Goal: Task Accomplishment & Management: Manage account settings

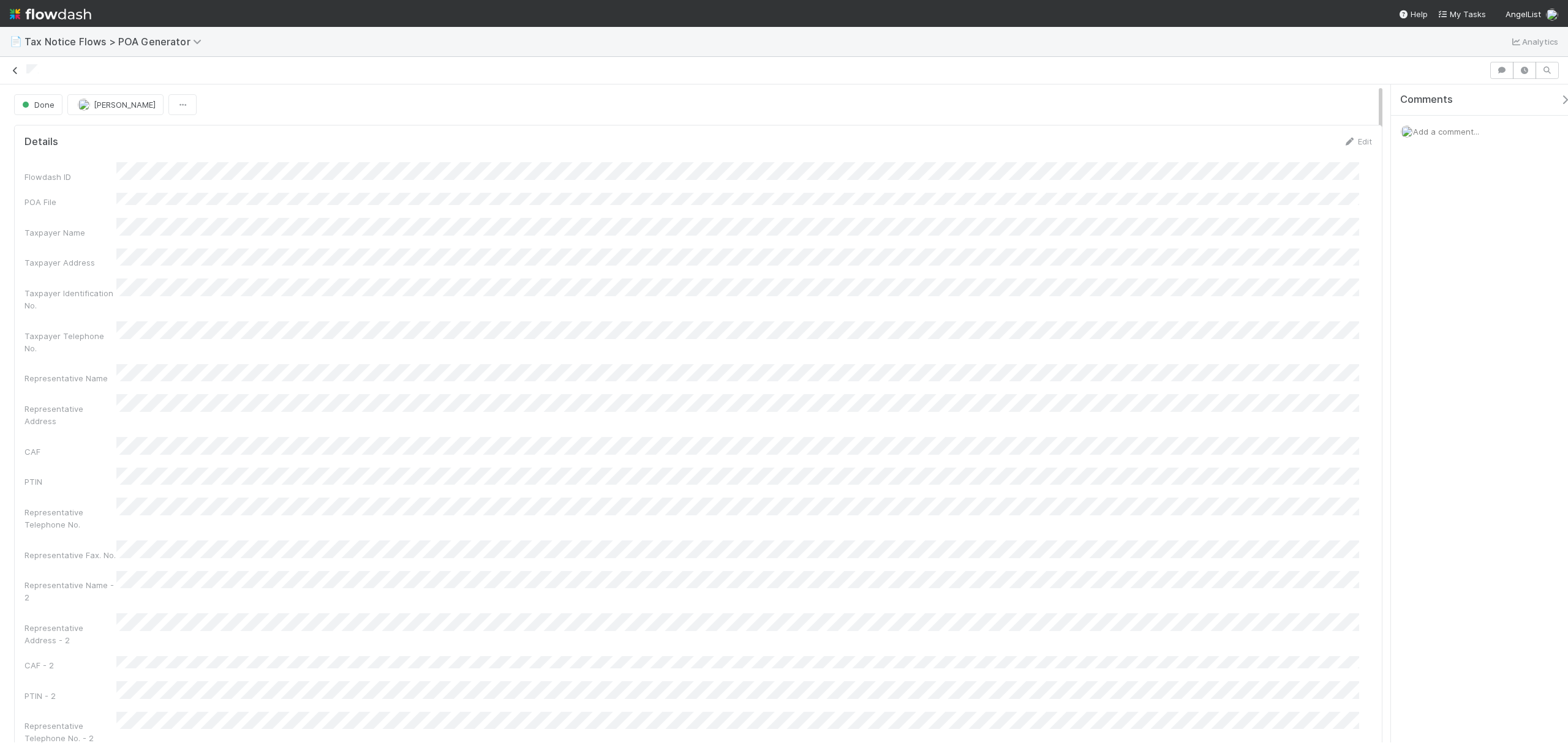
click at [11, 67] on icon at bounding box center [15, 70] width 12 height 8
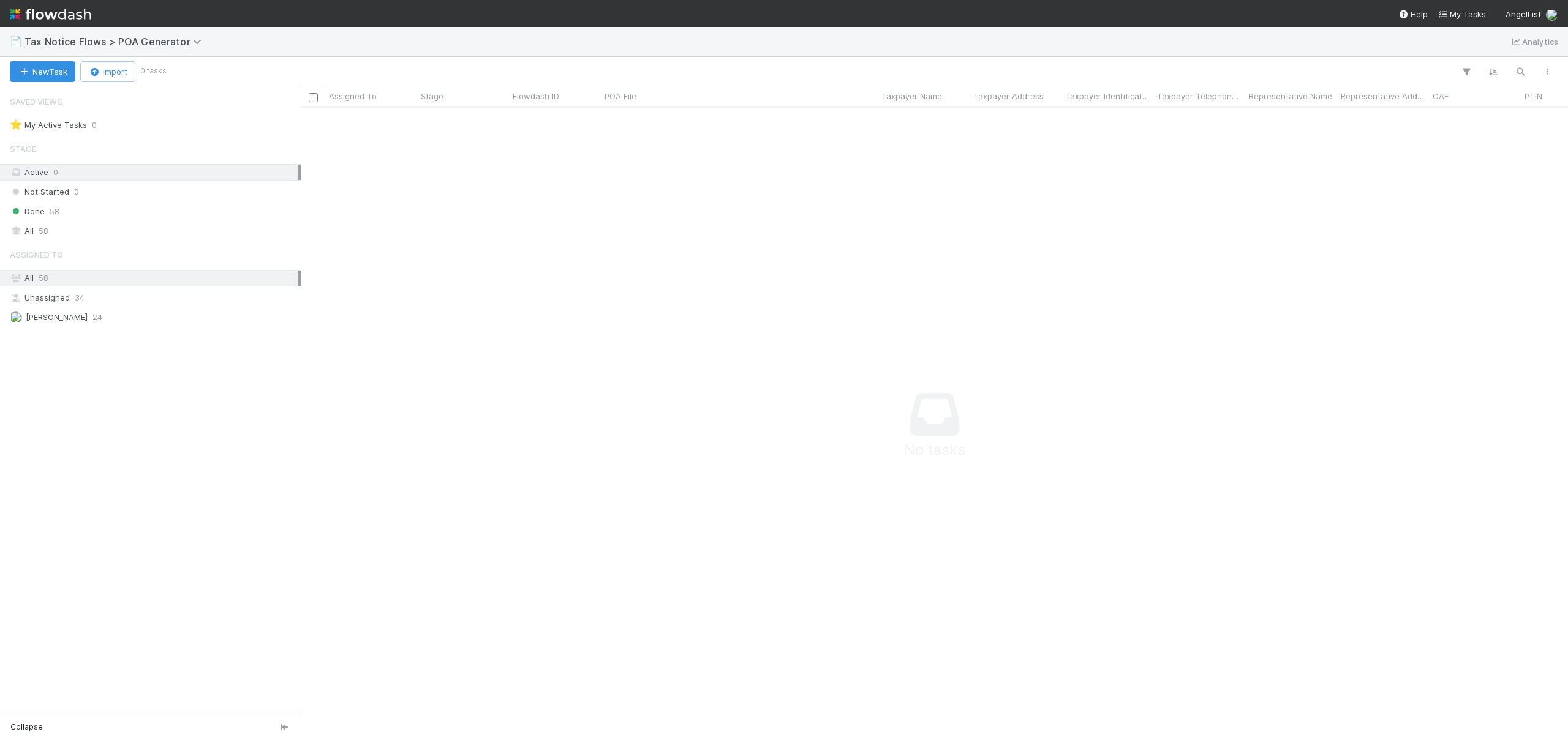
scroll to position [13, 13]
click at [148, 35] on span "Tax Notice Flows > POA Generator" at bounding box center [116, 42] width 183 height 12
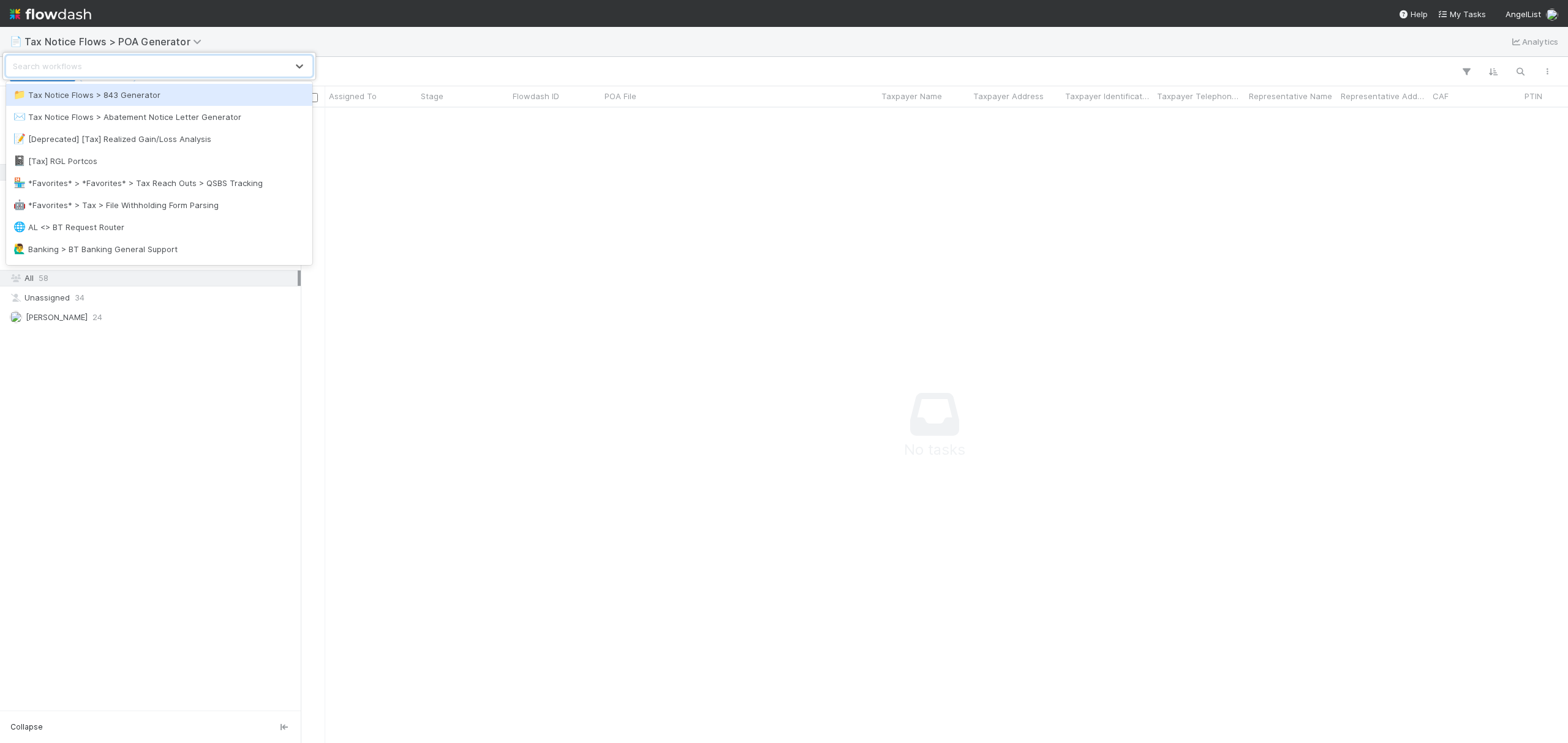
click at [154, 92] on div "📁 Tax Notice Flows > 843 Generator" at bounding box center [158, 95] width 291 height 12
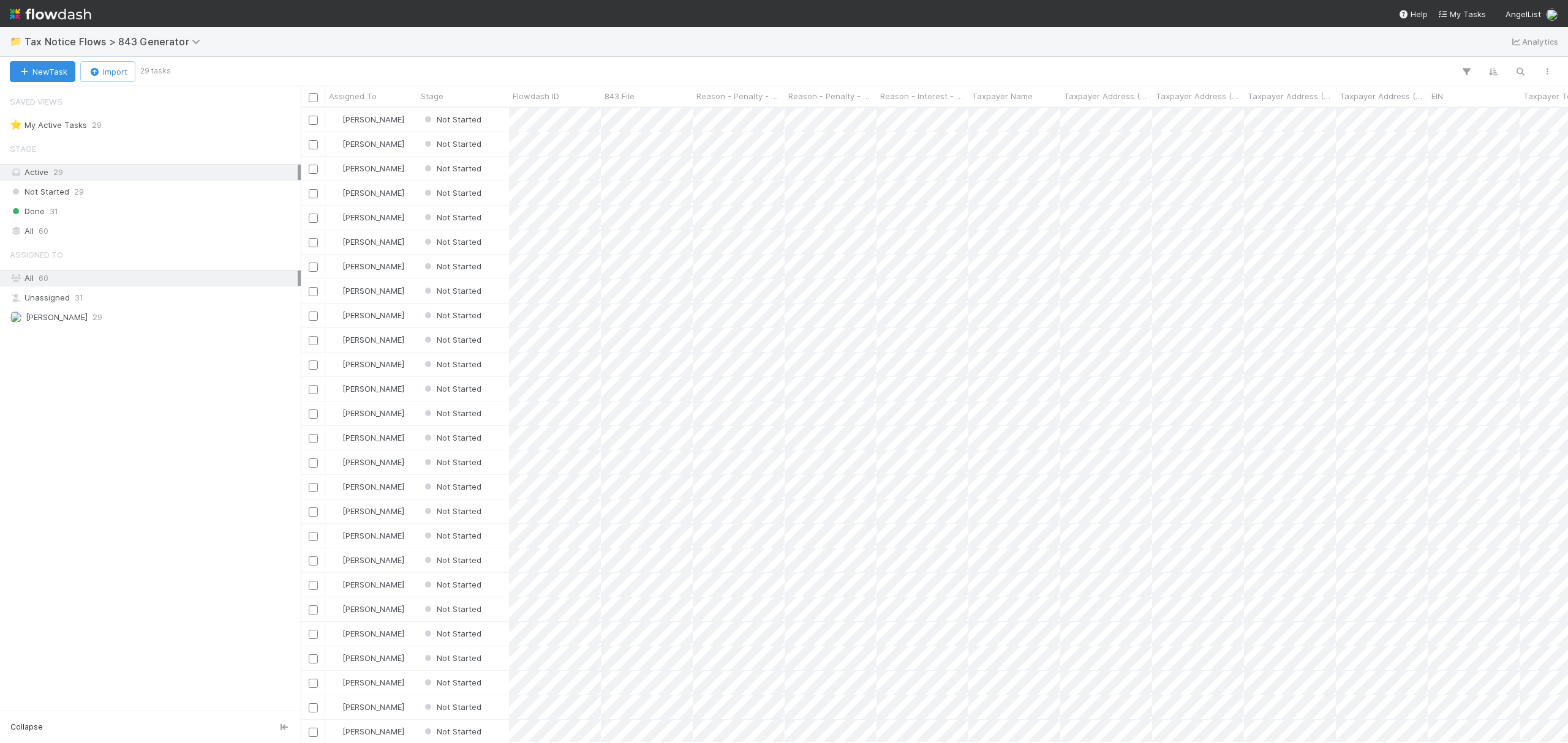
scroll to position [623, 1255]
click at [642, 61] on div "New Task Import 29 tasks" at bounding box center [784, 71] width 1568 height 29
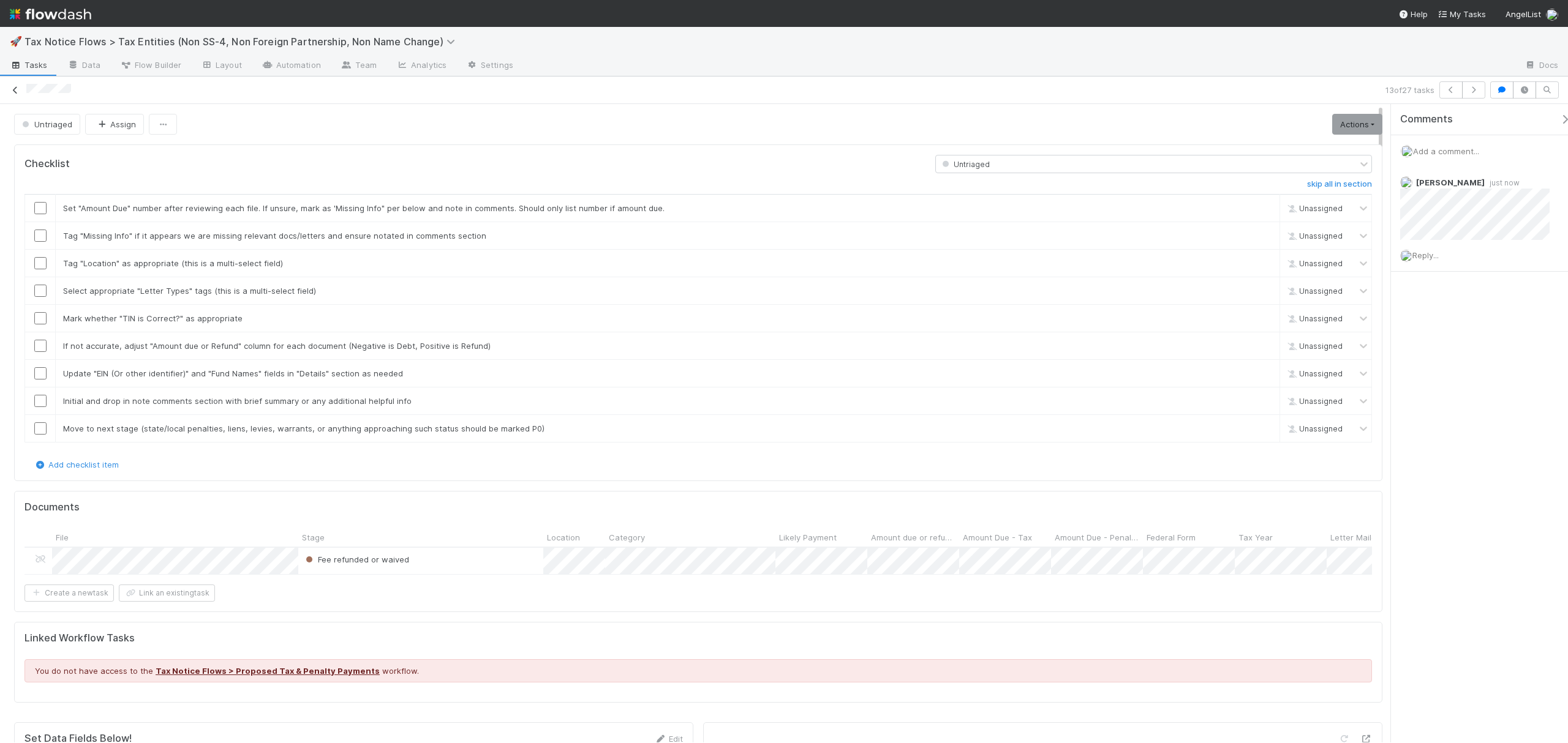
click at [12, 92] on icon at bounding box center [15, 90] width 12 height 8
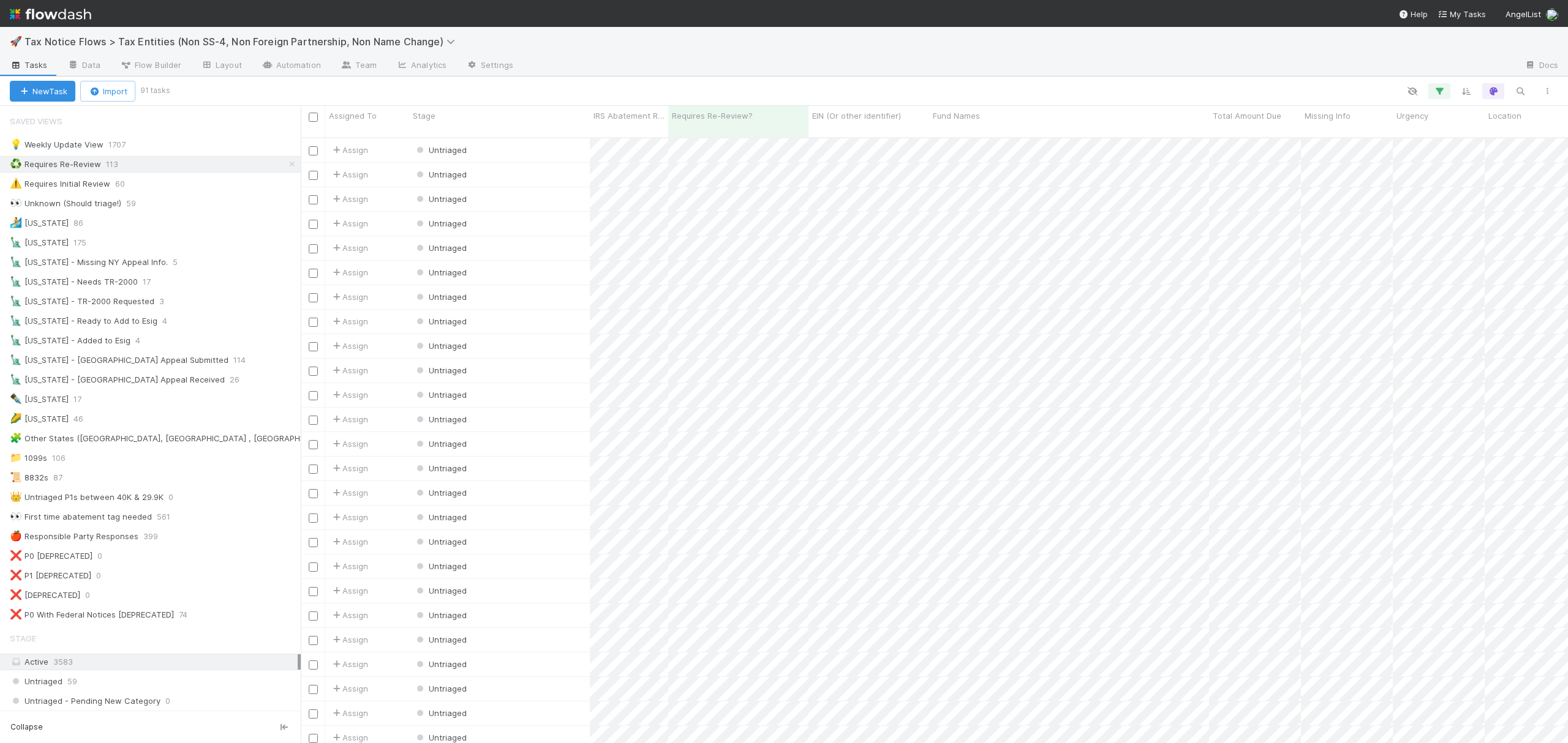
scroll to position [603, 1255]
click at [173, 201] on div "👀 Unknown (Should triage!) 57" at bounding box center [155, 203] width 291 height 15
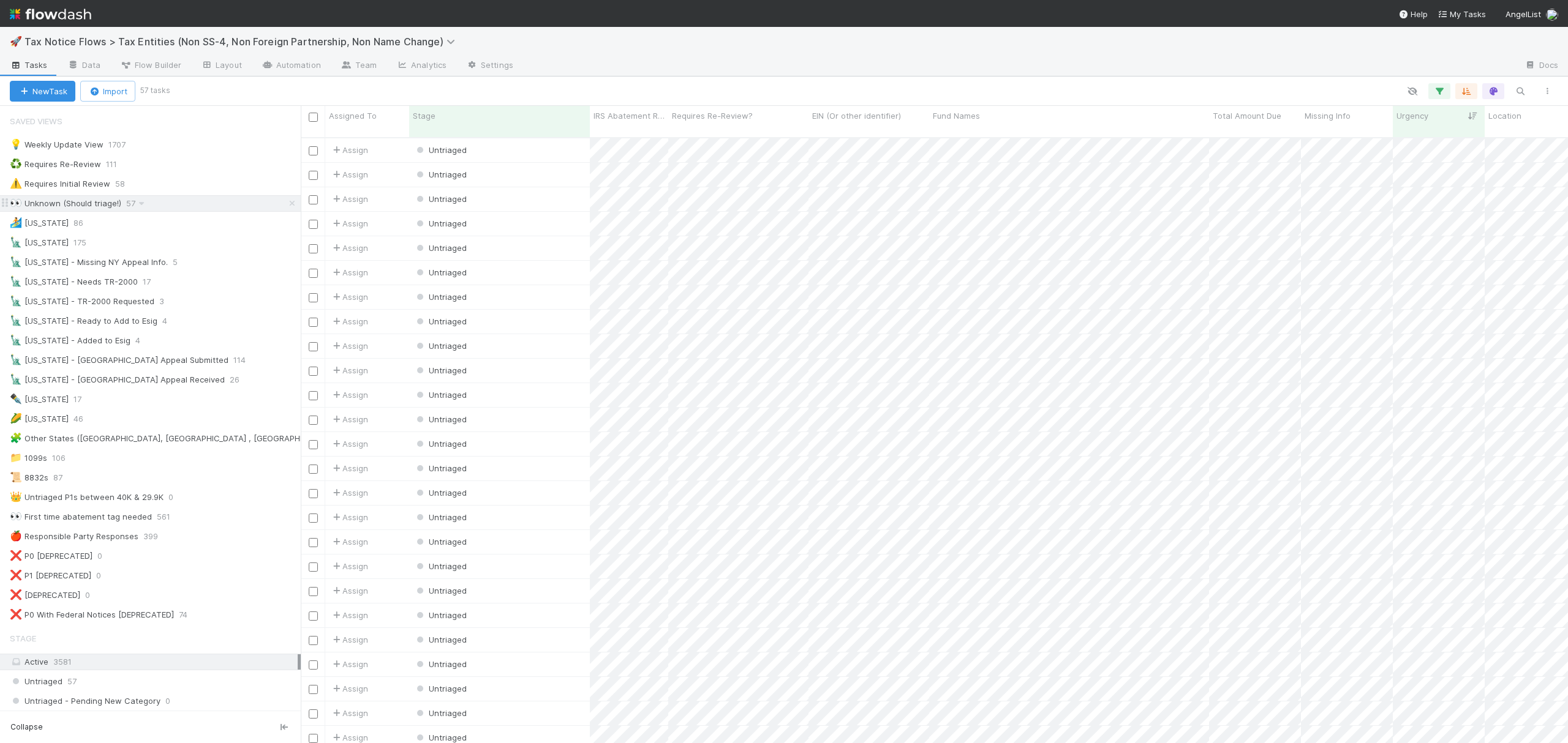
scroll to position [603, 1255]
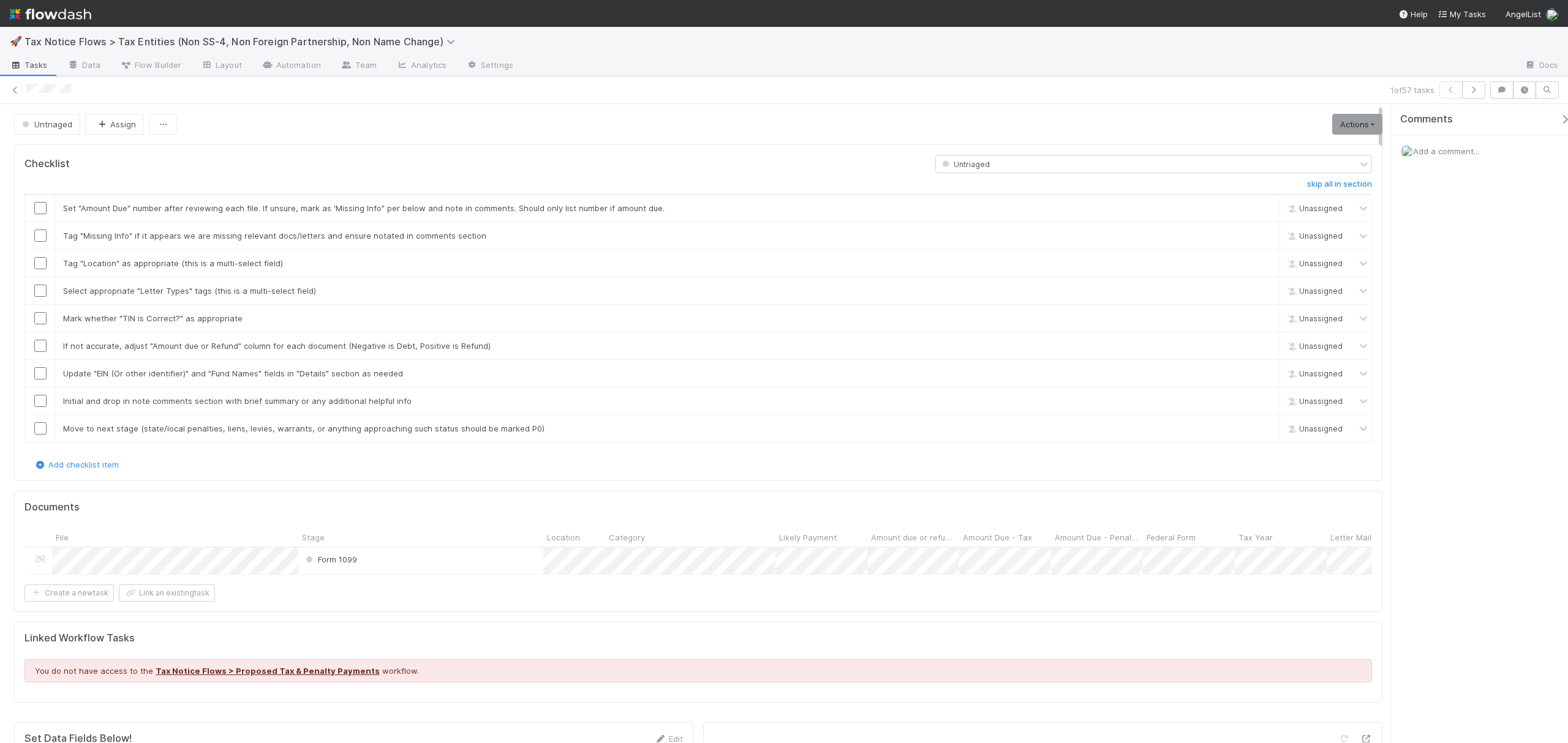
drag, startPoint x: 1379, startPoint y: 145, endPoint x: 1379, endPoint y: 134, distance: 11.0
click at [13, 91] on icon at bounding box center [15, 90] width 12 height 8
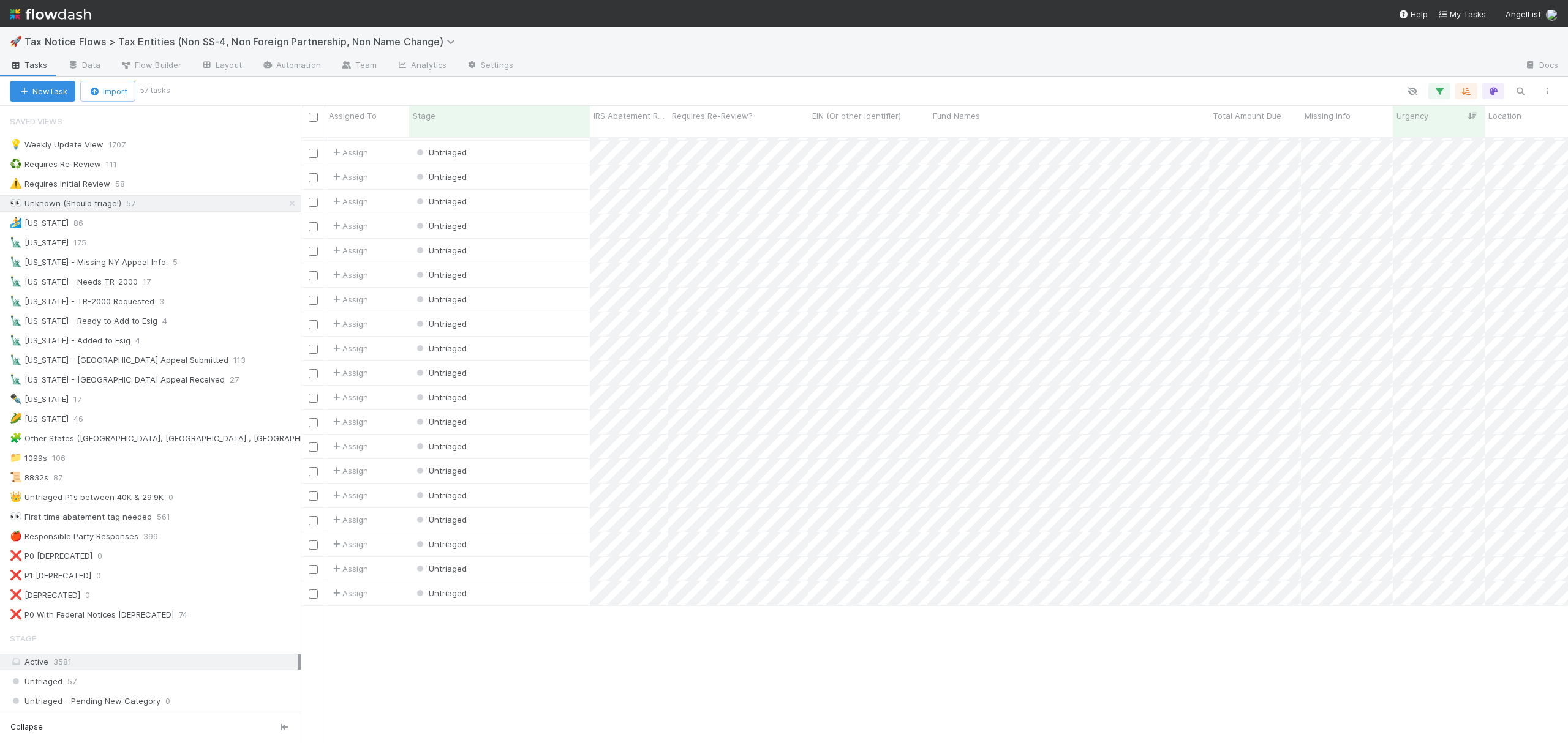
scroll to position [564, 0]
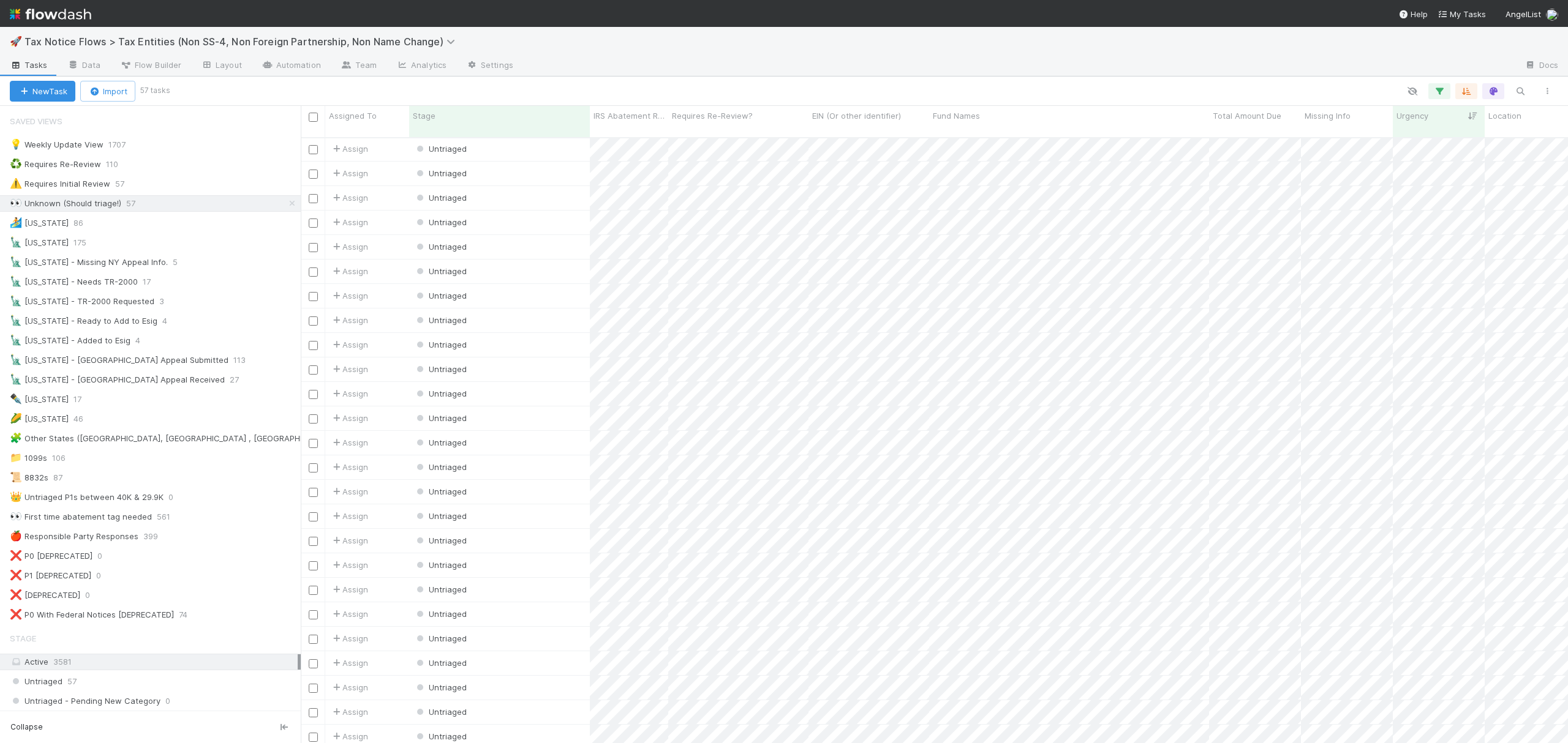
click at [286, 203] on icon at bounding box center [292, 203] width 12 height 8
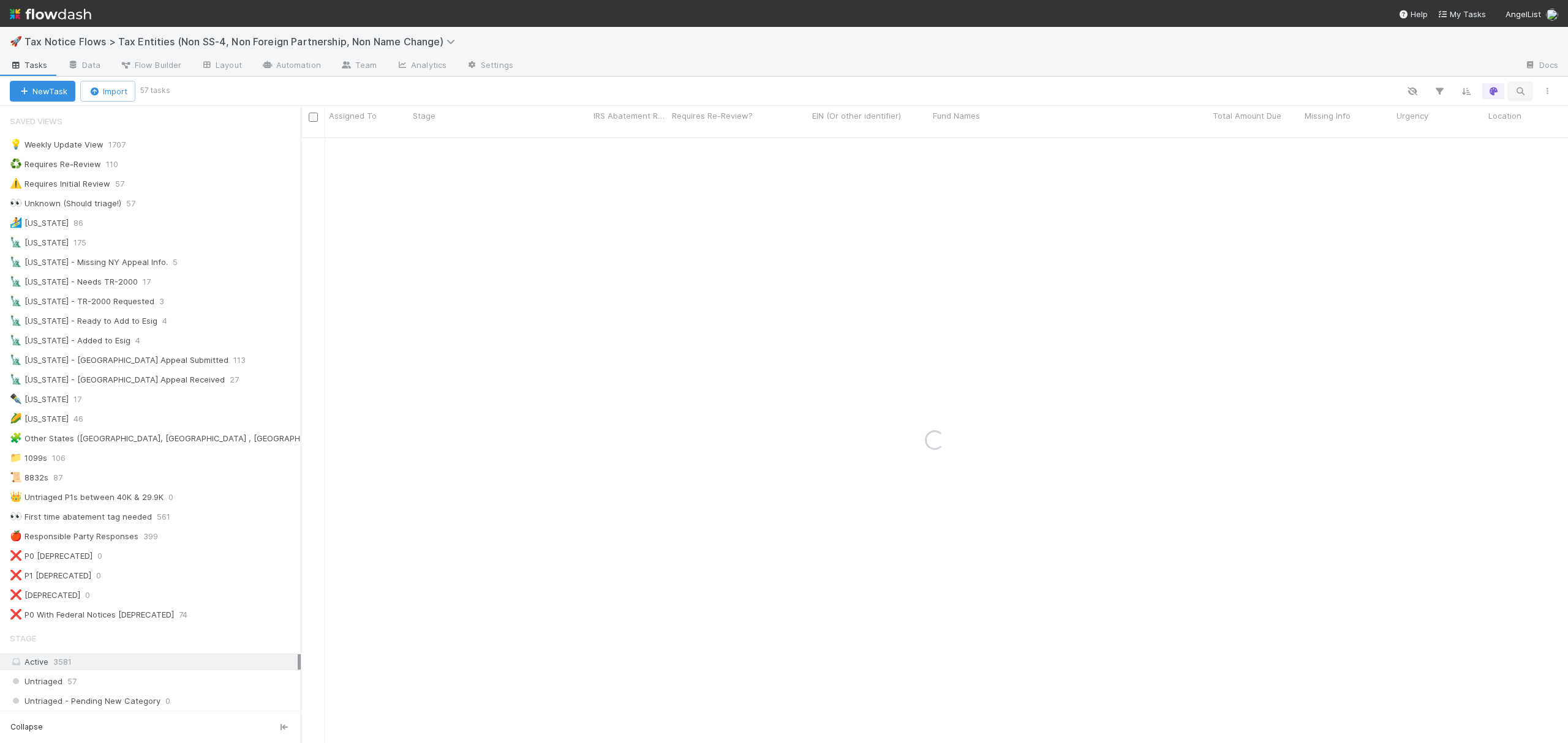
click at [1522, 90] on icon "button" at bounding box center [1520, 91] width 12 height 11
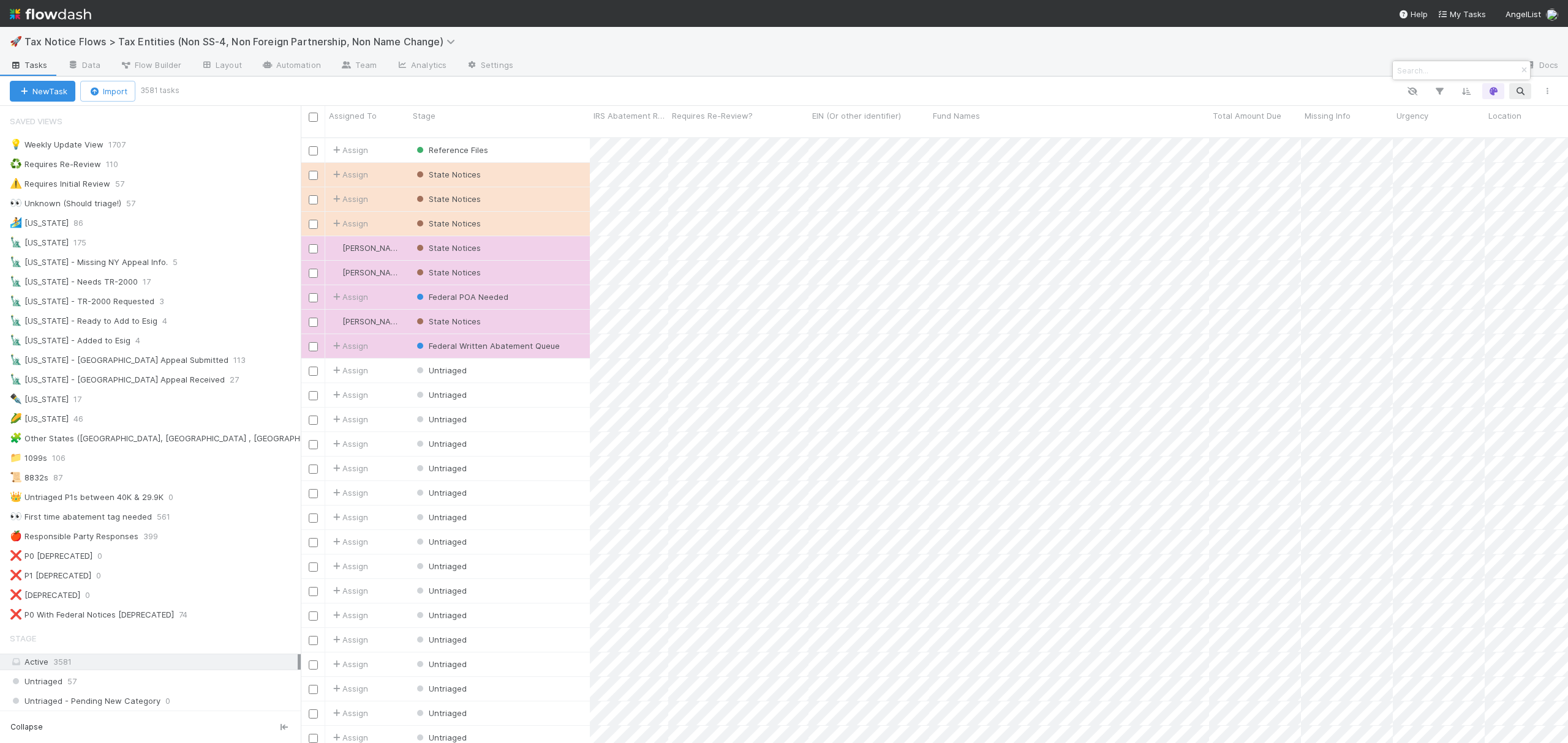
click at [1428, 61] on div at bounding box center [1461, 71] width 138 height 19
click at [1433, 66] on input at bounding box center [1456, 70] width 122 height 15
paste input "99-3527026"
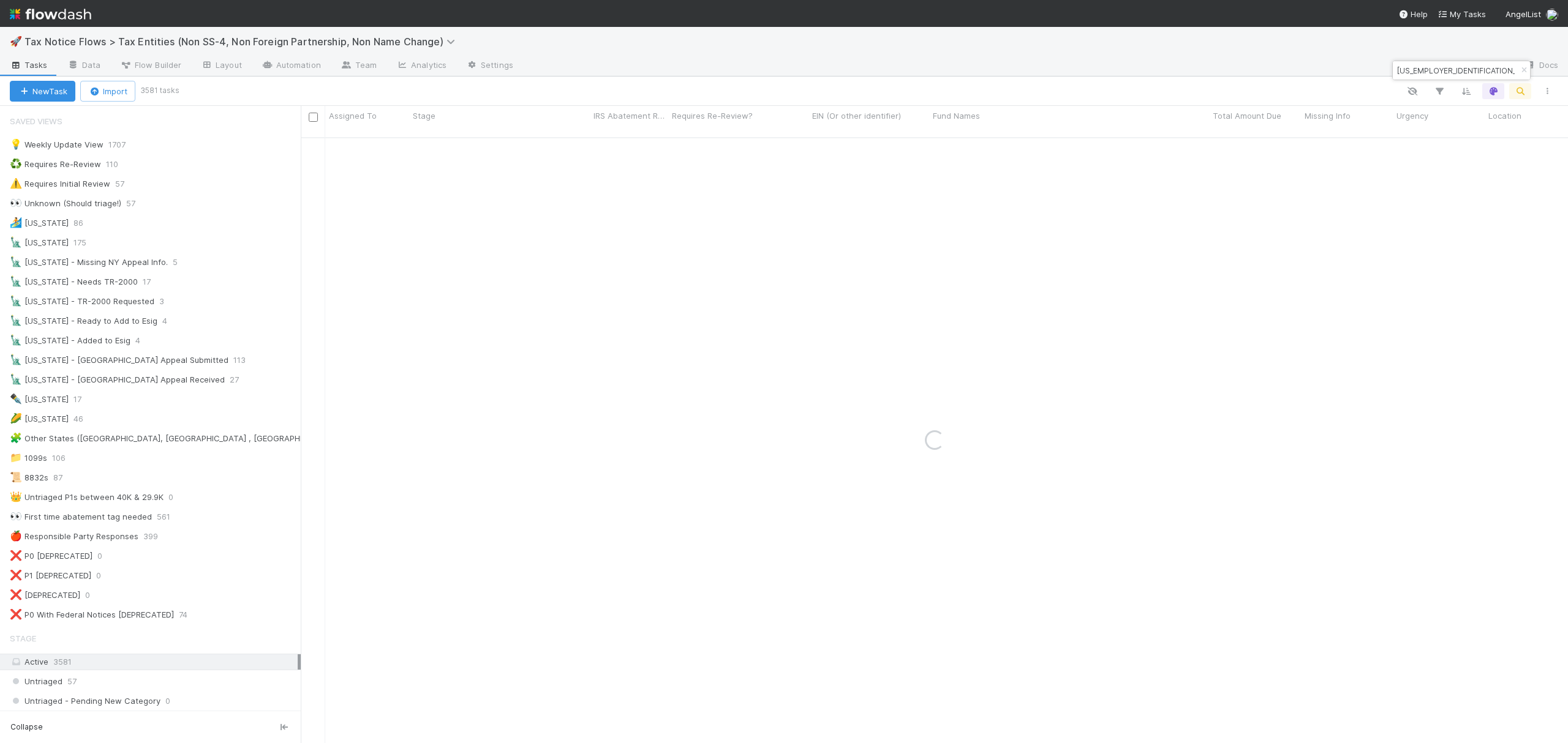
type input "99-3527026"
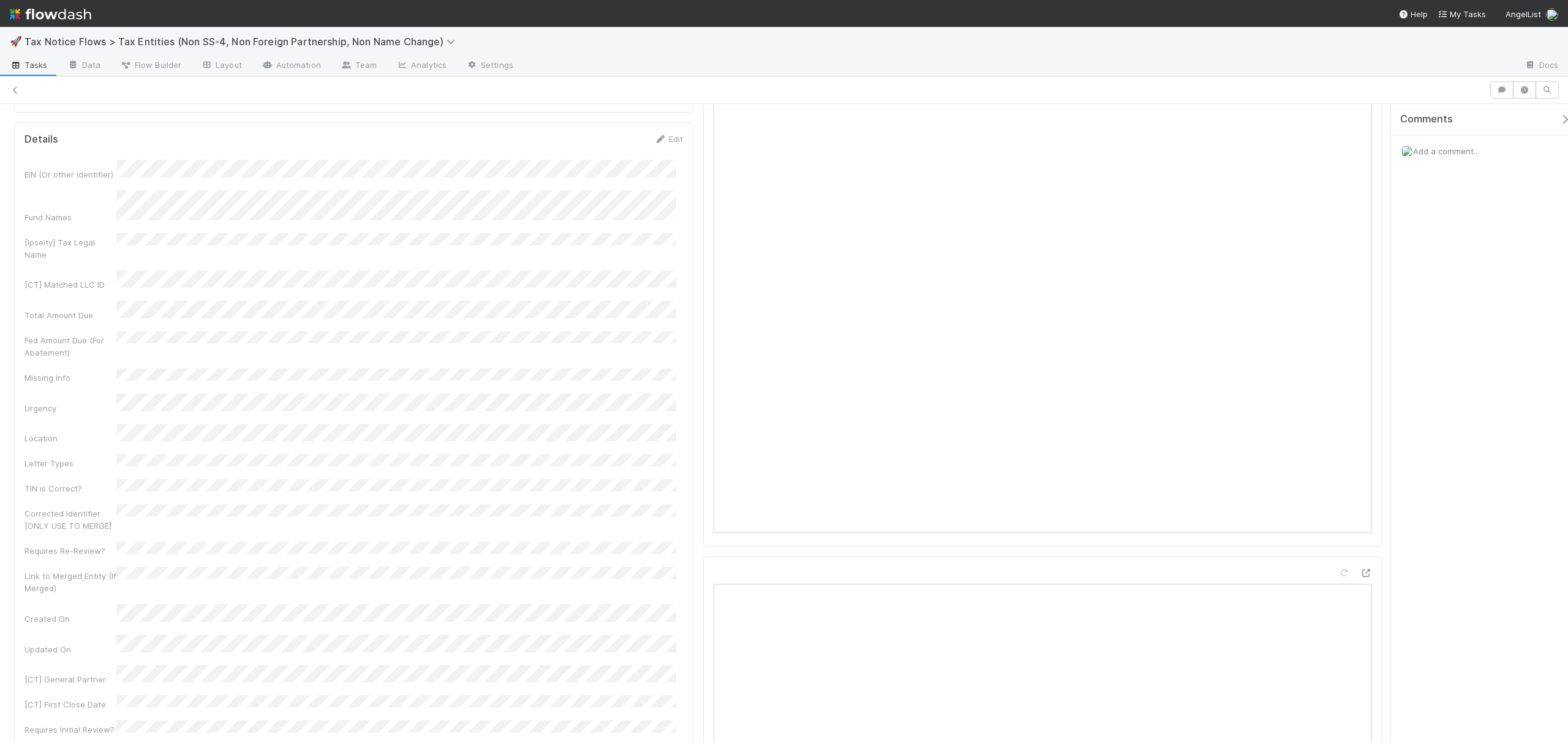
scroll to position [615, 0]
drag, startPoint x: 1381, startPoint y: 142, endPoint x: 1395, endPoint y: 312, distance: 170.6
click at [1395, 312] on div "Pending State Response Assign Complete (No Penalties Paid) Complete (No Action …" at bounding box center [784, 424] width 1568 height 639
drag, startPoint x: 1381, startPoint y: 304, endPoint x: 1406, endPoint y: 302, distance: 25.1
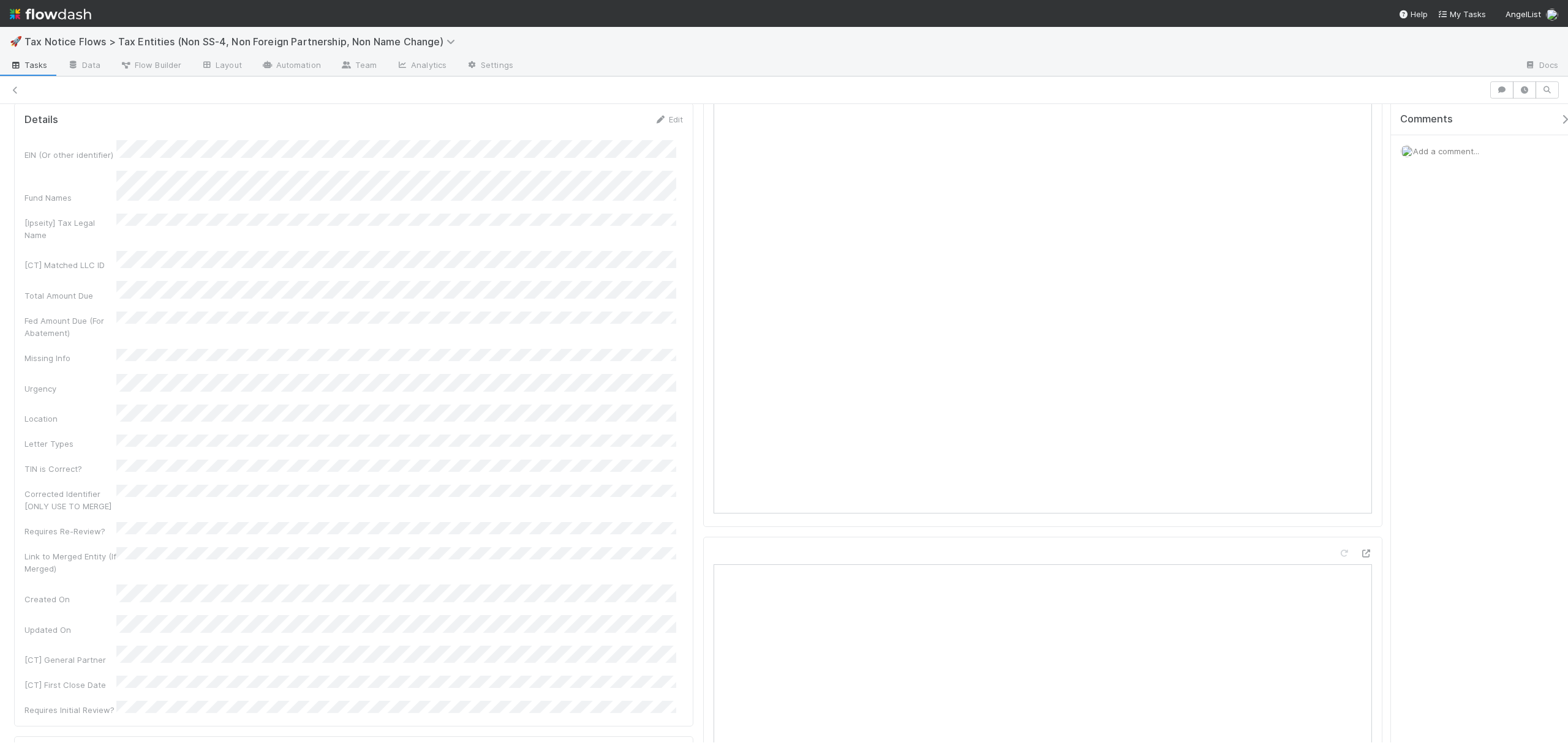
click at [1406, 302] on div "Pending State Response Assign Complete (No Penalties Paid) Complete (No Action …" at bounding box center [784, 424] width 1568 height 639
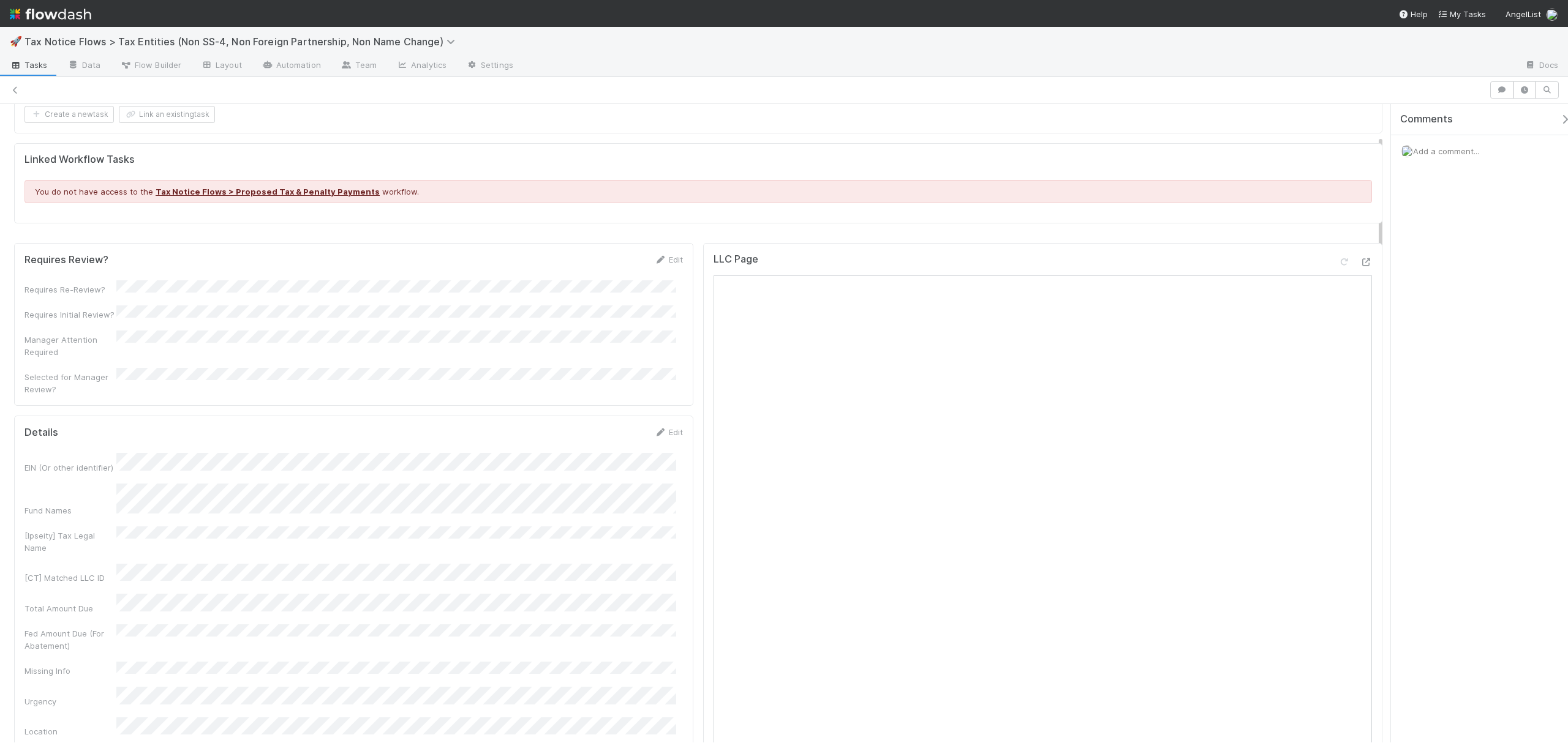
scroll to position [112, 0]
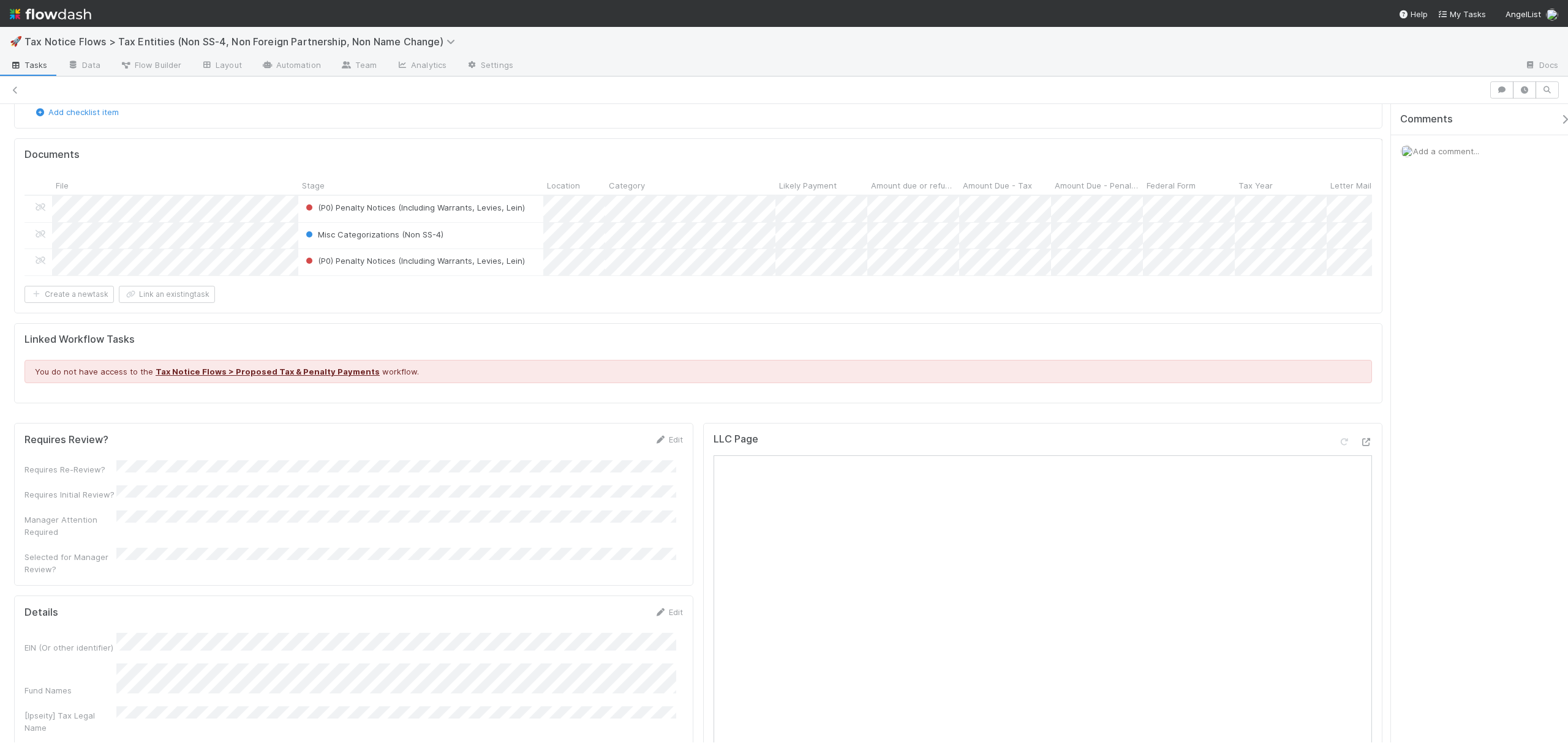
drag, startPoint x: 1380, startPoint y: 364, endPoint x: 1367, endPoint y: 227, distance: 137.6
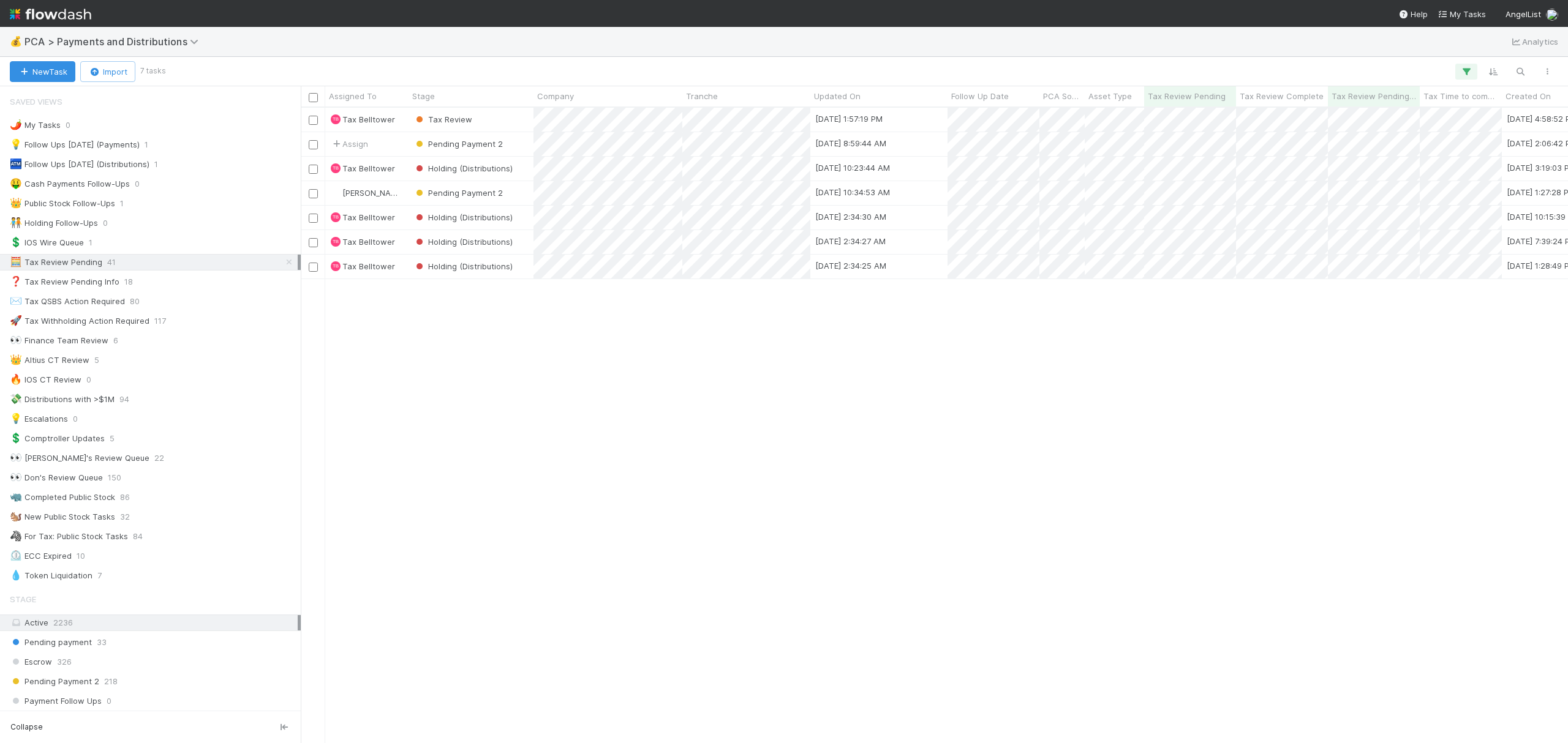
scroll to position [623, 1255]
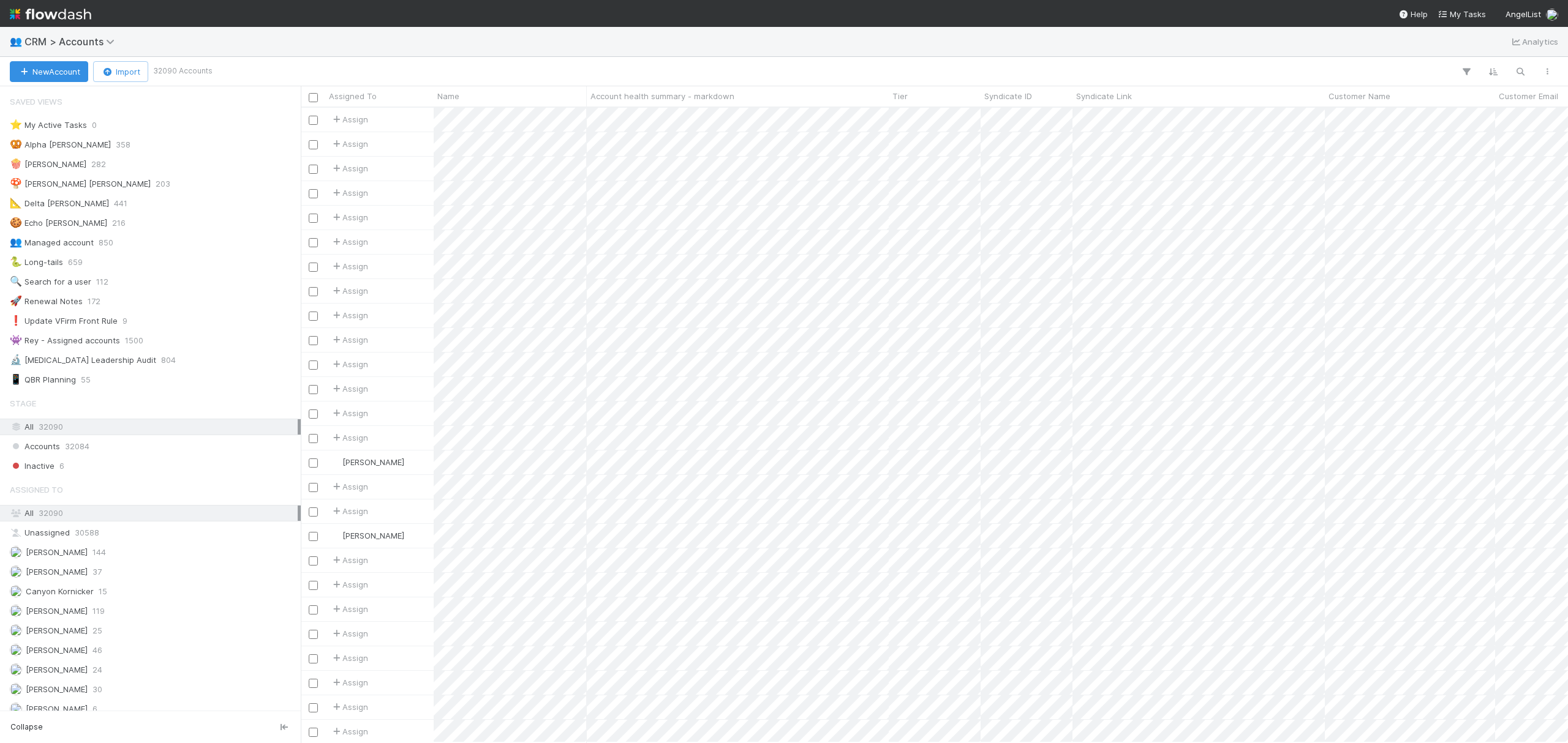
scroll to position [623, 1255]
click at [84, 33] on div "👥 CRM > Accounts Analytics" at bounding box center [784, 41] width 1568 height 29
click at [84, 37] on span "CRM > Accounts" at bounding box center [73, 42] width 96 height 12
type input "tax docu"
click at [135, 96] on div "🧯 Tax Notice Flows > Tax Documents" at bounding box center [159, 95] width 291 height 12
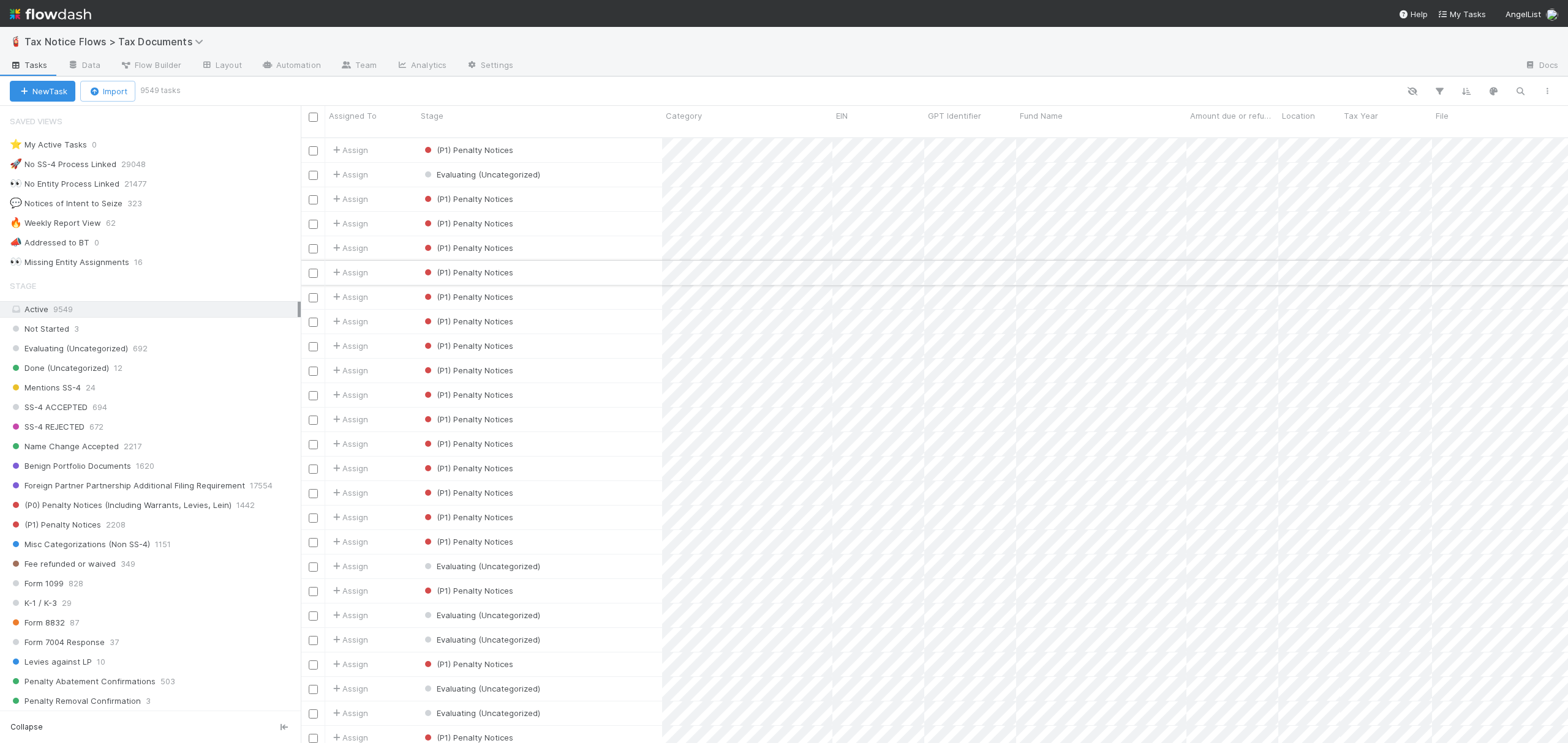
scroll to position [603, 1255]
click at [174, 355] on div "Evaluating (Uncategorized) 692" at bounding box center [155, 348] width 291 height 15
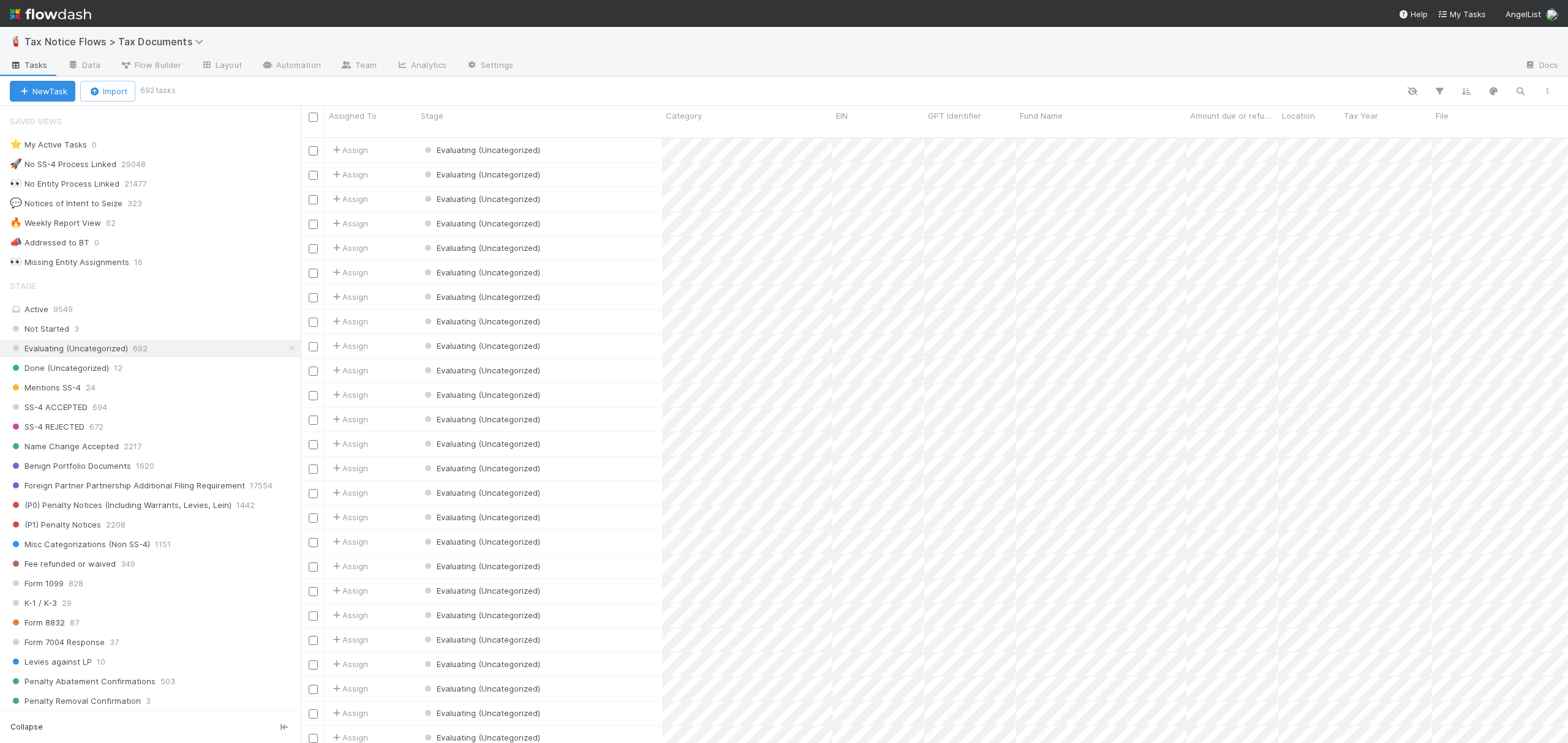
scroll to position [603, 1255]
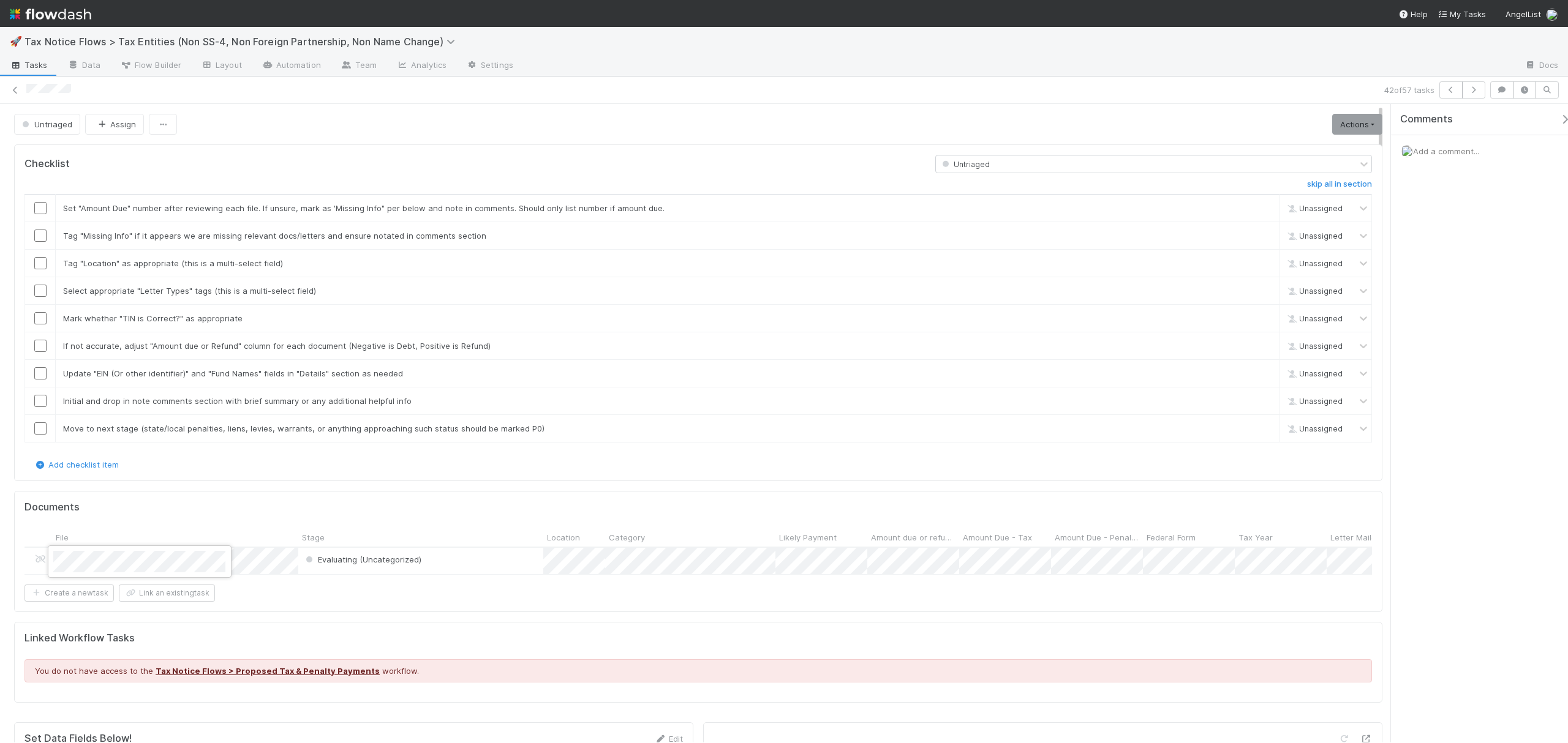
click at [918, 45] on div at bounding box center [784, 372] width 1568 height 743
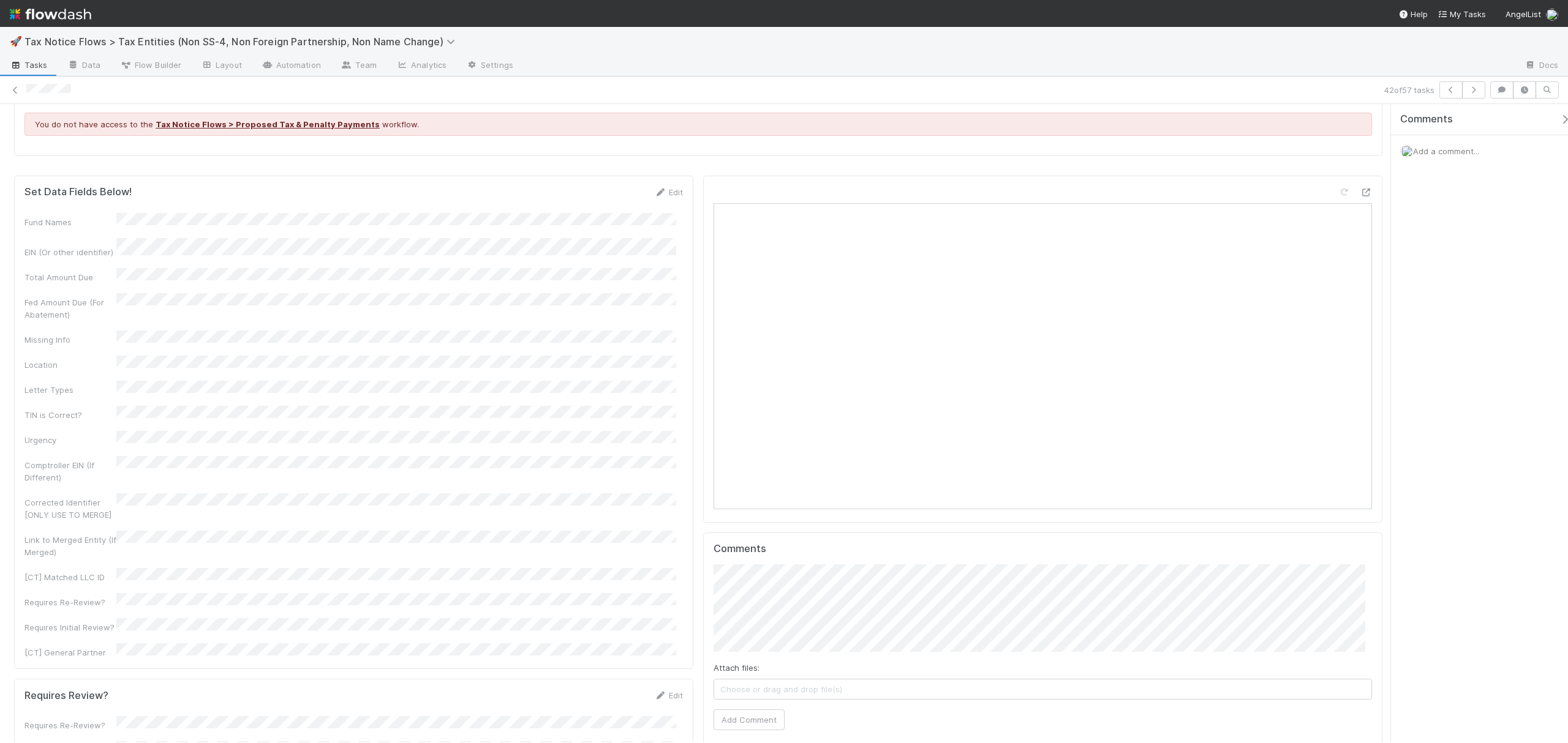
scroll to position [562, 0]
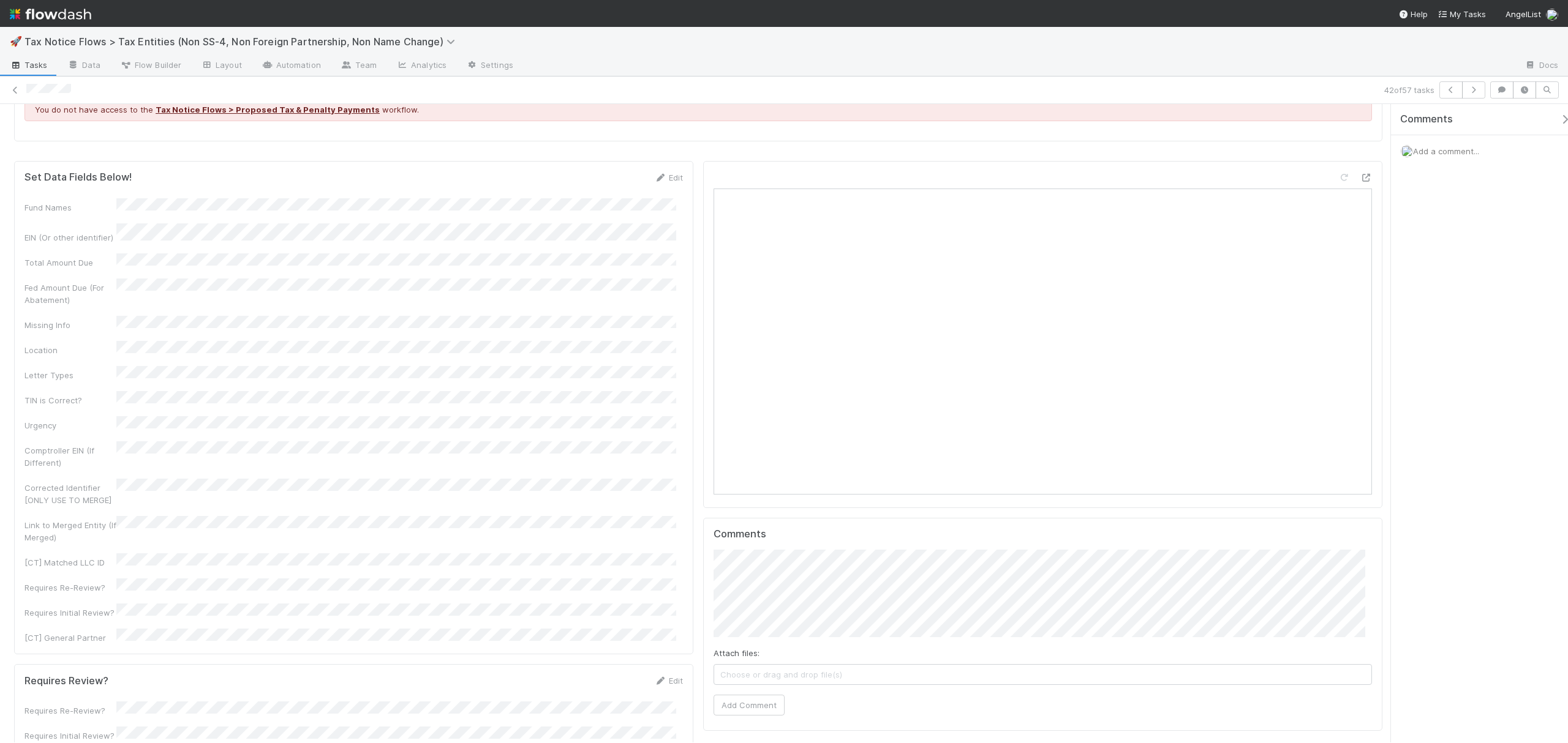
drag, startPoint x: 1380, startPoint y: 148, endPoint x: 1377, endPoint y: 329, distance: 181.0
click at [1377, 329] on div "Checklist Untriaged skip all in section Set "Amount Due" number after reviewing…" at bounding box center [698, 603] width 1396 height 2051
click at [669, 182] on link "Edit" at bounding box center [668, 177] width 29 height 10
click at [608, 192] on button "Save" at bounding box center [617, 182] width 35 height 21
click at [679, 184] on div "Set Data Fields Below! Edit" at bounding box center [353, 178] width 677 height 12
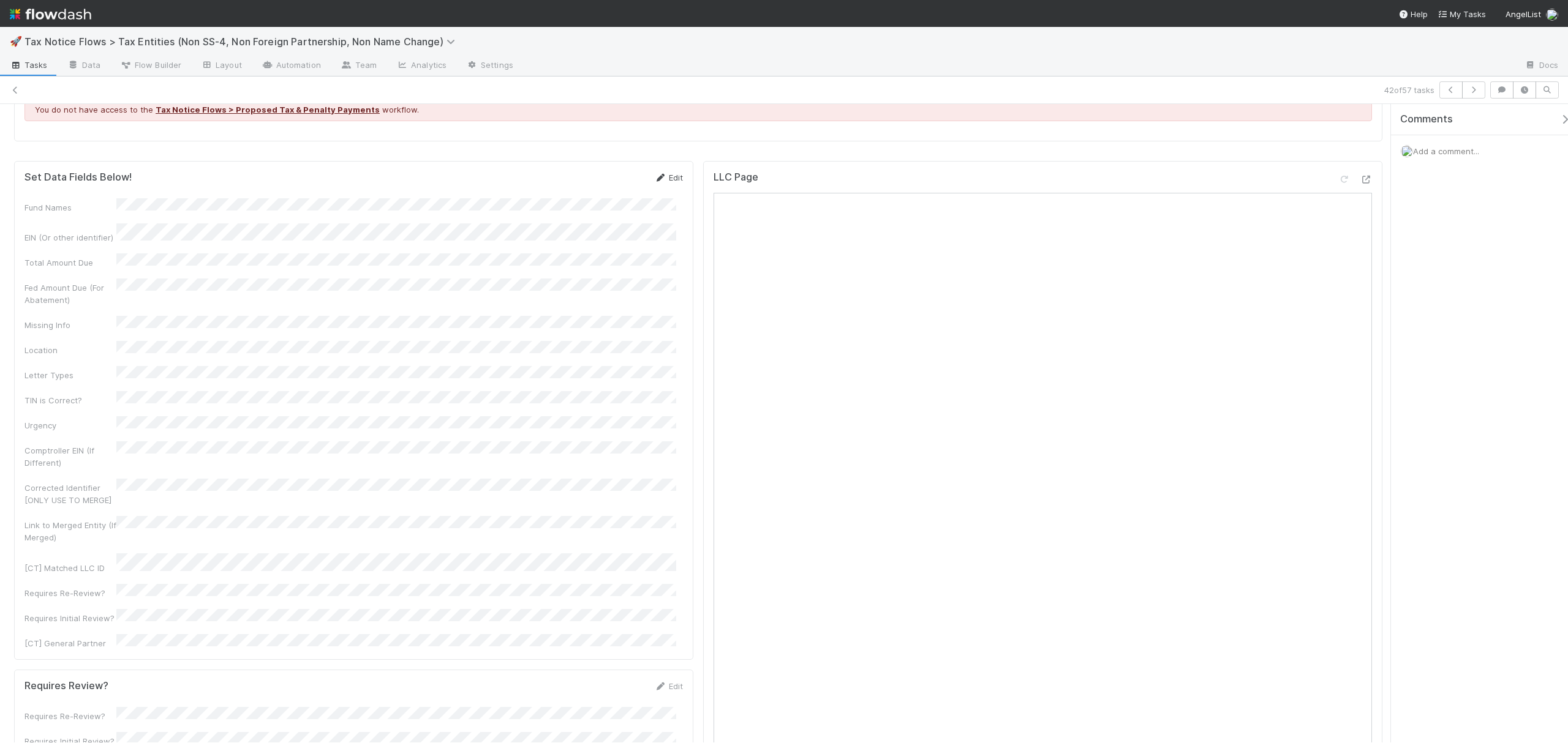
click at [672, 182] on link "Edit" at bounding box center [668, 177] width 29 height 10
click at [608, 192] on button "Save" at bounding box center [617, 182] width 35 height 21
click at [102, 345] on div "Fund Names EIN (Or other identifier) * Total Amount Due Fed Amount Due (For Aba…" at bounding box center [354, 506] width 658 height 599
click at [611, 192] on button "Save" at bounding box center [617, 182] width 35 height 21
click at [233, 618] on div "Fund Names EIN (Or other identifier) * Total Amount Due Fed Amount Due (For Aba…" at bounding box center [354, 506] width 658 height 599
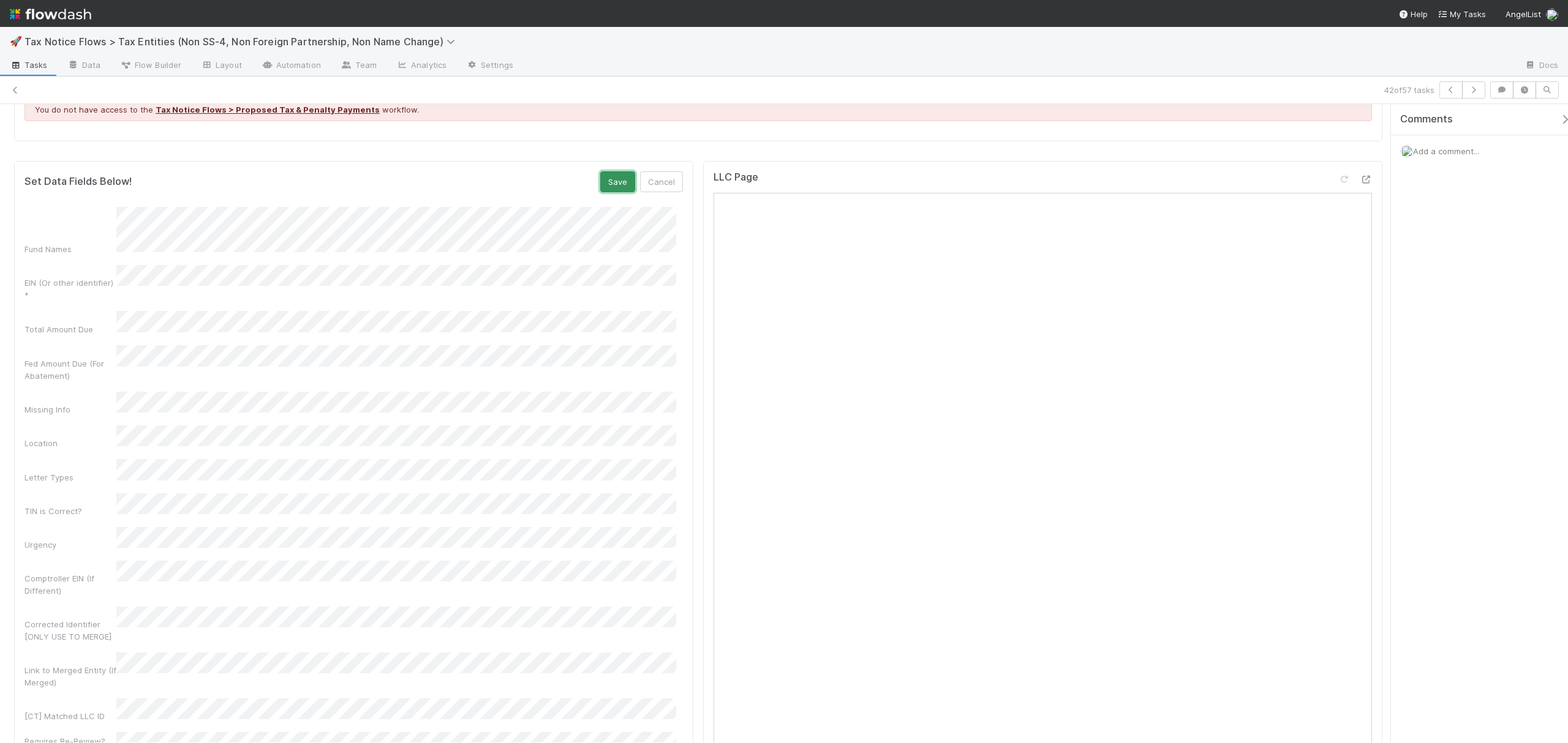
click at [618, 192] on button "Save" at bounding box center [617, 182] width 35 height 21
click at [610, 192] on button "Save" at bounding box center [617, 182] width 35 height 21
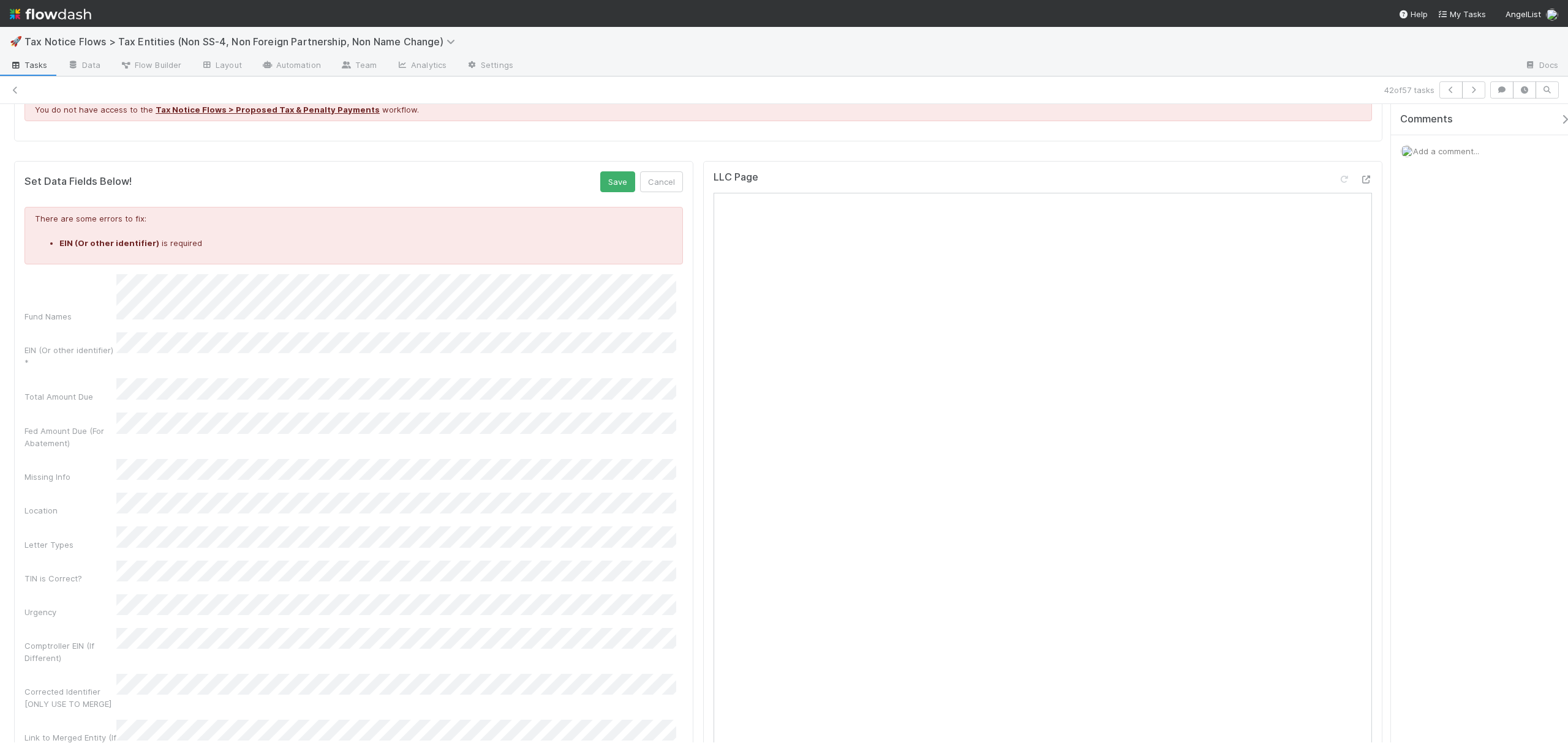
drag, startPoint x: 1382, startPoint y: 307, endPoint x: 1382, endPoint y: 251, distance: 56.0
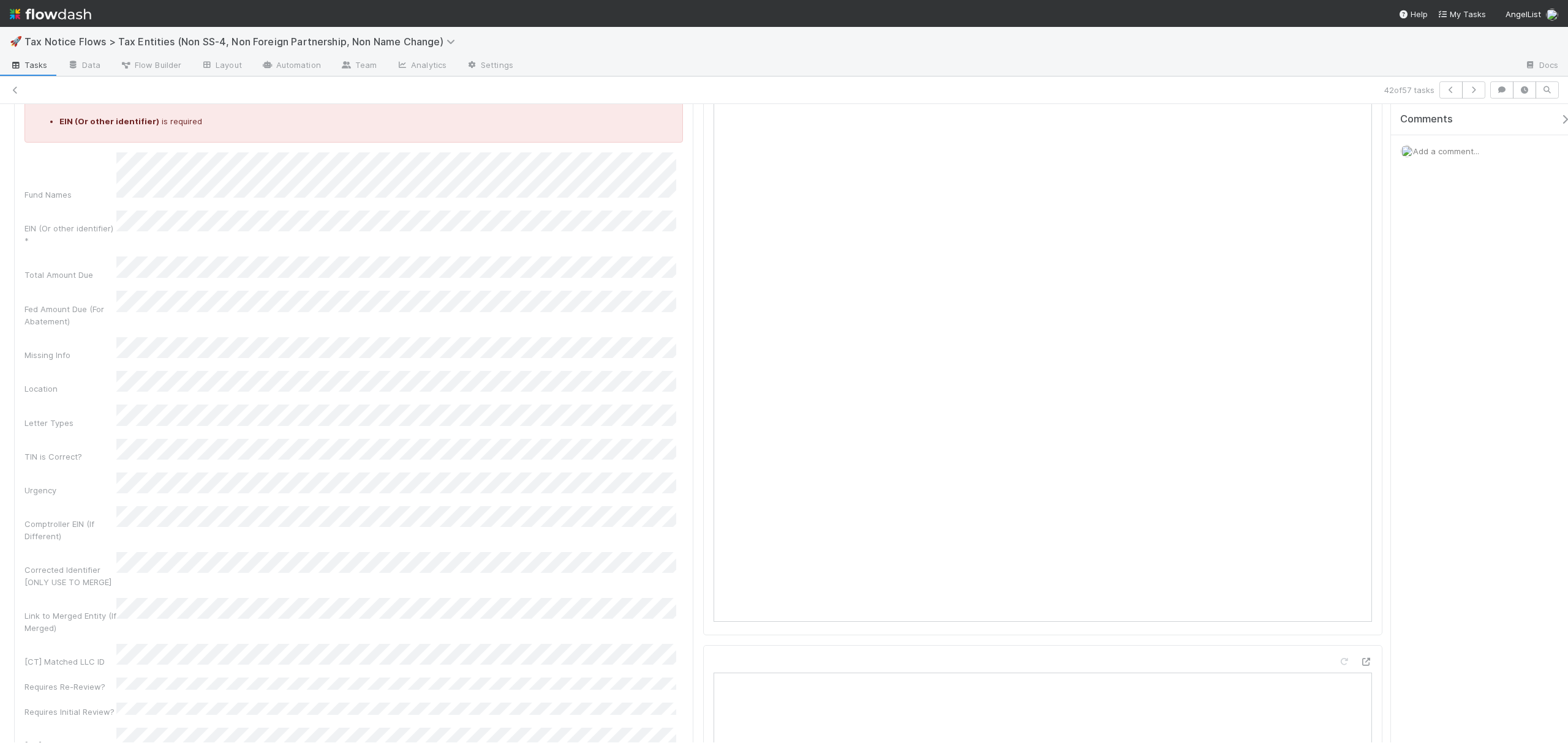
scroll to position [699, 0]
drag, startPoint x: 1380, startPoint y: 170, endPoint x: 1370, endPoint y: 363, distance: 193.3
click at [1377, 363] on div "Checklist Untriaged skip all in section Set "Amount Due" number after reviewing…" at bounding box center [698, 636] width 1396 height 2390
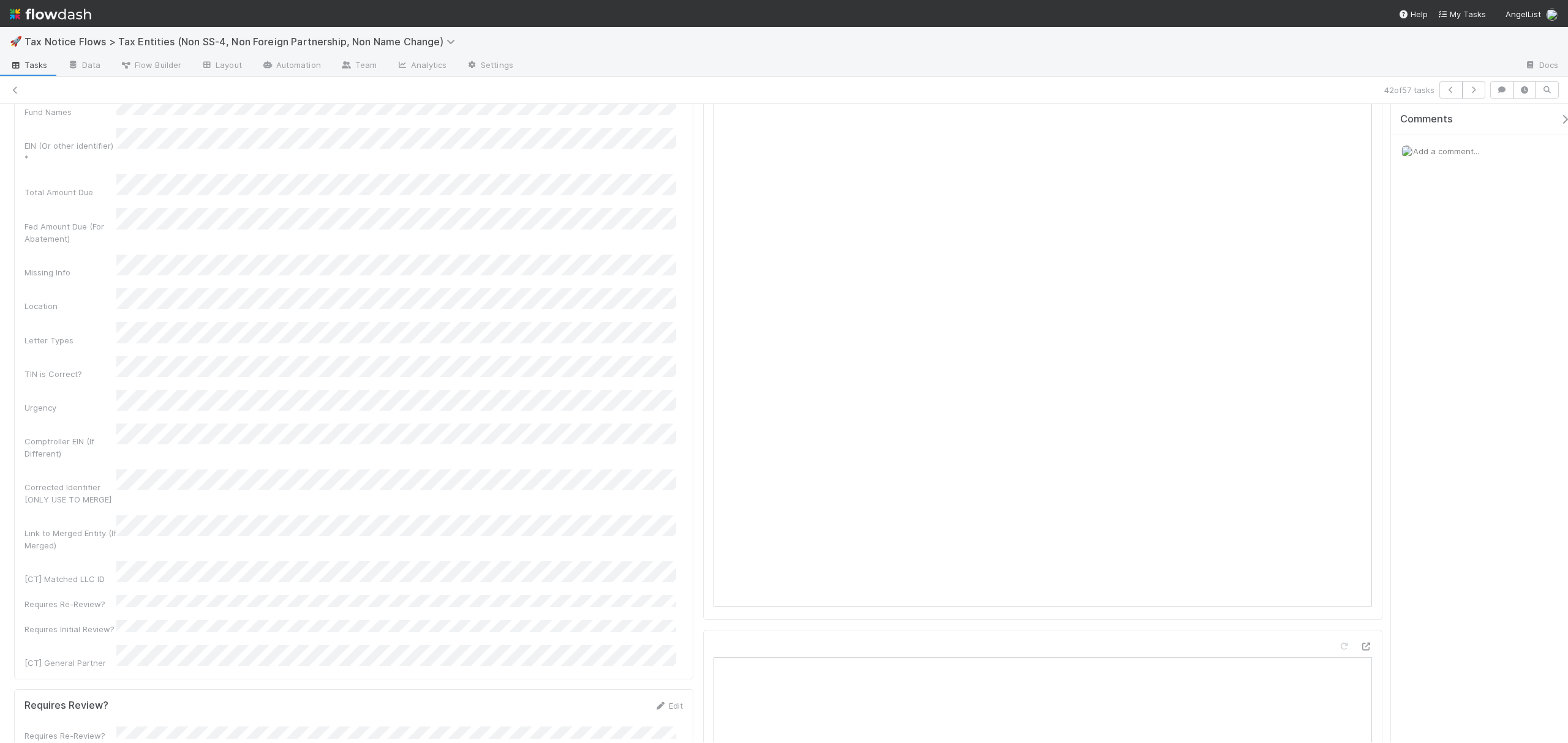
scroll to position [631, 0]
click at [606, 123] on button "Save" at bounding box center [617, 113] width 35 height 21
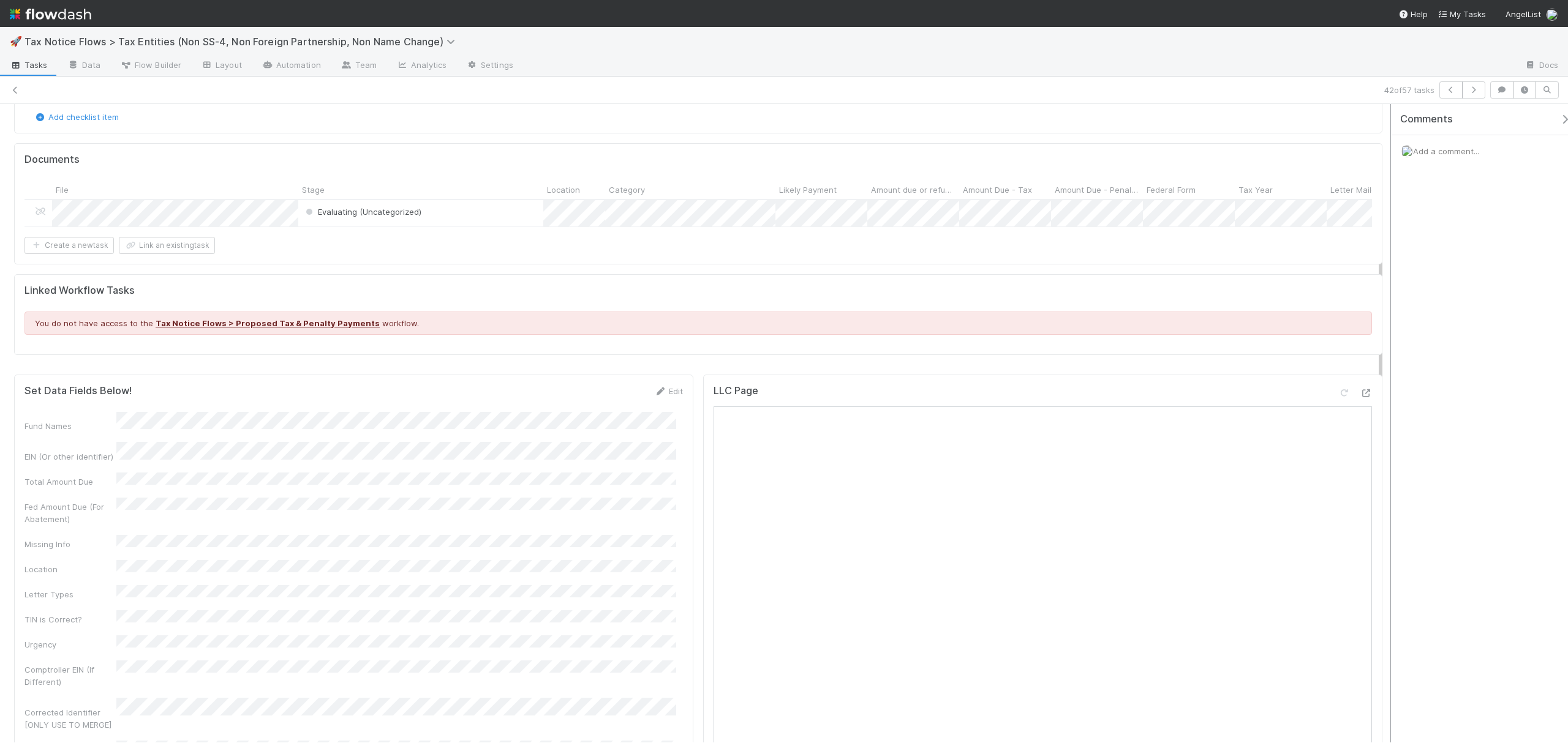
scroll to position [433, 0]
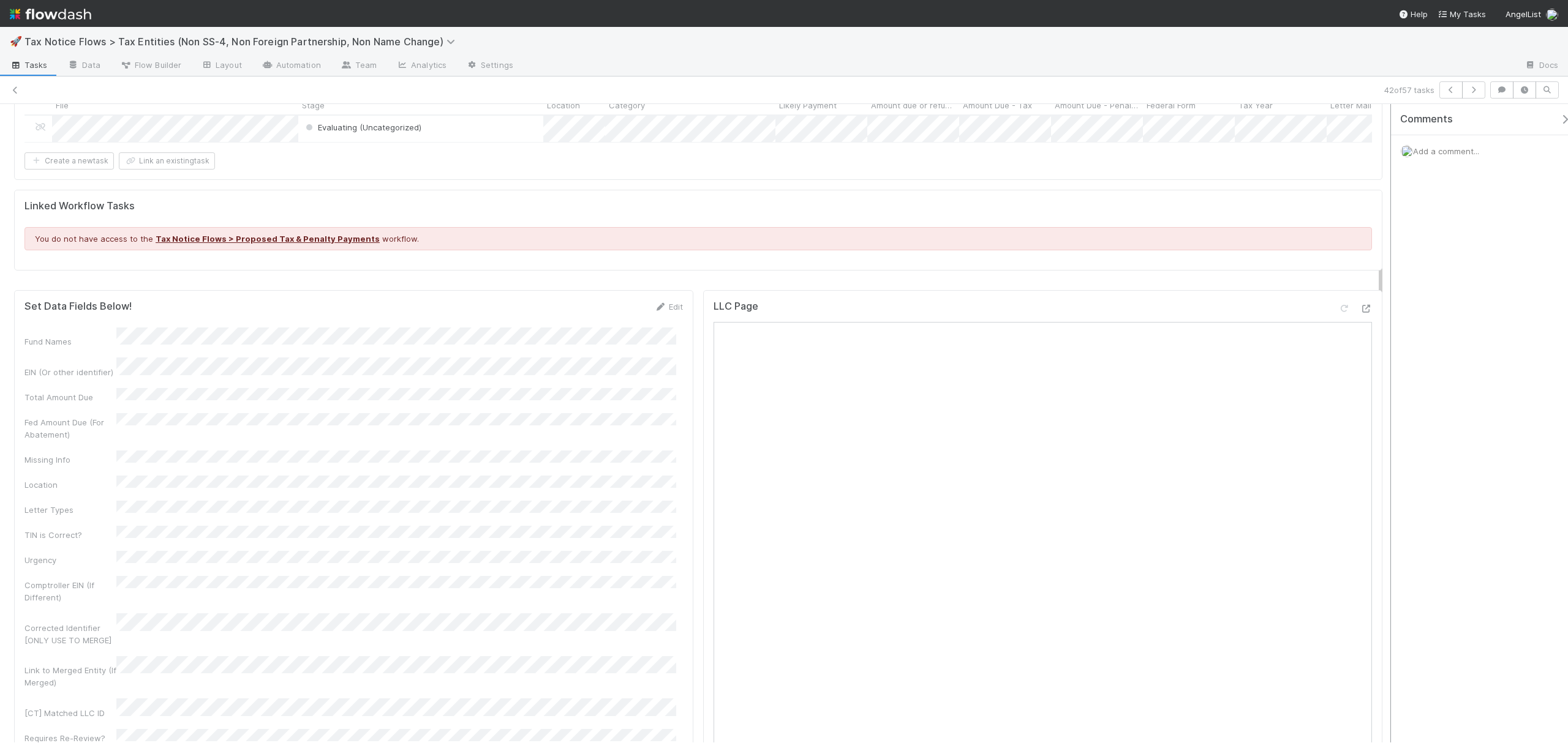
drag, startPoint x: 1381, startPoint y: 339, endPoint x: 1387, endPoint y: 290, distance: 49.4
click at [1387, 290] on div "Untriaged Assign Actions Move to P2 Move to State Notices Move to Reference Fil…" at bounding box center [784, 424] width 1568 height 639
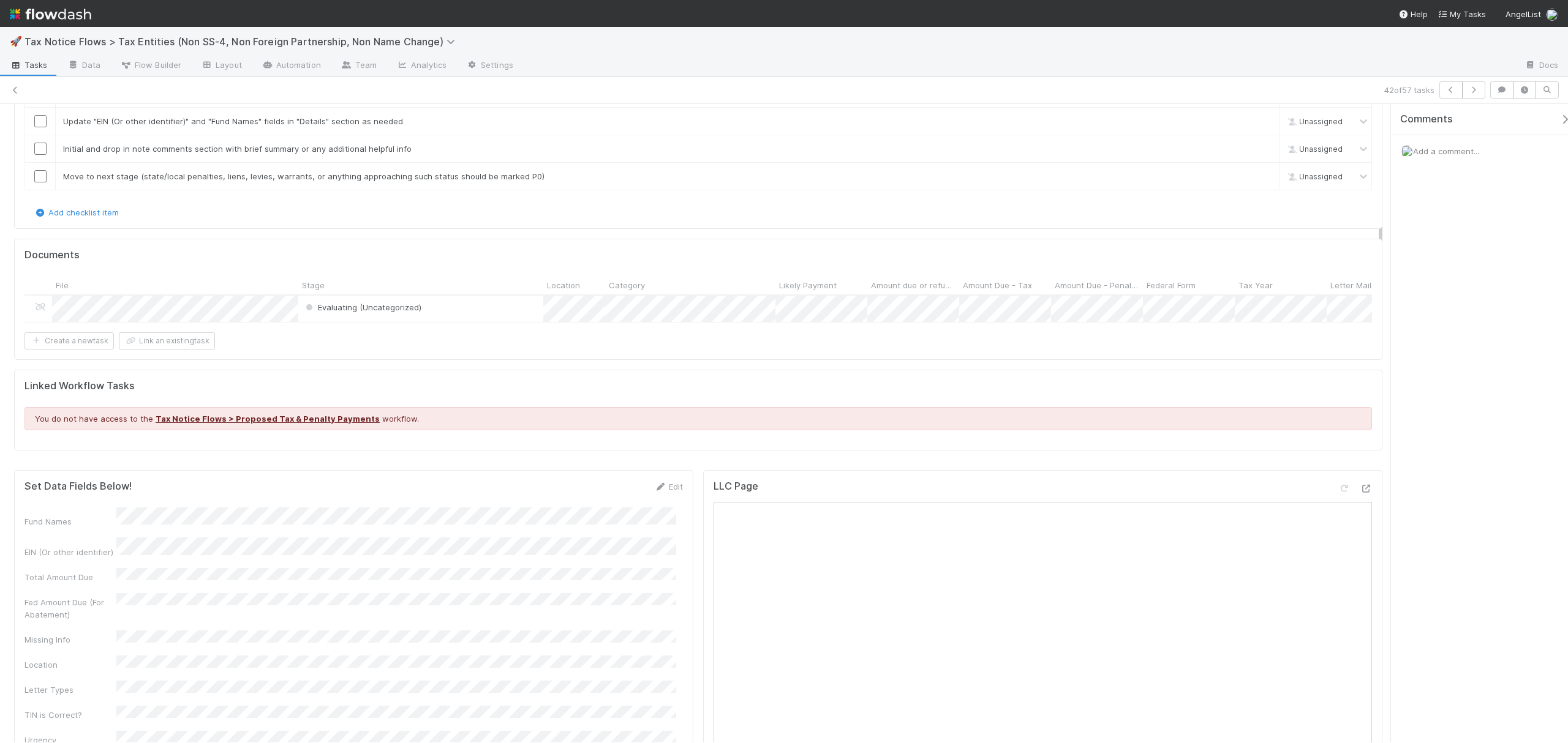
scroll to position [0, 0]
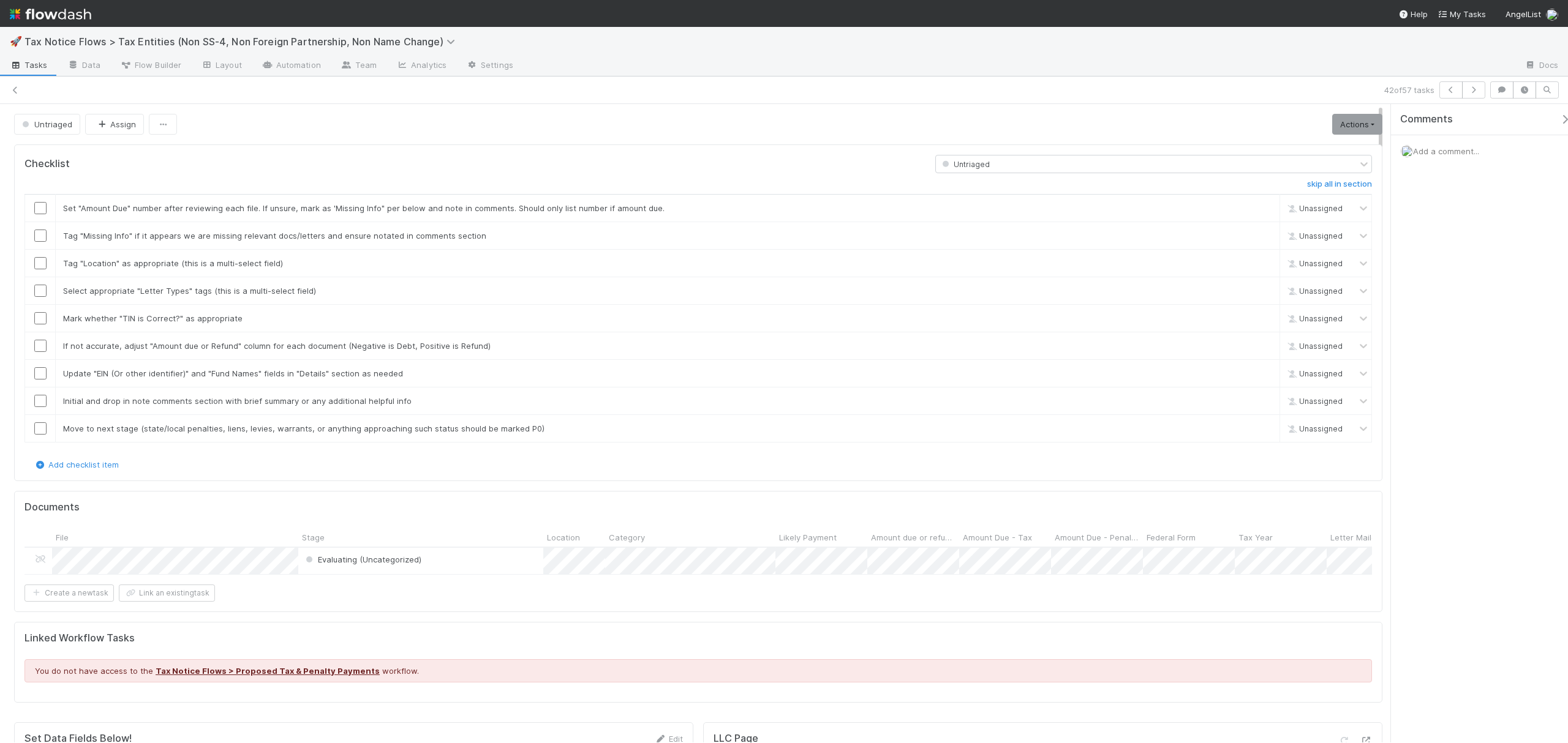
drag, startPoint x: 1380, startPoint y: 339, endPoint x: 1395, endPoint y: 148, distance: 191.6
click at [1395, 148] on div "Untriaged Assign Actions Move to P2 Move to State Notices Move to Reference Fil…" at bounding box center [784, 424] width 1568 height 639
click at [724, 61] on div at bounding box center [1018, 66] width 991 height 19
click at [332, 559] on span "Evaluating (Uncategorized)" at bounding box center [363, 559] width 119 height 10
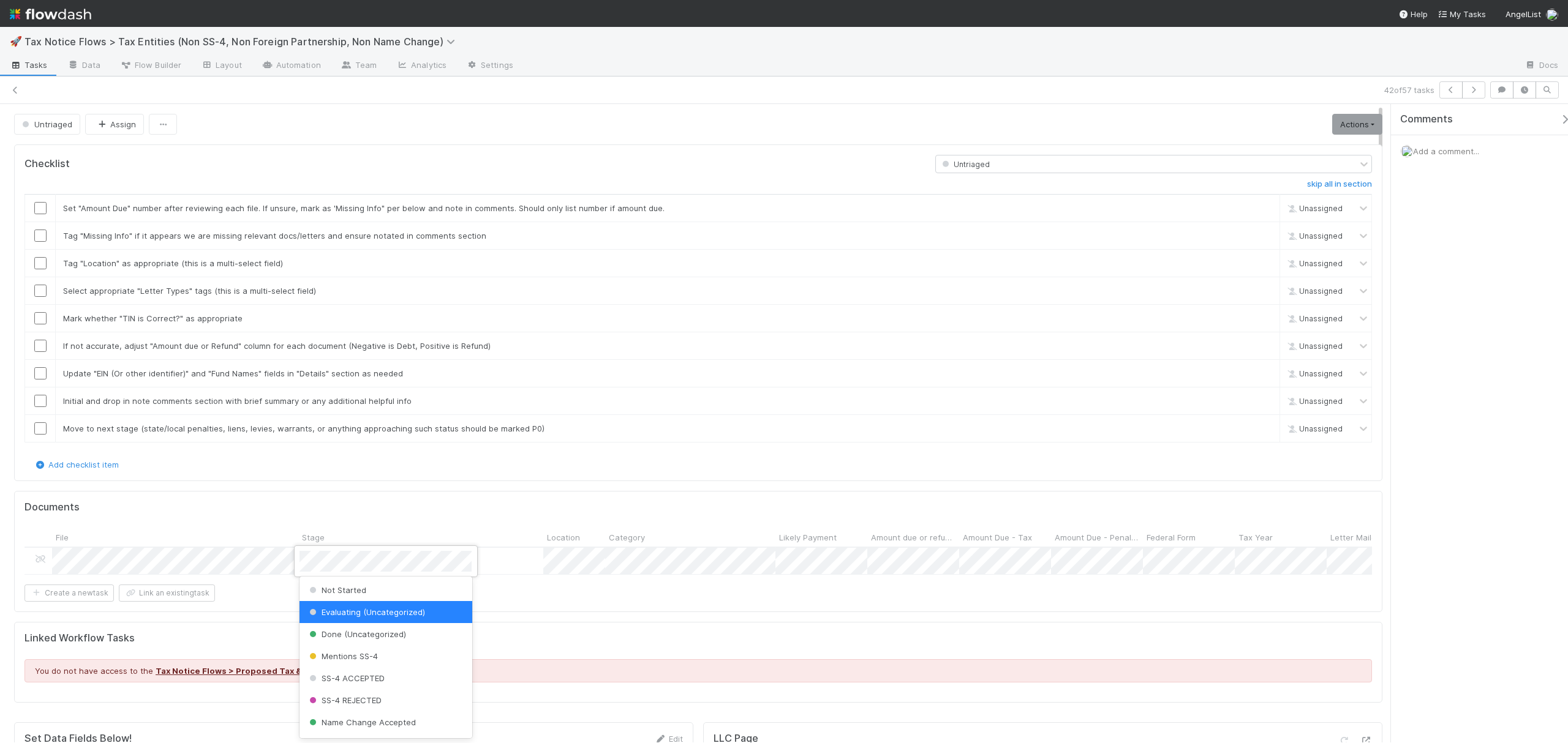
click at [527, 546] on div at bounding box center [784, 372] width 1568 height 743
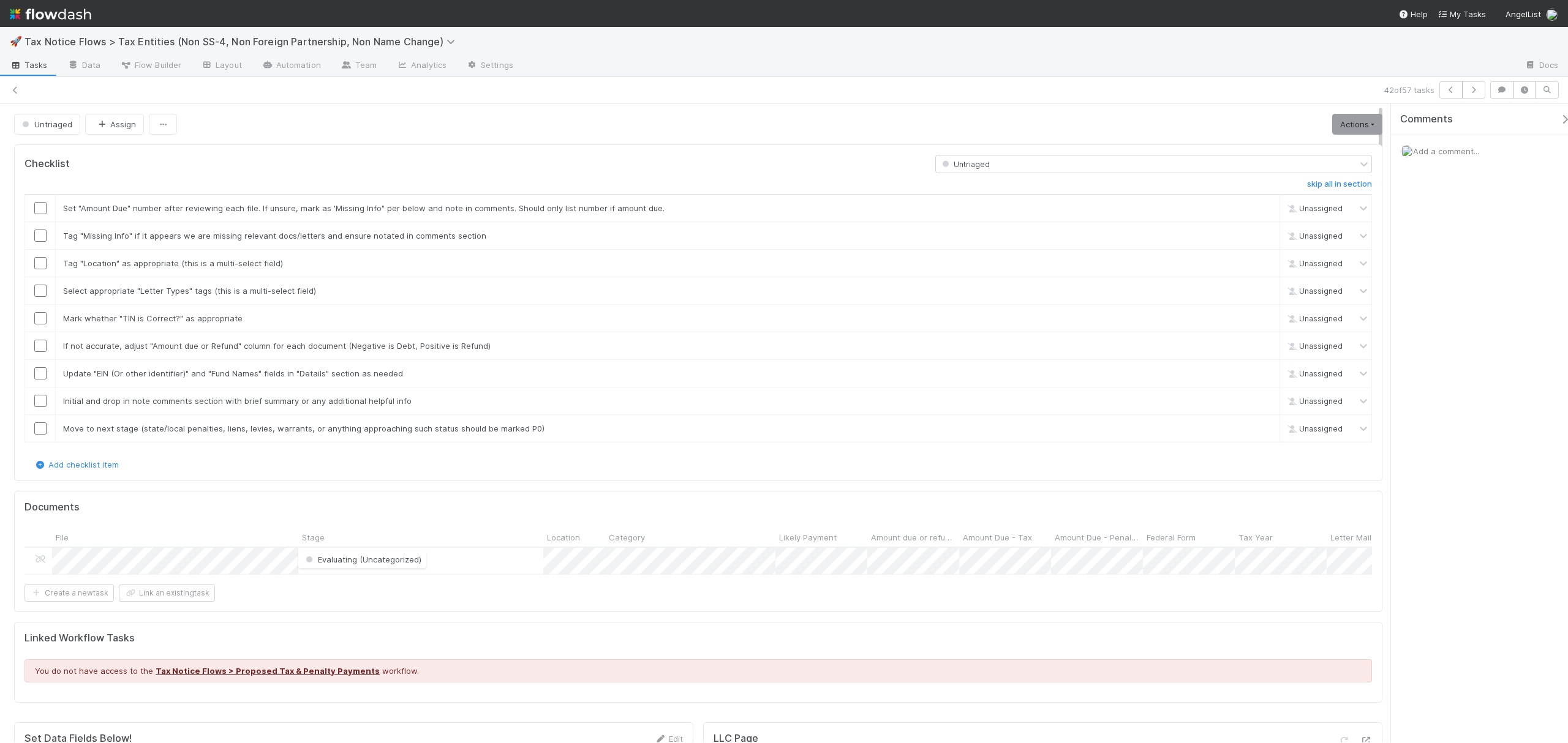
click at [515, 569] on div "Evaluating (Uncategorized)" at bounding box center [420, 561] width 245 height 27
click at [1345, 122] on link "Actions" at bounding box center [1357, 125] width 50 height 21
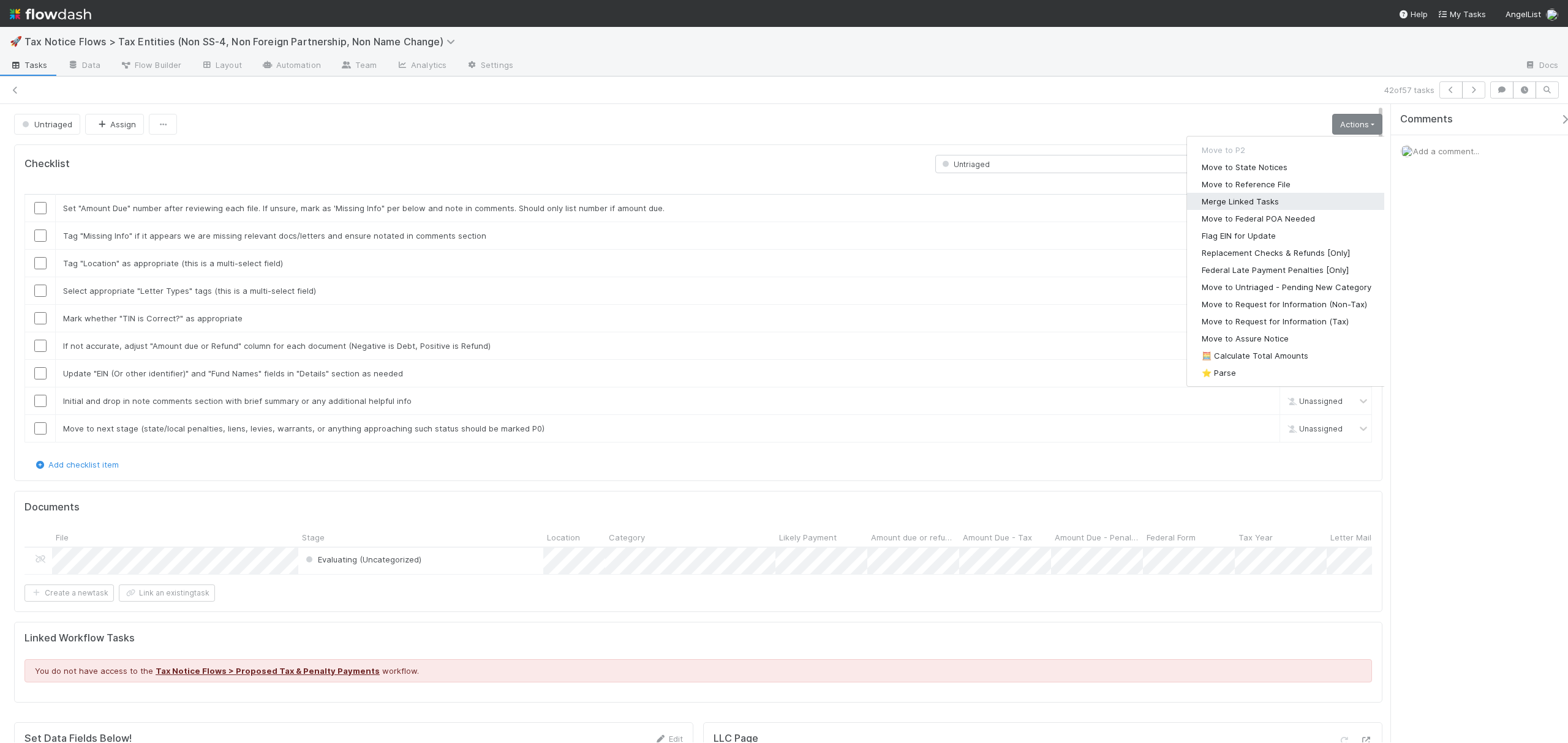
click at [1256, 200] on button "Merge Linked Tasks" at bounding box center [1286, 201] width 199 height 17
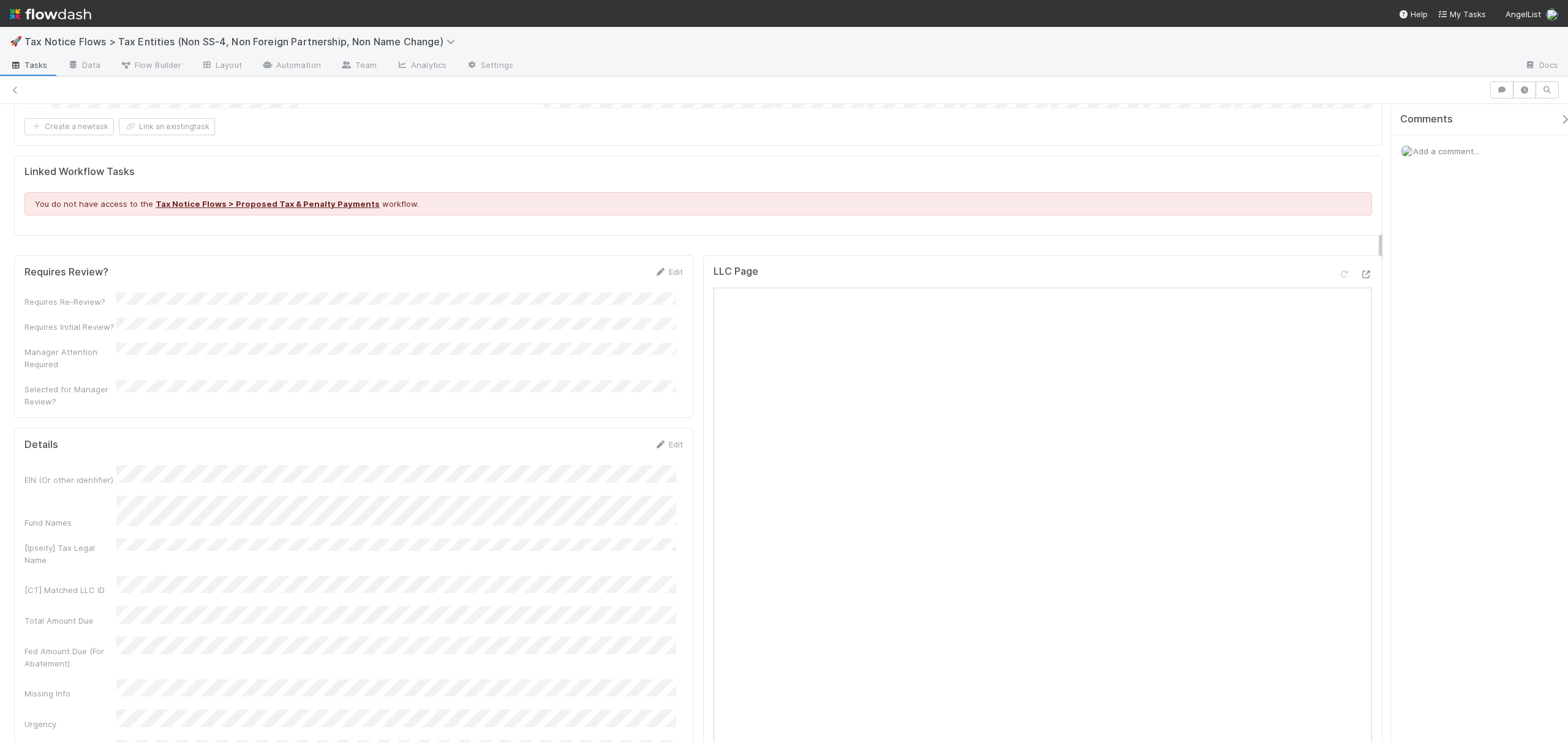
scroll to position [468, 0]
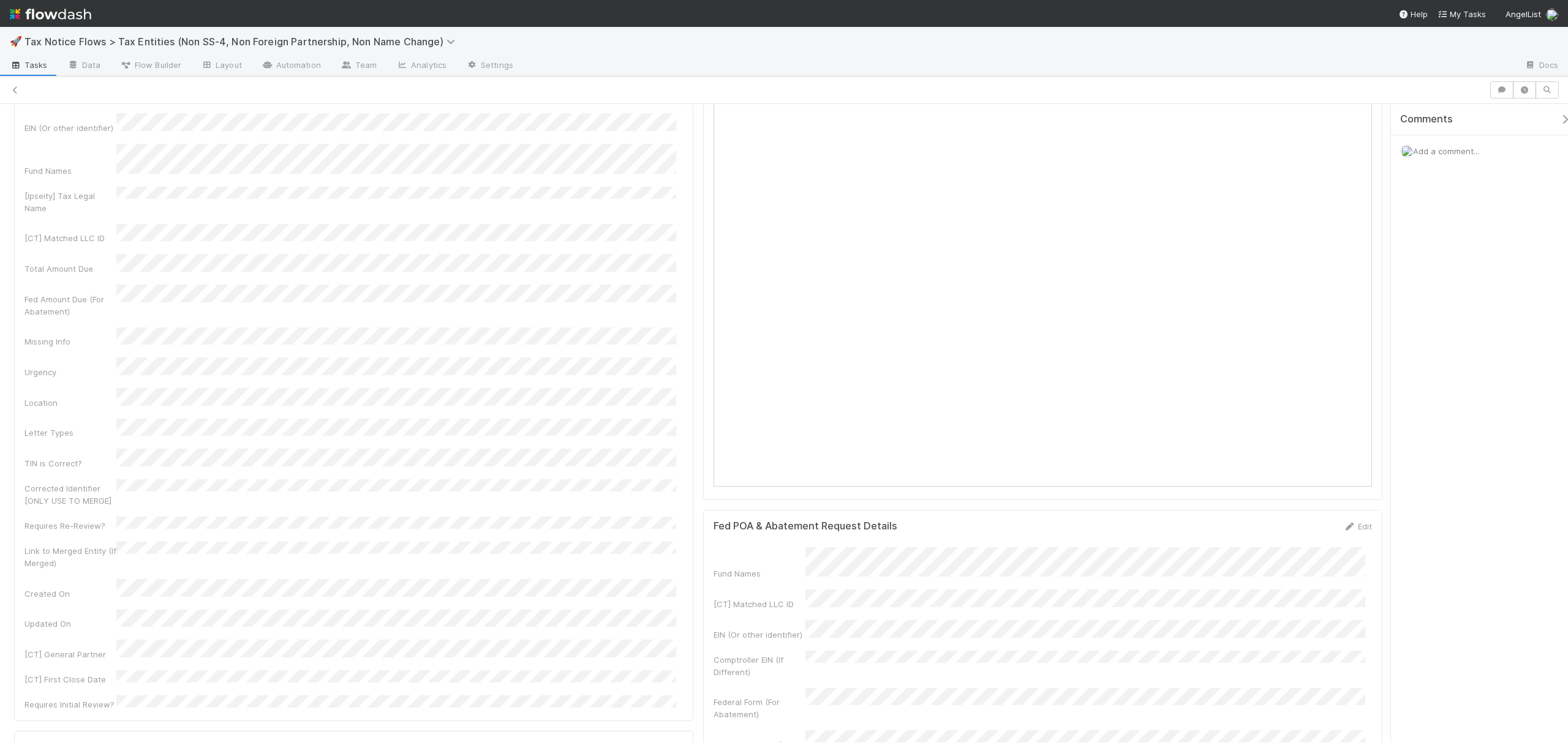
drag, startPoint x: 1380, startPoint y: 150, endPoint x: 1383, endPoint y: 289, distance: 139.0
drag, startPoint x: 1380, startPoint y: 158, endPoint x: 1380, endPoint y: 275, distance: 117.0
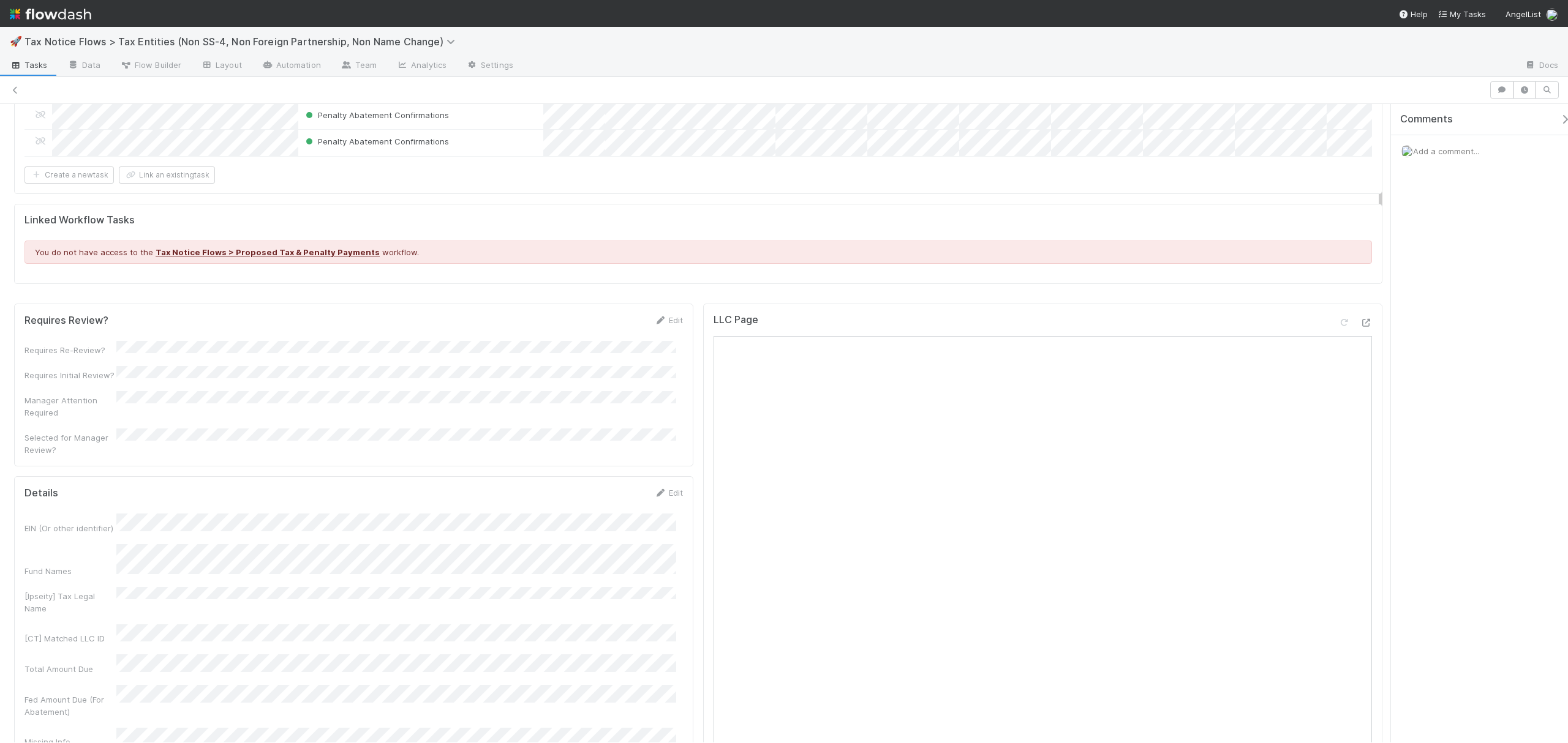
scroll to position [0, 0]
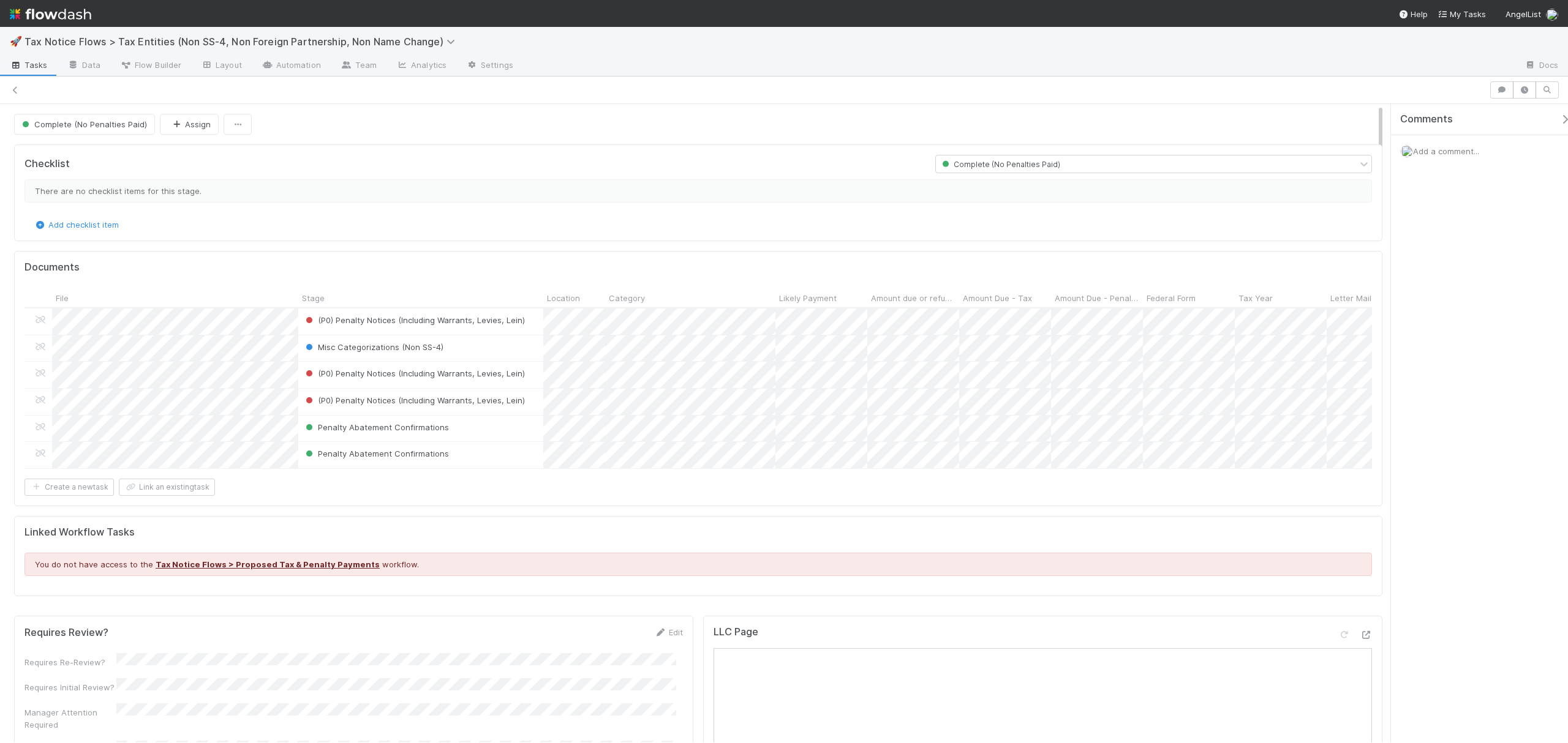
drag, startPoint x: 1380, startPoint y: 285, endPoint x: 1363, endPoint y: 99, distance: 186.8
click at [1363, 99] on div "Complete (No Penalties Paid) Assign Checklist Complete (No Penalties Paid) Ther…" at bounding box center [784, 410] width 1568 height 667
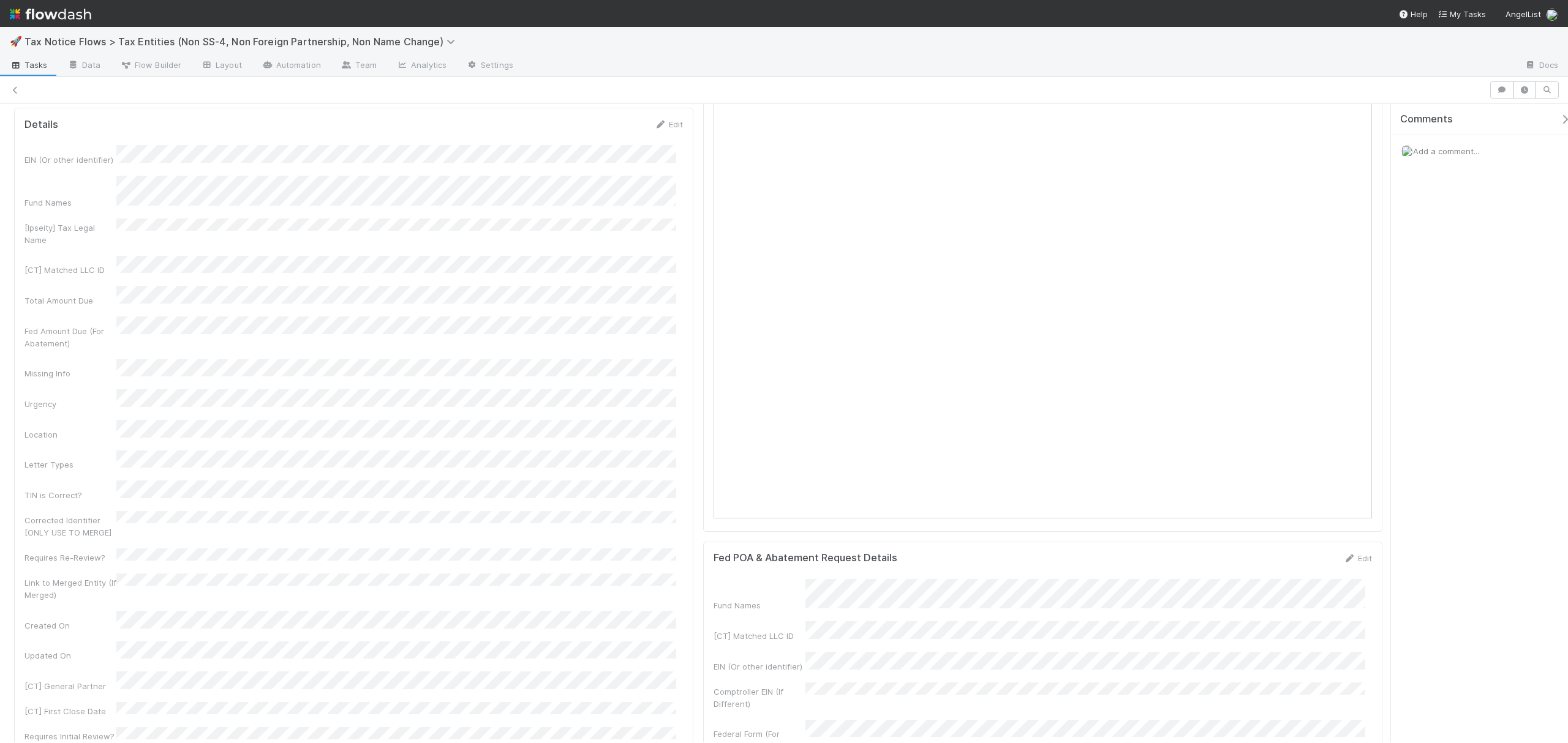
scroll to position [686, 0]
drag, startPoint x: 1381, startPoint y: 138, endPoint x: 1401, endPoint y: 272, distance: 135.5
click at [1401, 272] on div "Complete (No Penalties Paid) Assign Checklist Complete (No Penalties Paid) Ther…" at bounding box center [784, 424] width 1568 height 639
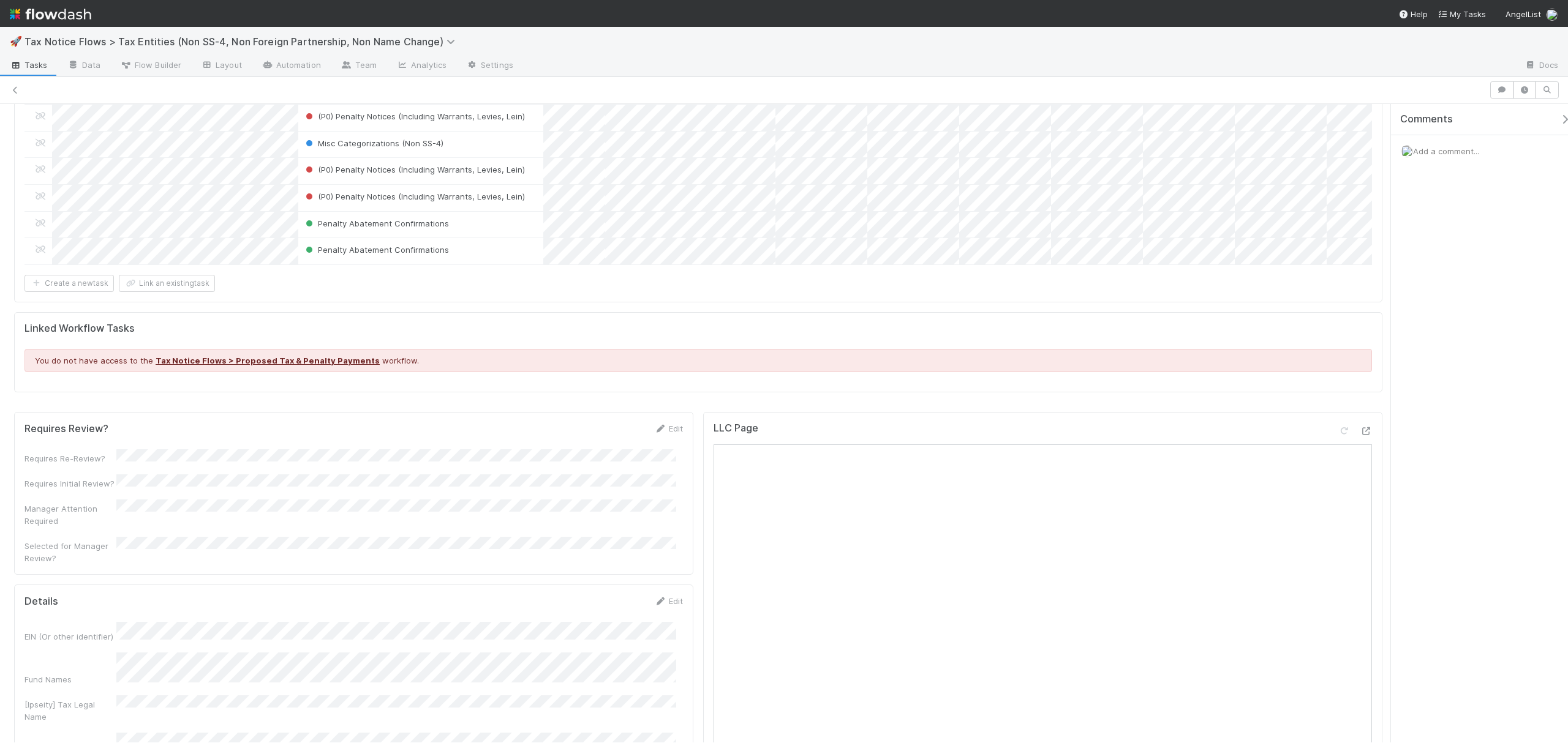
scroll to position [197, 0]
drag, startPoint x: 1380, startPoint y: 280, endPoint x: 1372, endPoint y: 201, distance: 79.4
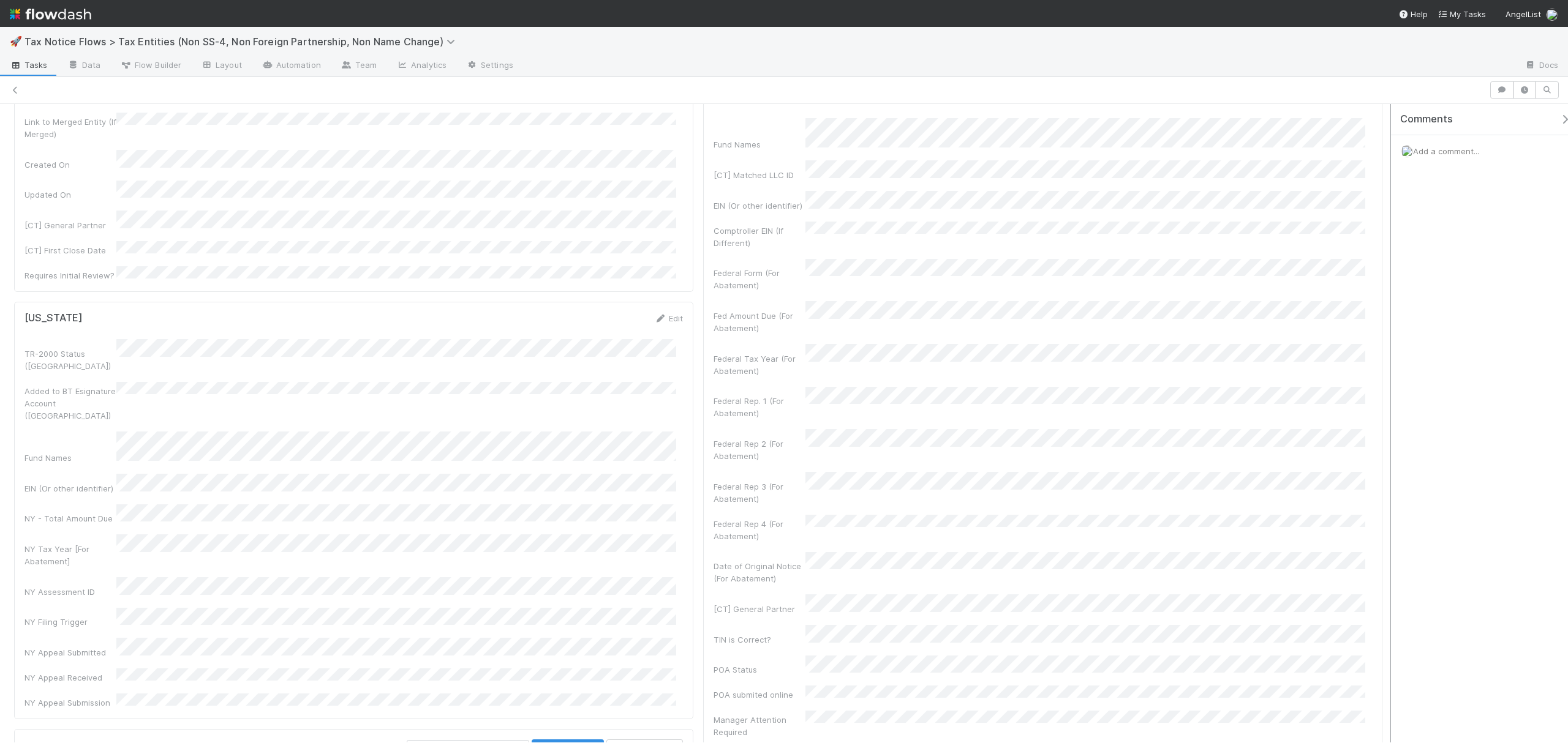
scroll to position [1167, 0]
drag, startPoint x: 1380, startPoint y: 220, endPoint x: 1392, endPoint y: 410, distance: 190.4
click at [1392, 410] on div "Complete (No Penalties Paid) Assign Checklist Complete (No Penalties Paid) Ther…" at bounding box center [784, 424] width 1568 height 639
click at [16, 88] on icon at bounding box center [15, 90] width 12 height 8
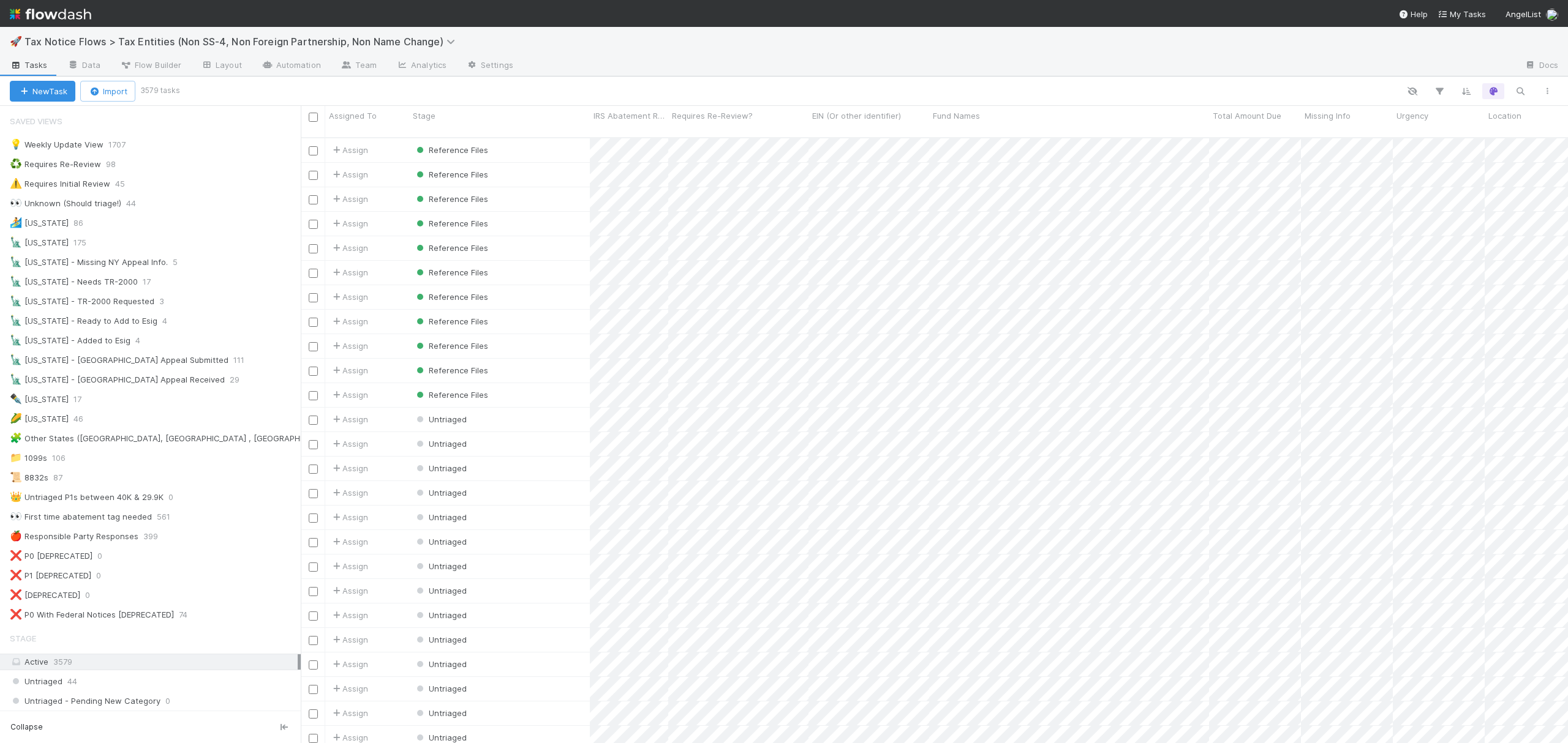
scroll to position [603, 1255]
click at [175, 204] on div "👀 Unknown (Should triage!) 44" at bounding box center [155, 203] width 291 height 15
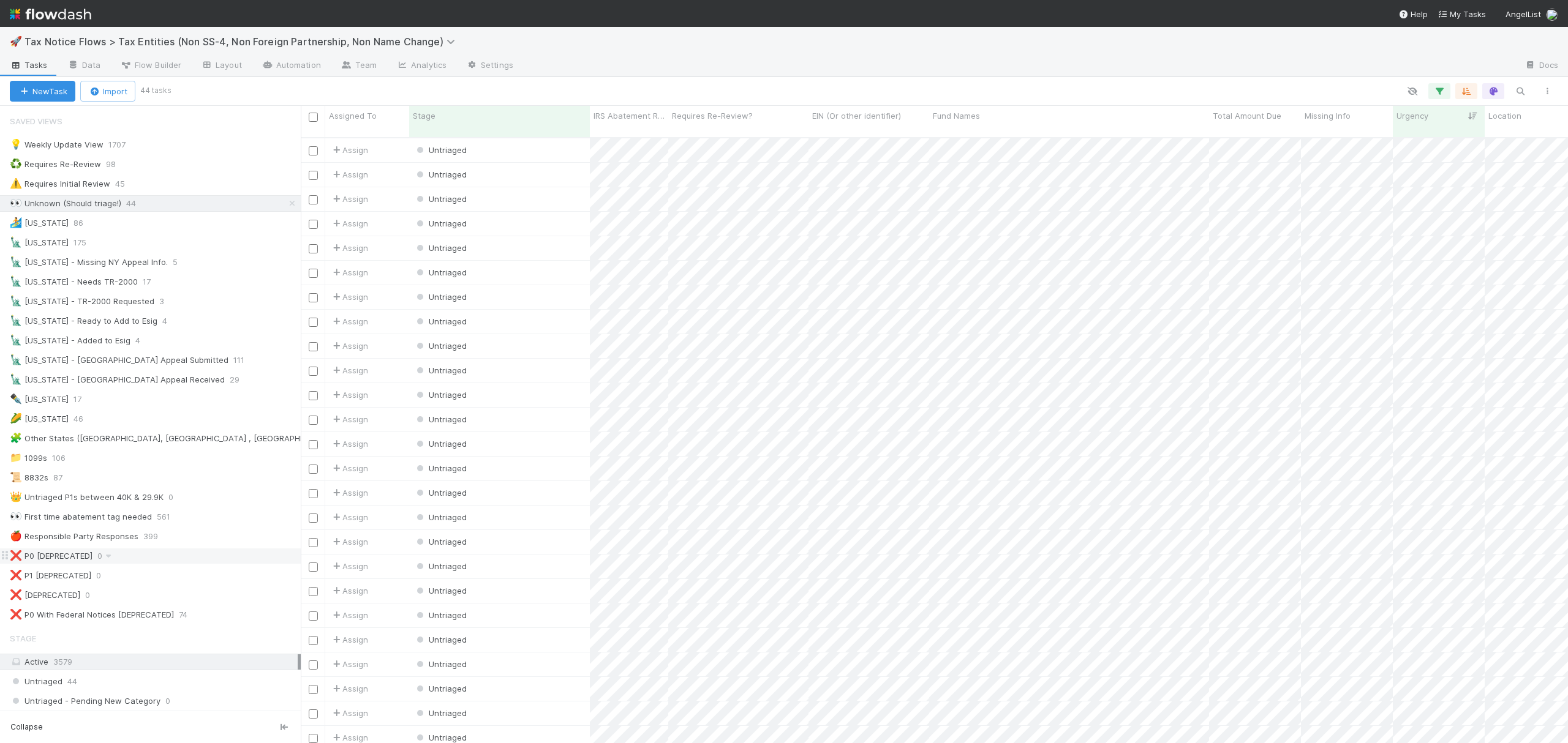
scroll to position [603, 1255]
click at [286, 207] on icon at bounding box center [292, 203] width 12 height 8
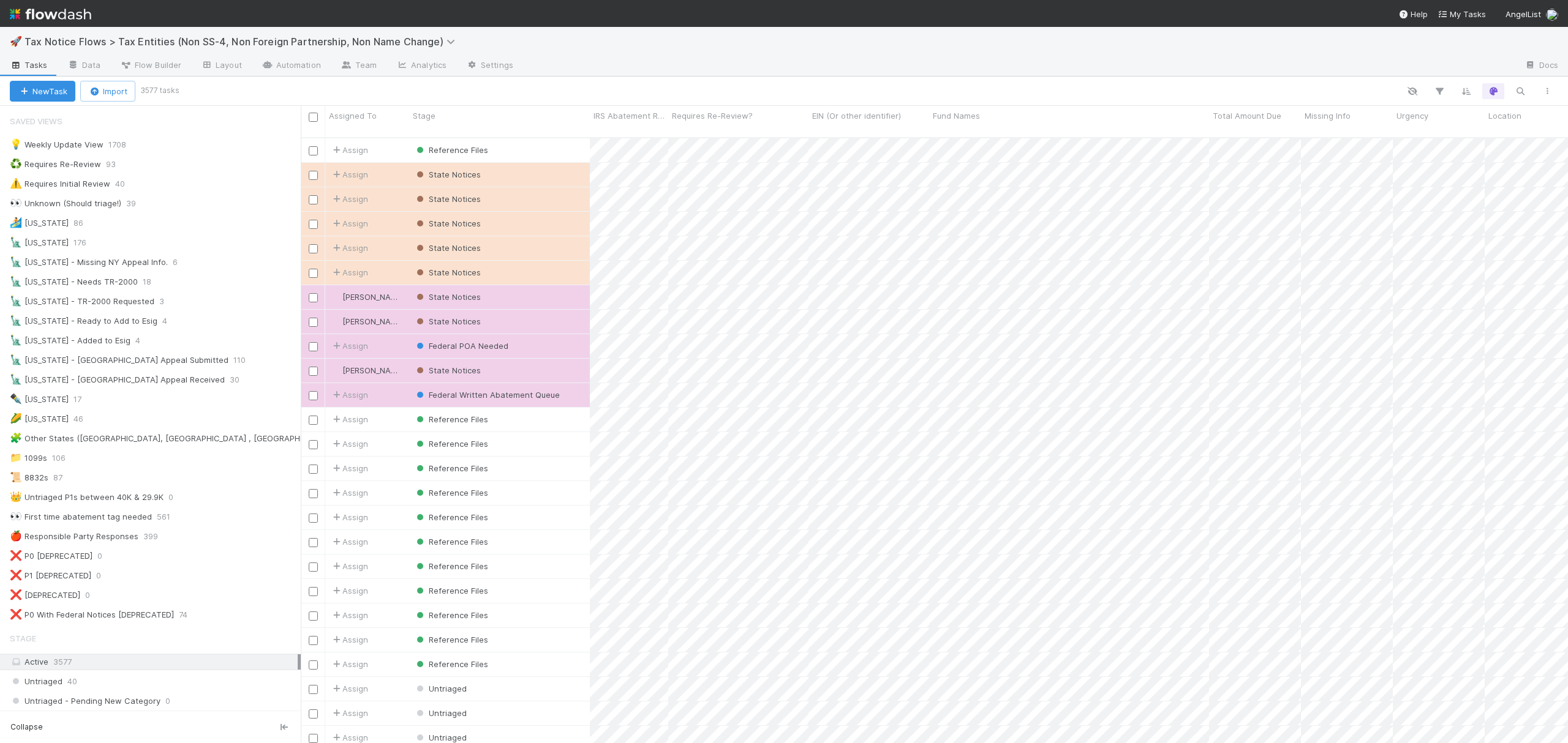
scroll to position [603, 1255]
click at [1525, 92] on icon "button" at bounding box center [1520, 91] width 12 height 11
click at [1519, 90] on div at bounding box center [784, 372] width 1568 height 743
click at [1467, 76] on div "New Task Import 3577 tasks Search Search Search Search Search" at bounding box center [784, 90] width 1568 height 29
click at [1463, 72] on div at bounding box center [1018, 66] width 991 height 19
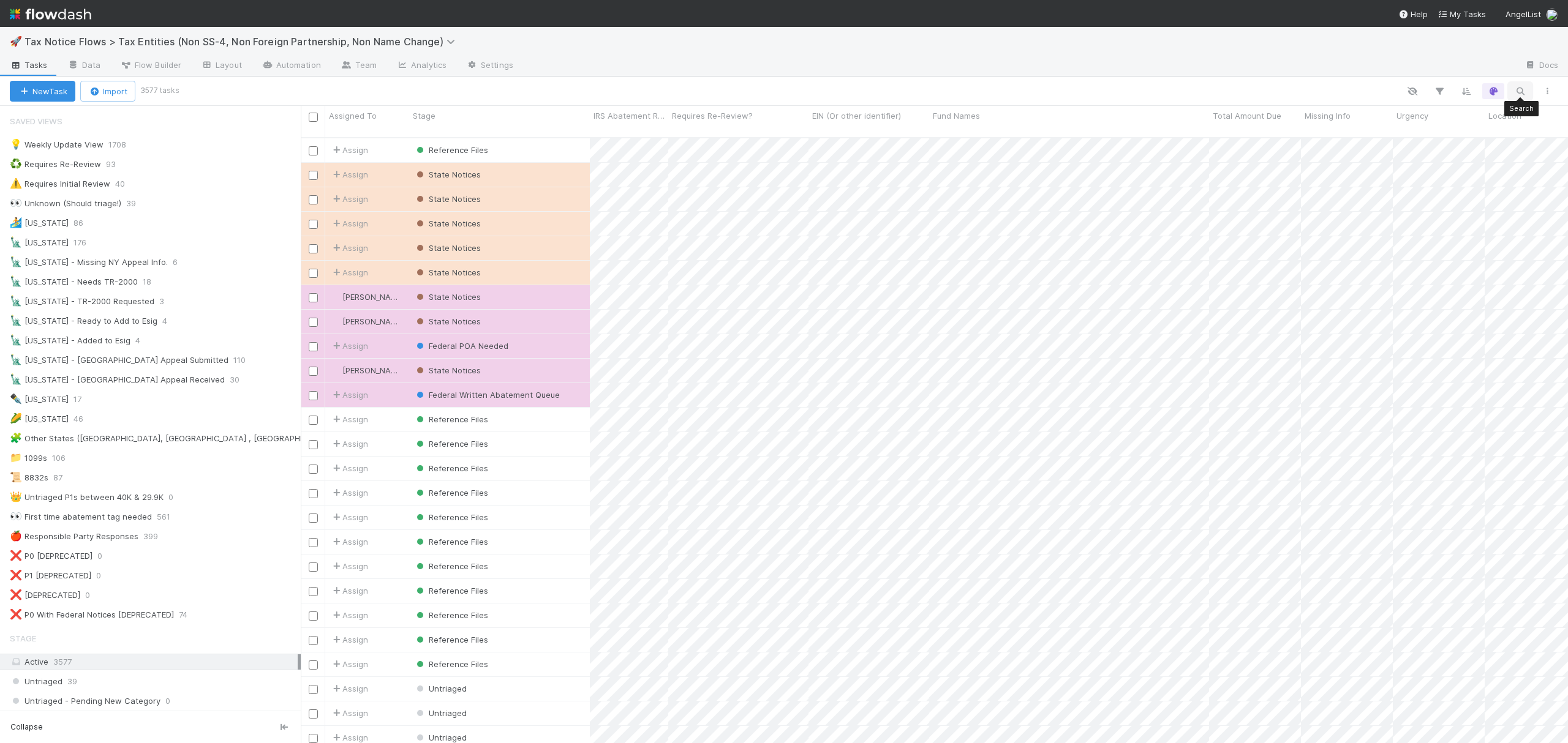
click at [1522, 94] on icon "button" at bounding box center [1520, 91] width 12 height 11
click at [1465, 63] on input at bounding box center [1456, 70] width 122 height 15
paste input "99-1934635"
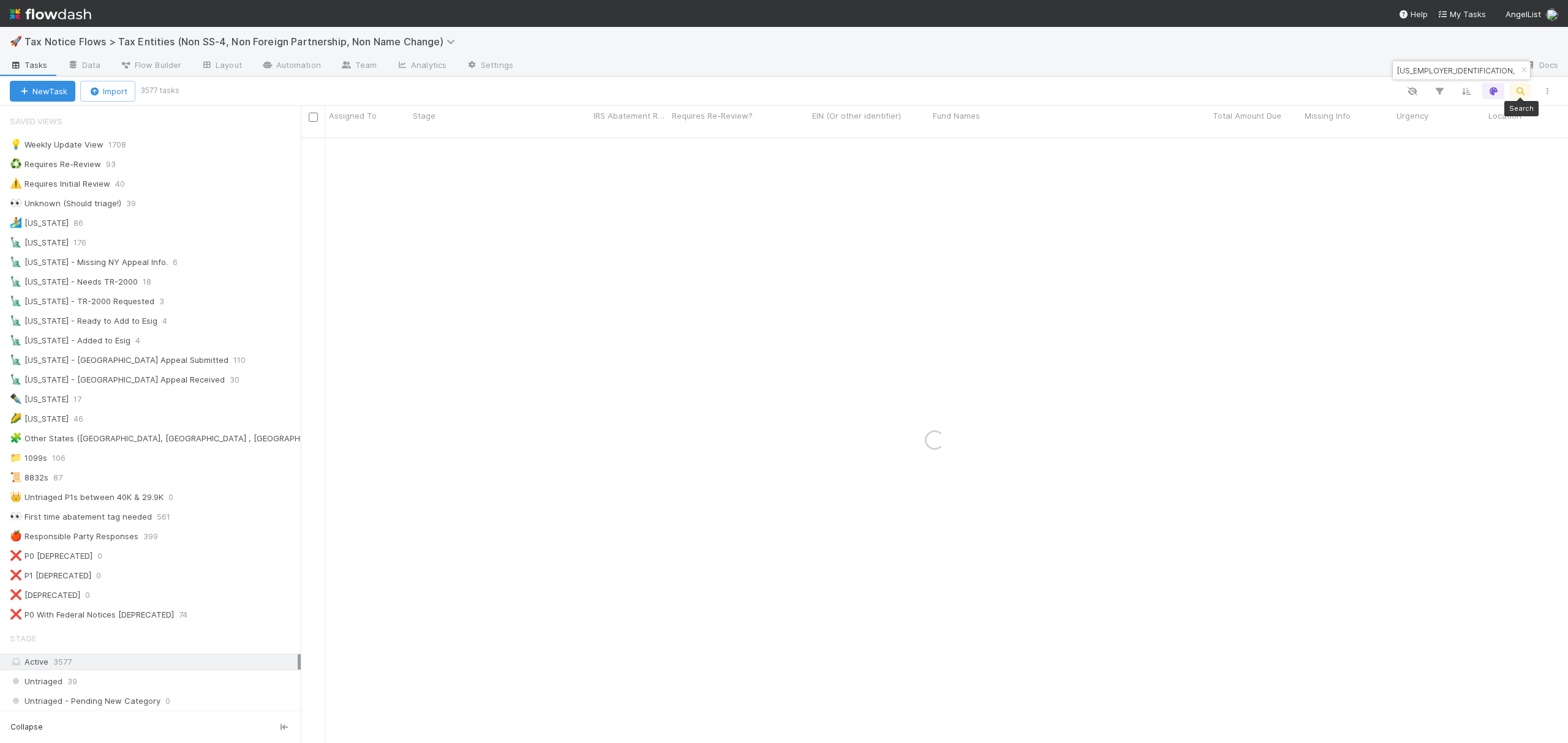
type input "99-1934635"
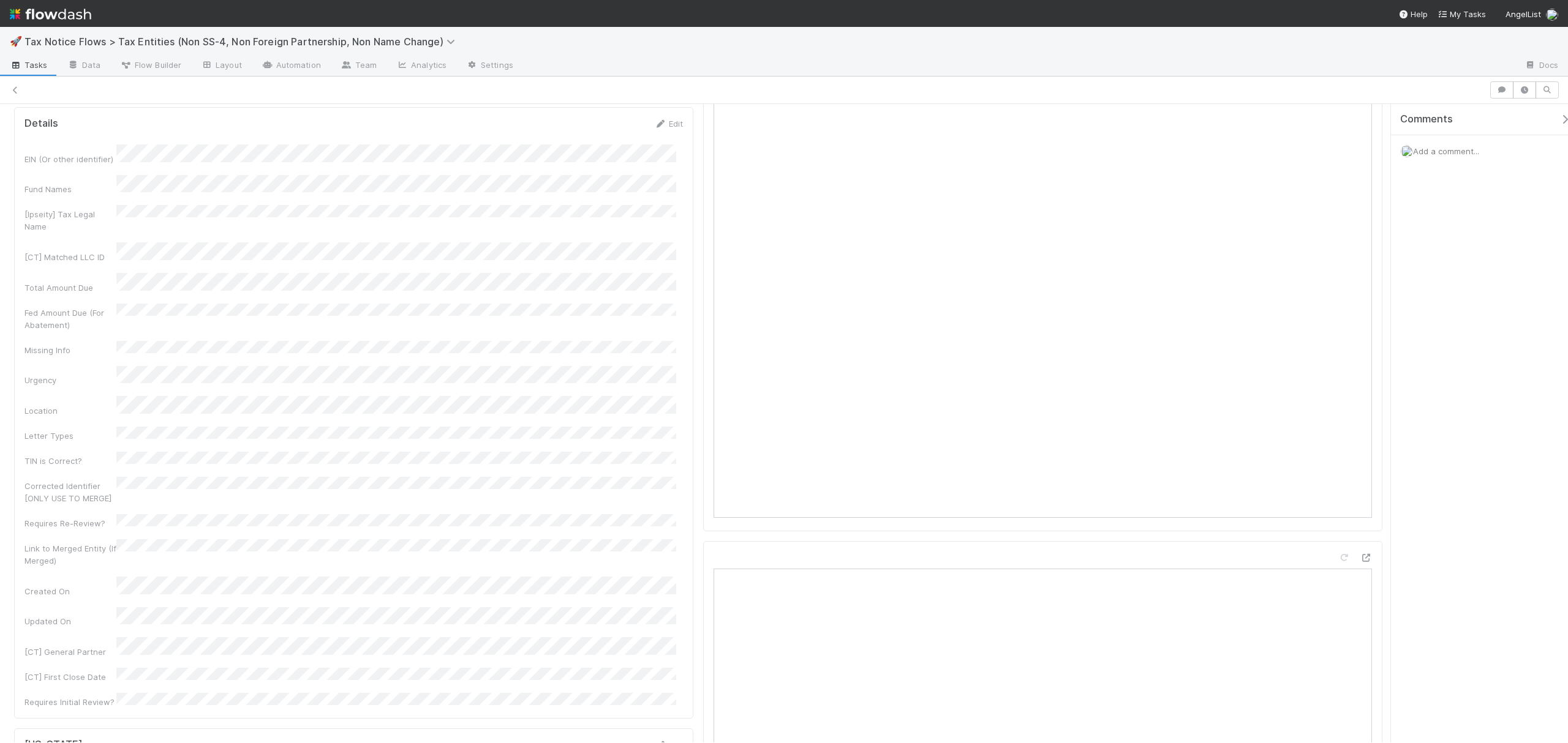
scroll to position [622, 0]
drag, startPoint x: 1380, startPoint y: 174, endPoint x: 1380, endPoint y: 344, distance: 170.0
click at [1380, 344] on div "Checklist Pending State Response There are no checklist items for this stage. A…" at bounding box center [698, 702] width 1396 height 2370
click at [660, 134] on link "Edit" at bounding box center [668, 129] width 29 height 10
click at [610, 144] on button "Save" at bounding box center [617, 134] width 35 height 21
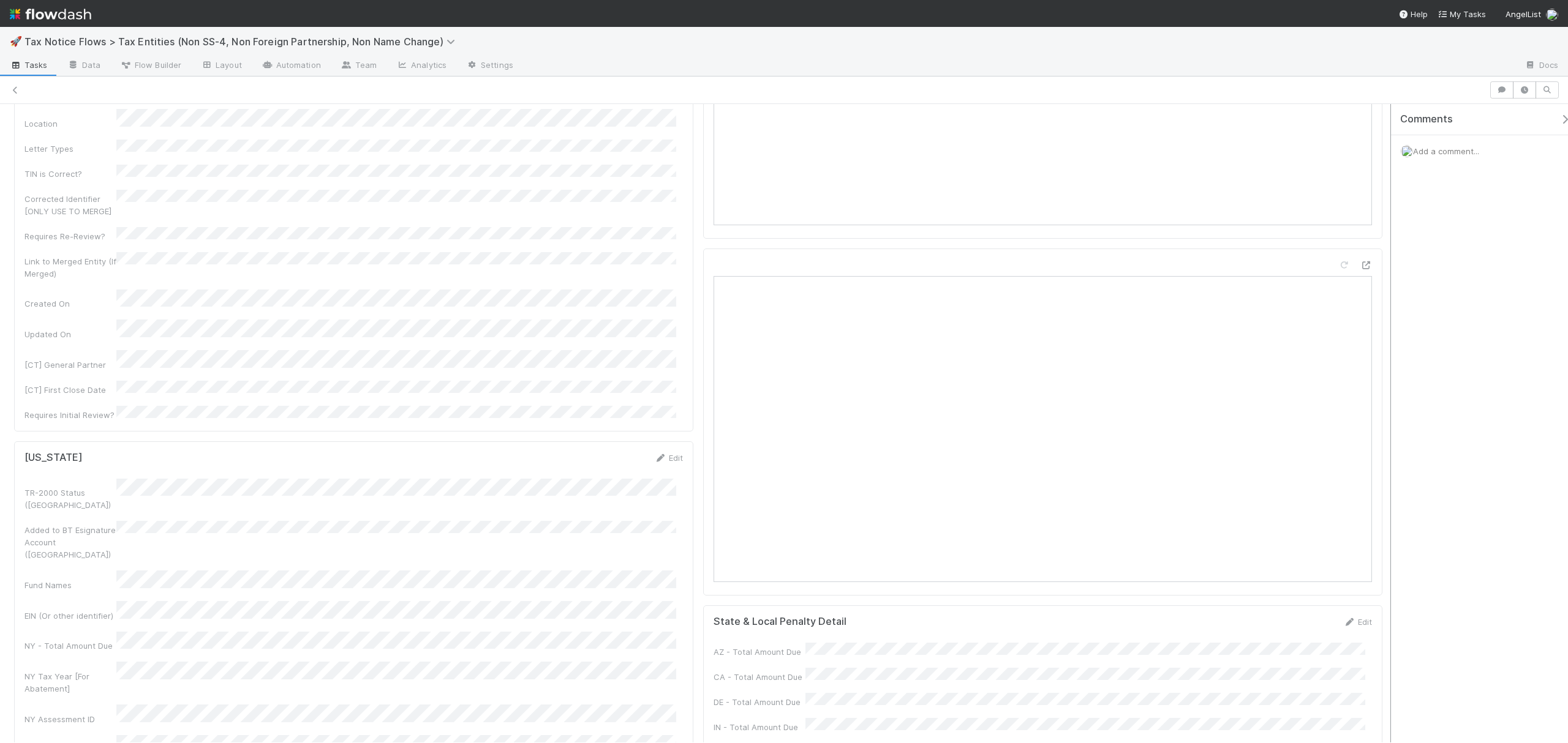
scroll to position [1115, 0]
drag, startPoint x: 1380, startPoint y: 287, endPoint x: 1387, endPoint y: 421, distance: 134.2
click at [1387, 421] on div "Pending State Response Assign Complete (No Penalties Paid) Complete (No Action …" at bounding box center [784, 424] width 1568 height 639
drag, startPoint x: 655, startPoint y: 208, endPoint x: 633, endPoint y: 222, distance: 26.1
click at [655, 259] on icon at bounding box center [660, 263] width 12 height 8
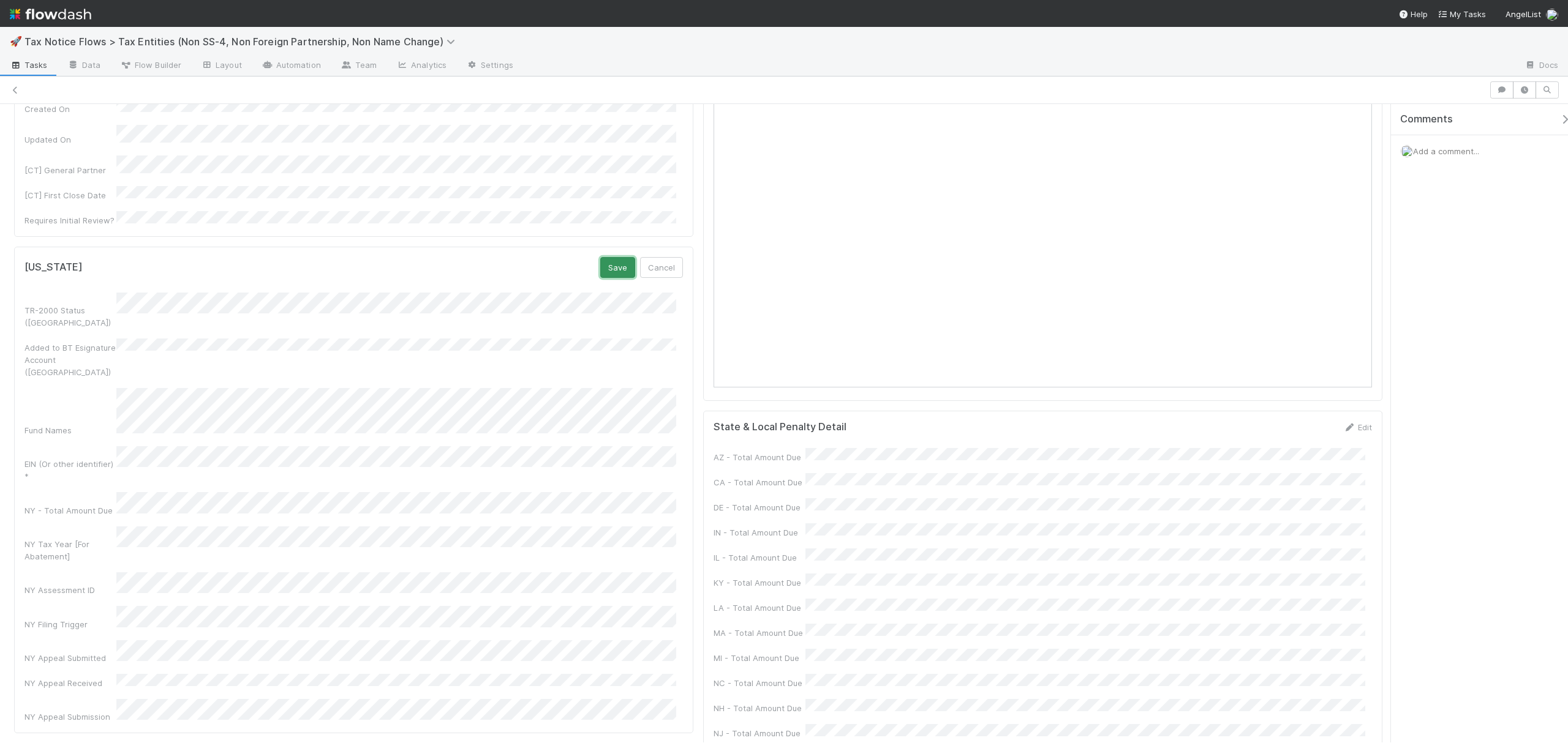
click at [615, 257] on button "Save" at bounding box center [617, 268] width 35 height 21
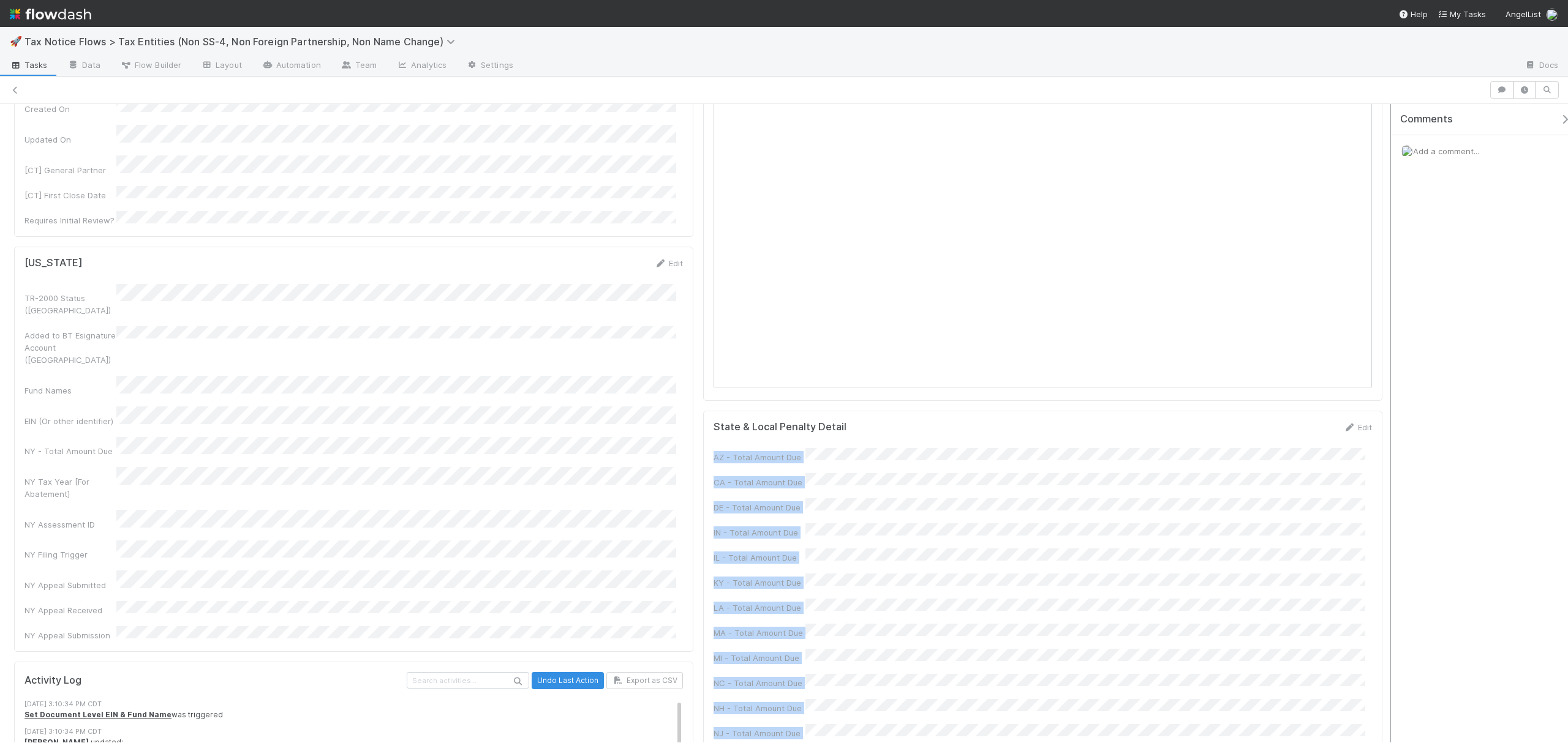
drag, startPoint x: 1382, startPoint y: 434, endPoint x: 1387, endPoint y: 500, distance: 66.2
click at [1387, 512] on div "Pending State Response Assign Complete (No Penalties Paid) Complete (No Action …" at bounding box center [784, 424] width 1568 height 639
click at [1349, 433] on link "Edit" at bounding box center [1357, 426] width 29 height 10
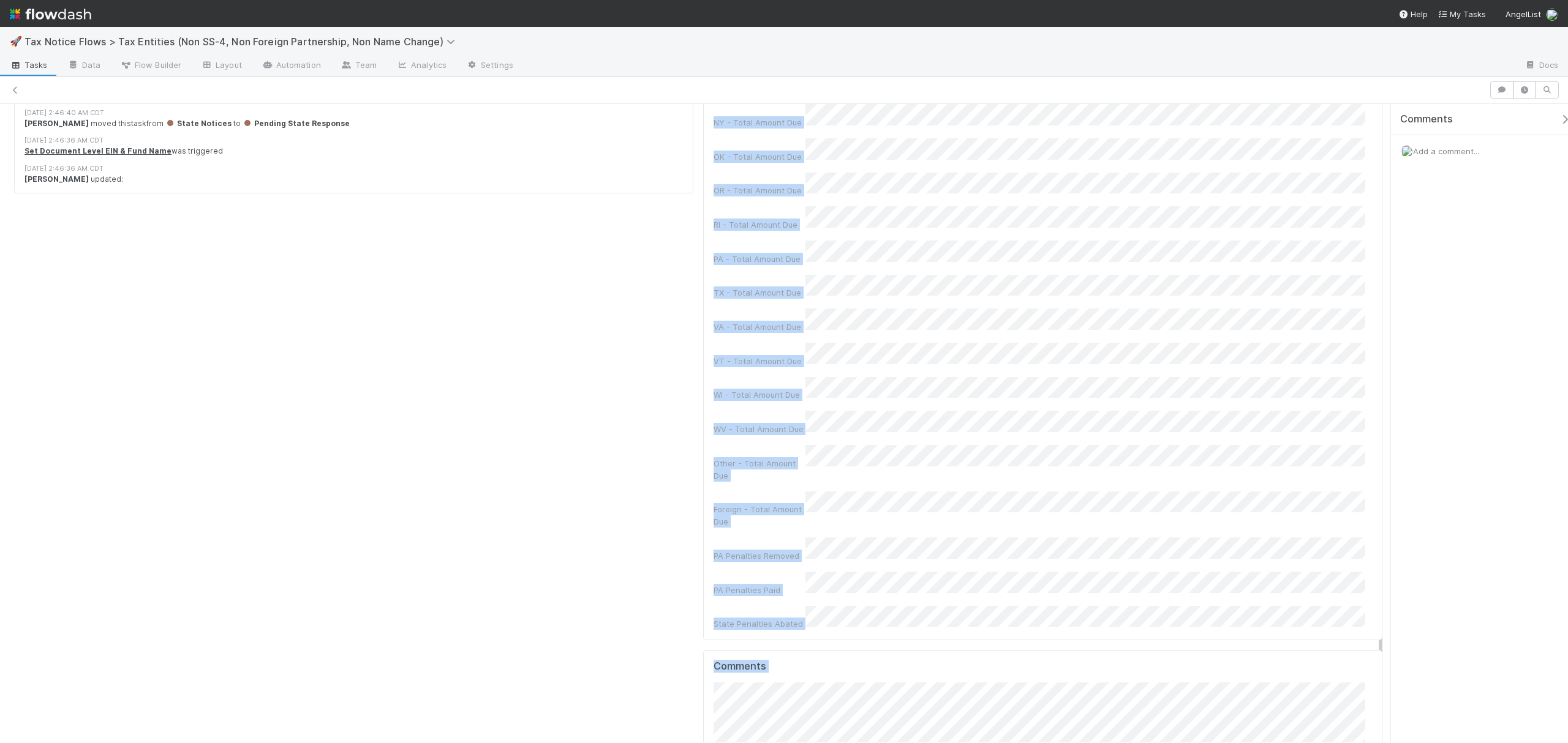
scroll to position [1940, 0]
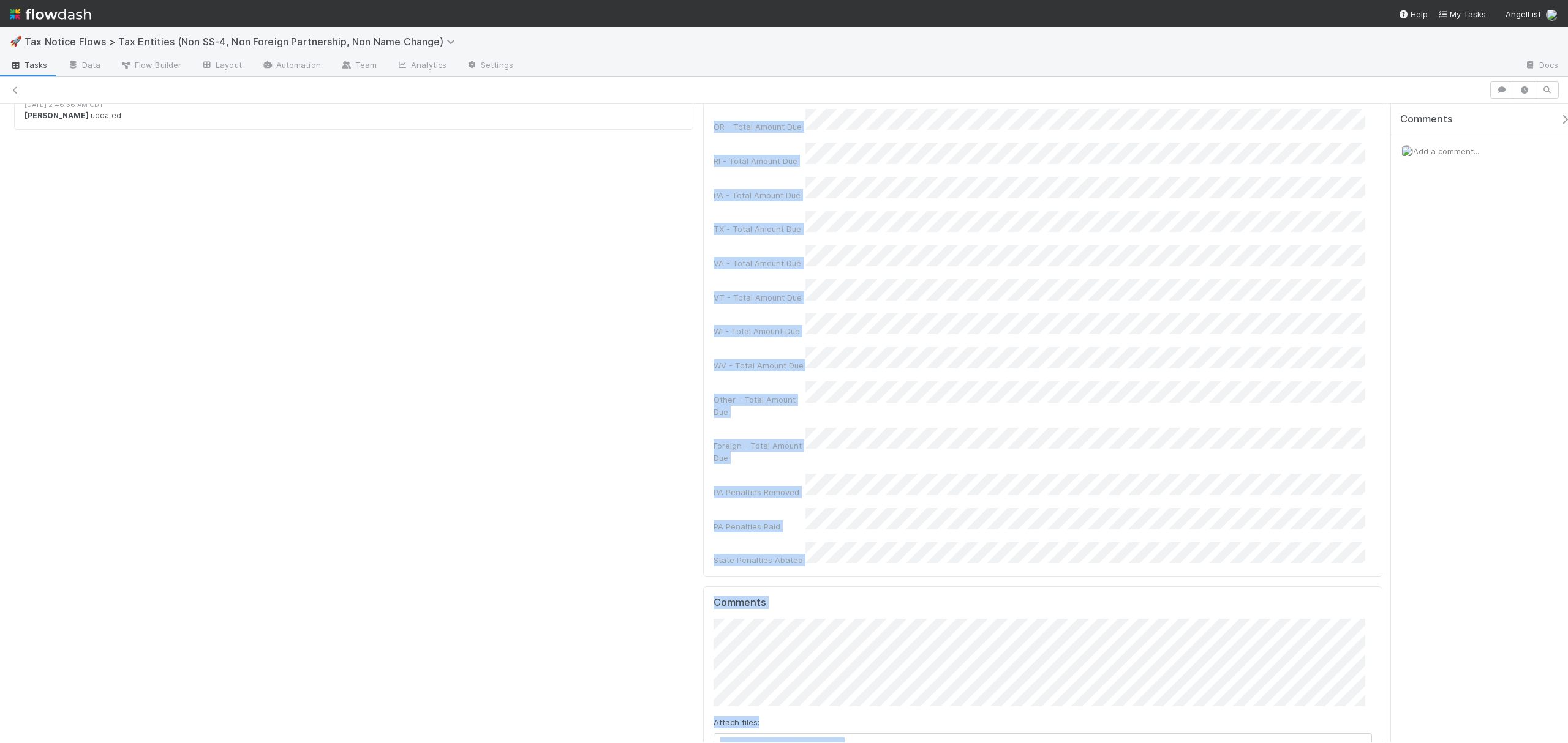
click at [1385, 603] on div "Comments Add a comment..." at bounding box center [1476, 424] width 184 height 639
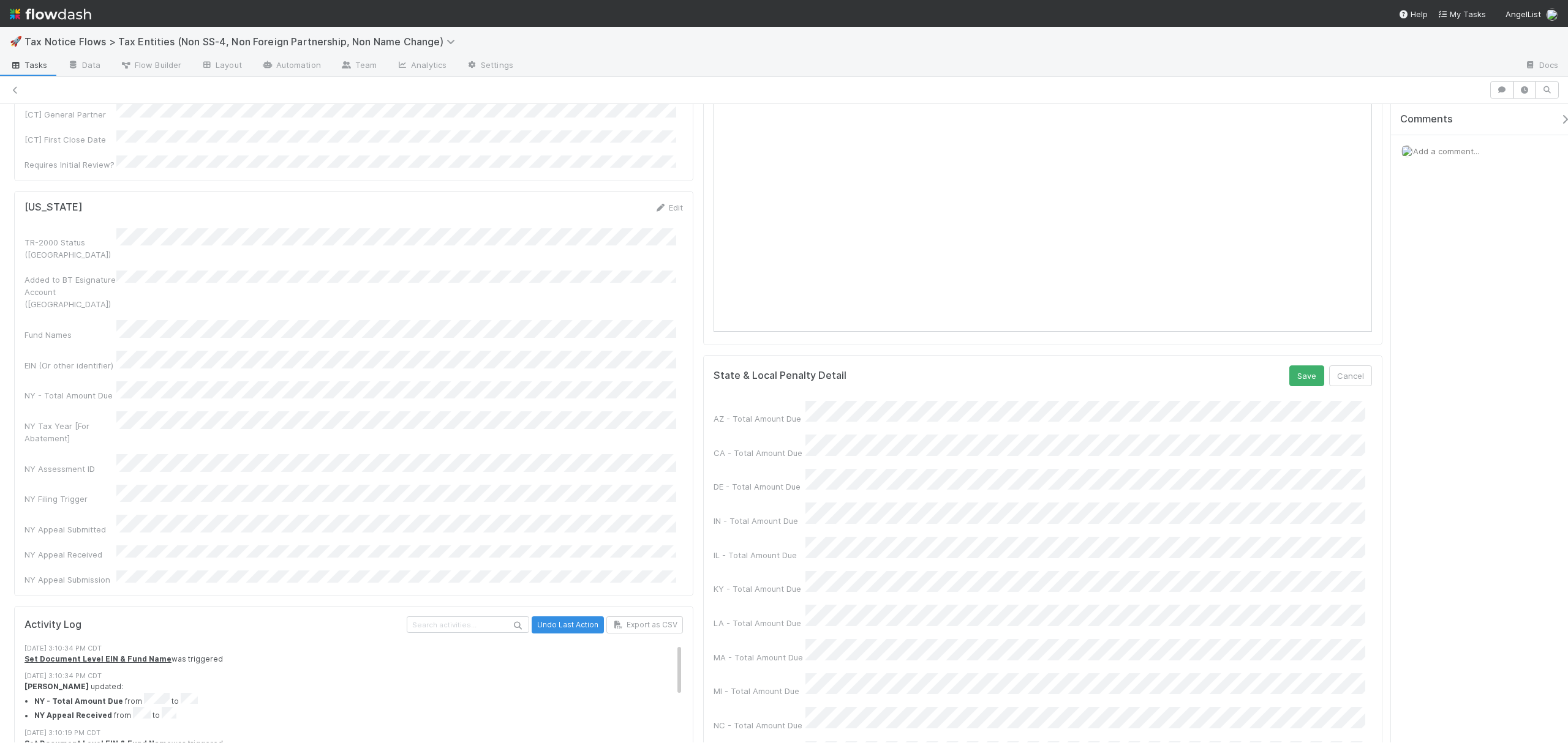
scroll to position [1090, 0]
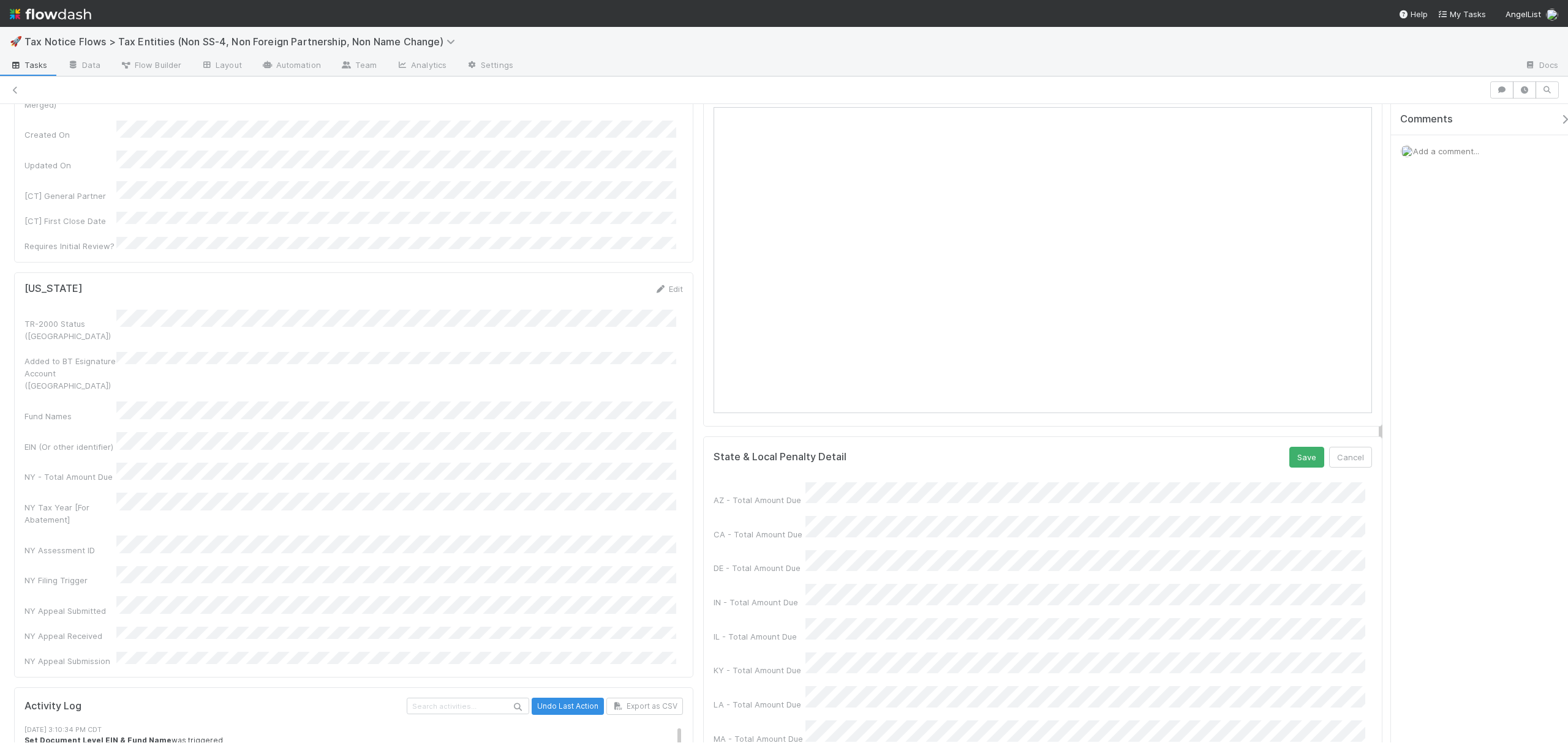
drag, startPoint x: 1380, startPoint y: 637, endPoint x: 1374, endPoint y: 426, distance: 211.1
click at [1374, 426] on div "Checklist Pending State Response There are no checklist items for this stage. A…" at bounding box center [698, 357] width 1396 height 2615
click at [1289, 468] on button "Save" at bounding box center [1306, 457] width 35 height 21
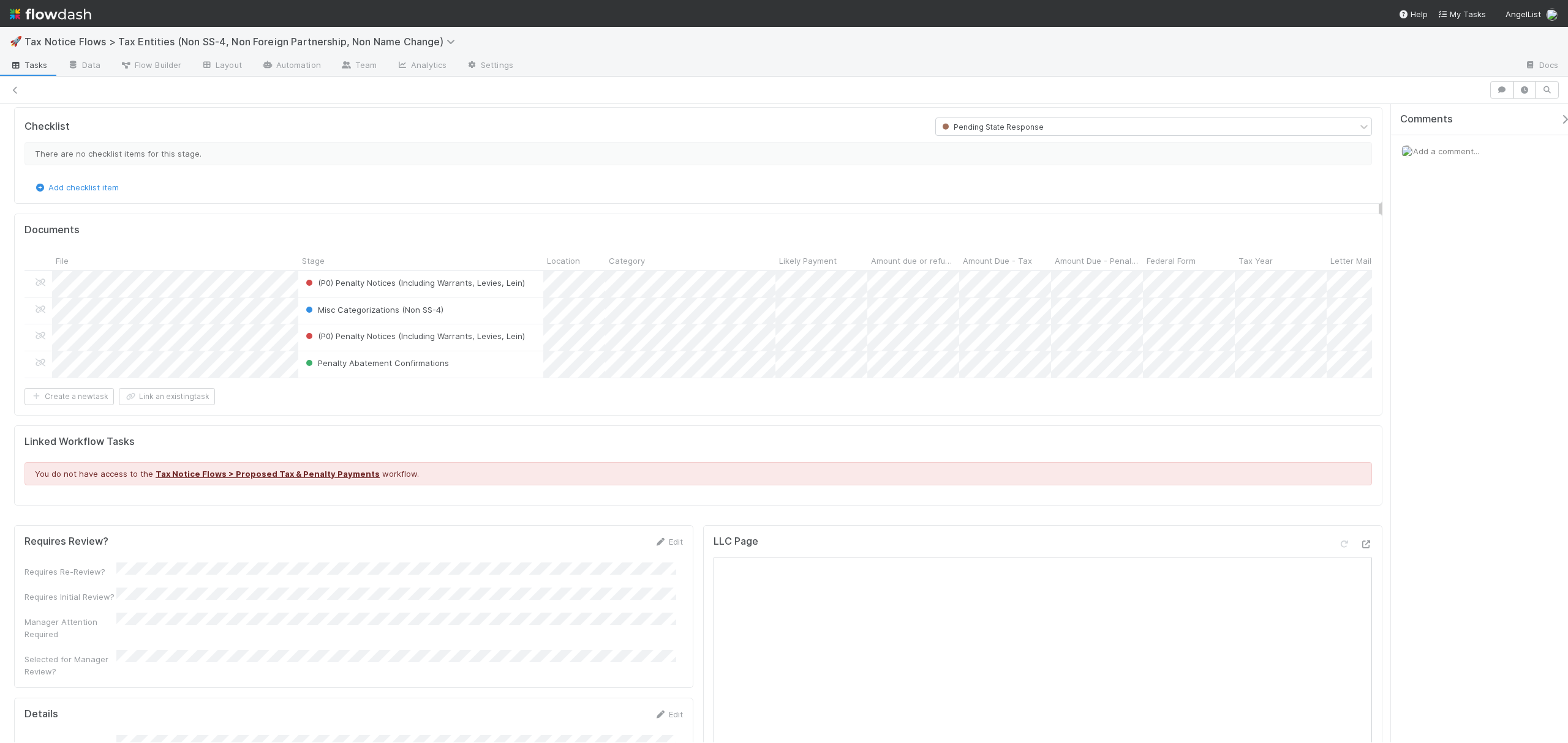
scroll to position [0, 0]
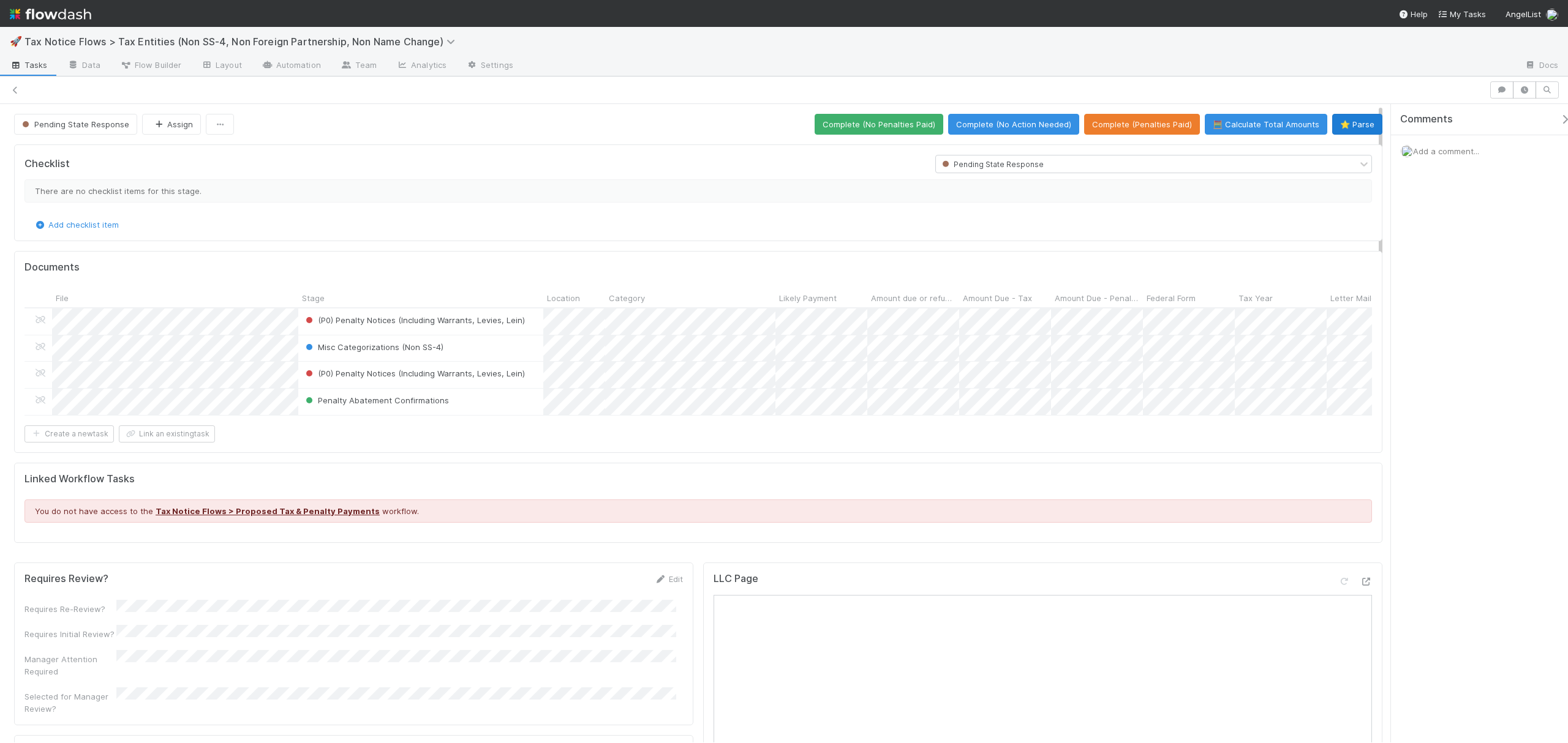
drag, startPoint x: 1380, startPoint y: 429, endPoint x: 1334, endPoint y: 126, distance: 306.5
click at [819, 122] on button "Complete (No Penalties Paid)" at bounding box center [878, 125] width 128 height 21
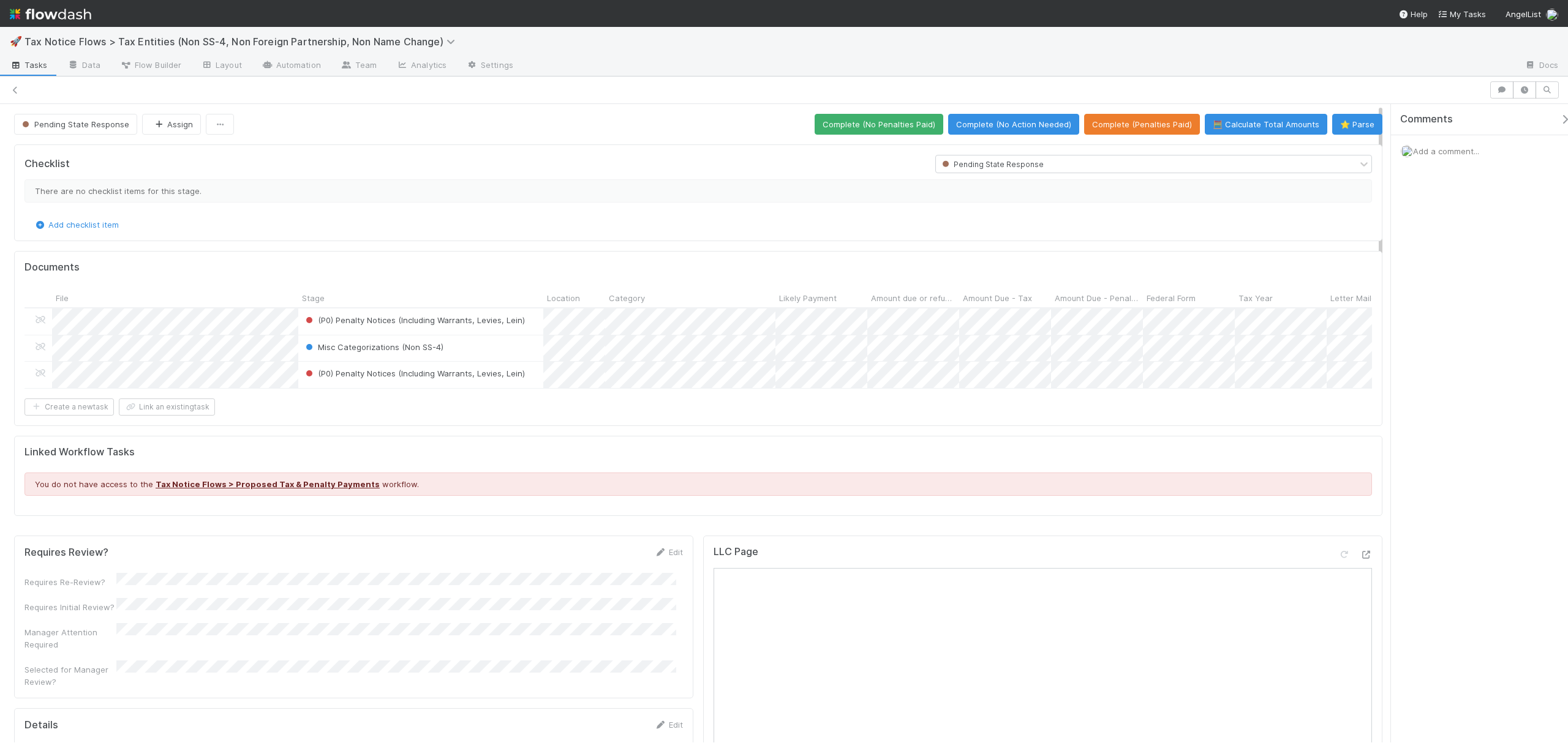
click at [1431, 154] on span "Add a comment..." at bounding box center [1445, 150] width 66 height 10
click at [1407, 222] on div "Attach files: Choose or drag and drop file(s) Add Comment" at bounding box center [1486, 267] width 170 height 219
click at [1533, 211] on button "Ok" at bounding box center [1541, 207] width 27 height 21
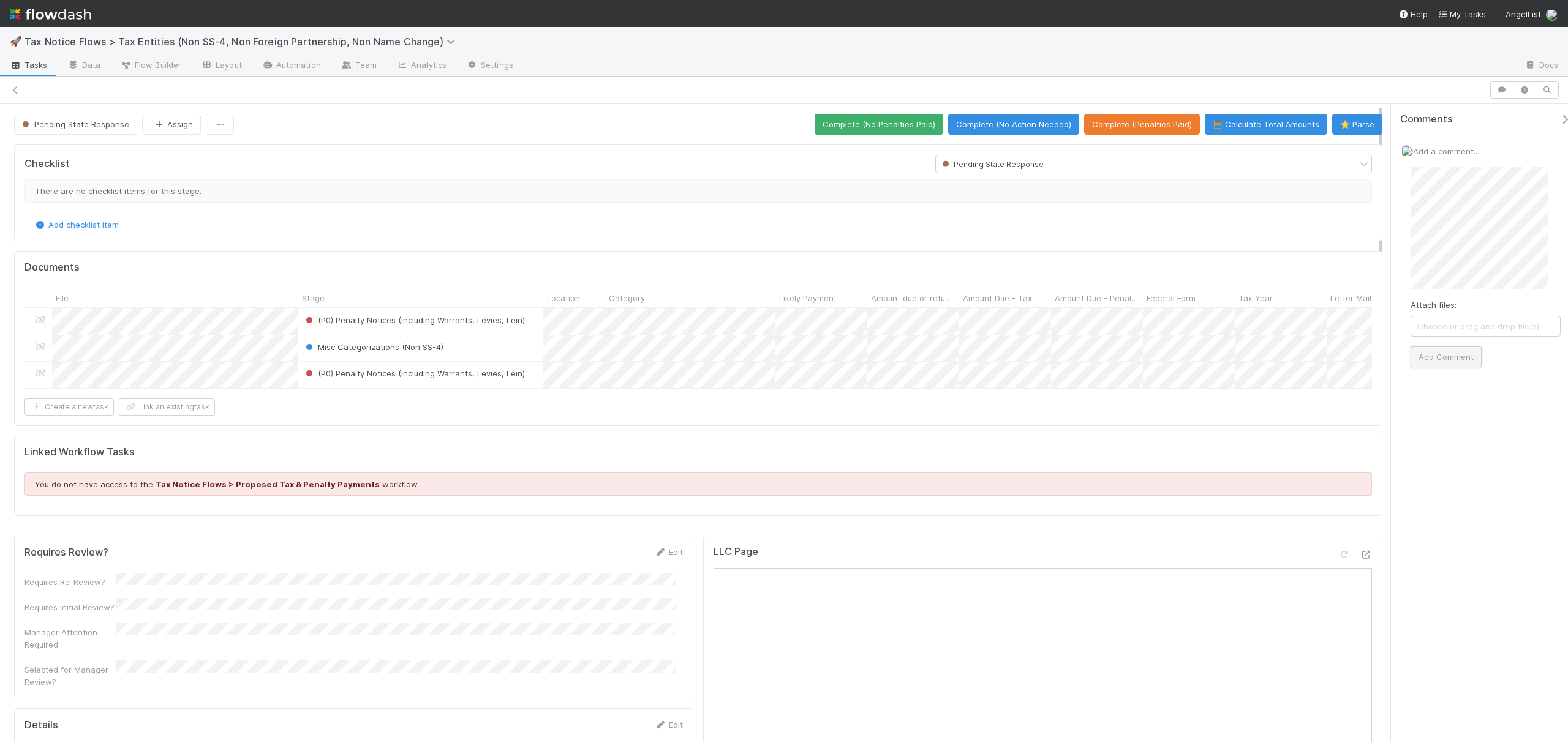
click at [1460, 360] on button "Add Comment" at bounding box center [1446, 357] width 71 height 21
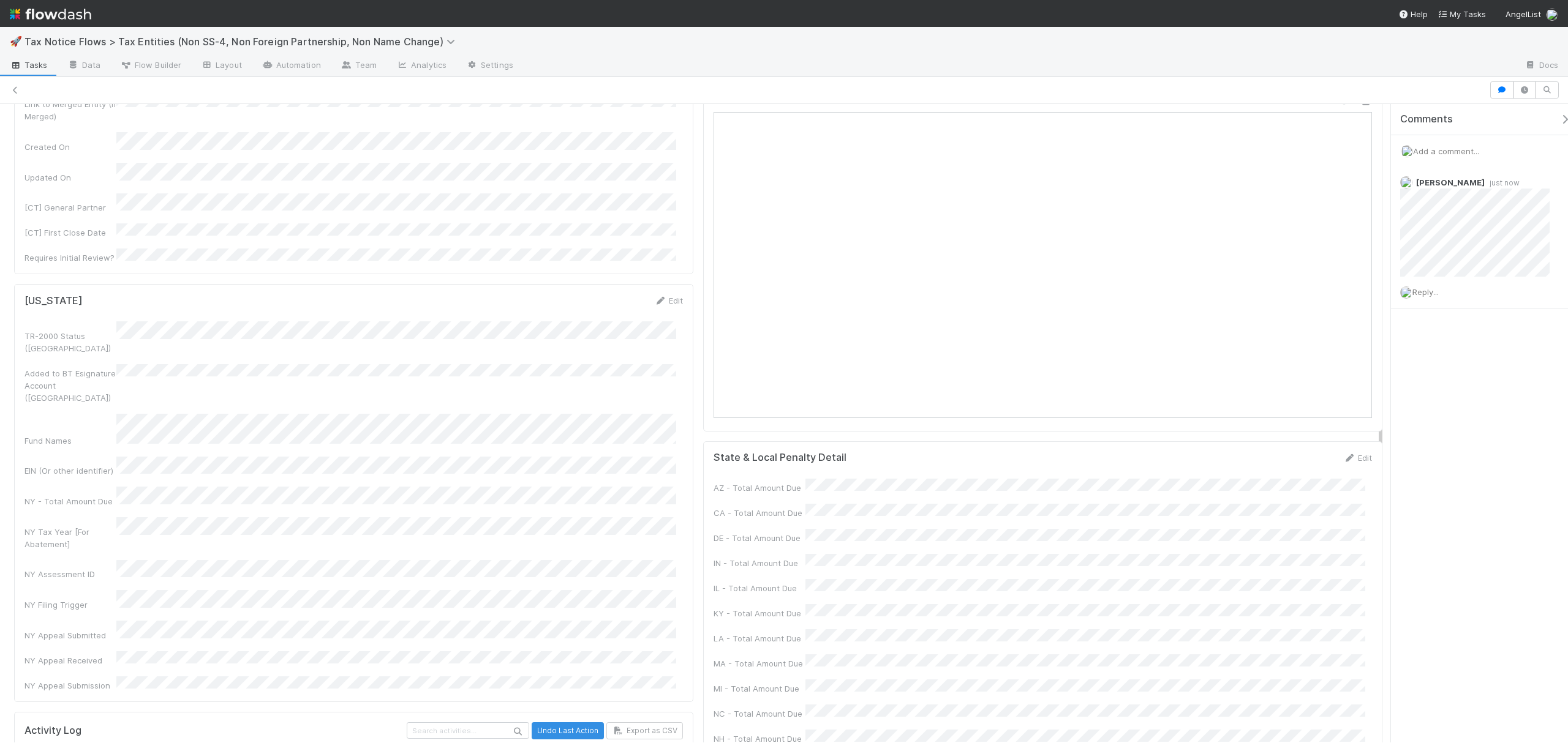
scroll to position [1074, 0]
drag, startPoint x: 1380, startPoint y: 148, endPoint x: 1429, endPoint y: 429, distance: 285.2
click at [1429, 429] on div "Pending State Response Assign Complete (No Penalties Paid) Complete (No Action …" at bounding box center [784, 424] width 1568 height 639
click at [673, 280] on link "Edit" at bounding box center [668, 284] width 29 height 10
click at [600, 279] on button "Save" at bounding box center [617, 289] width 35 height 21
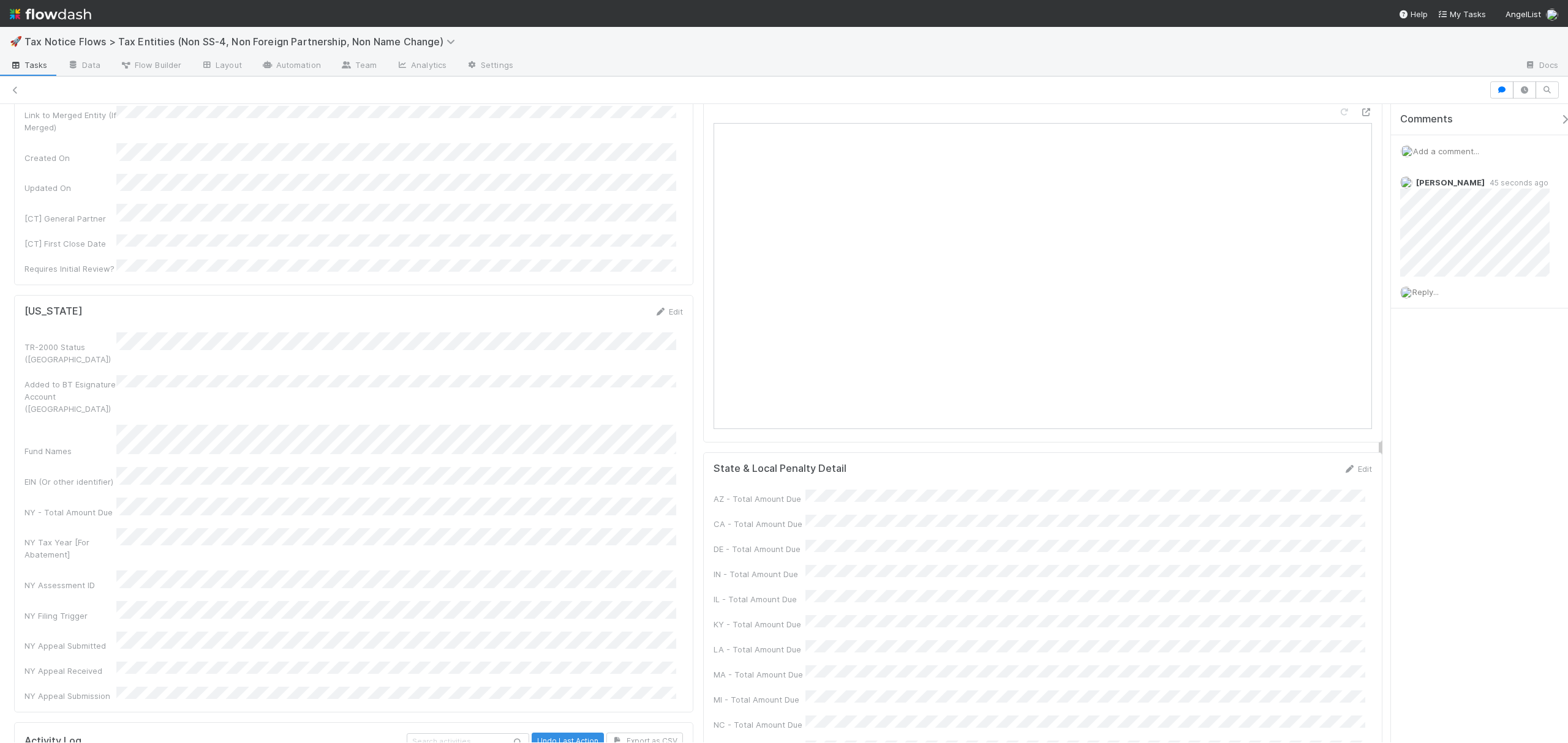
scroll to position [1100, 0]
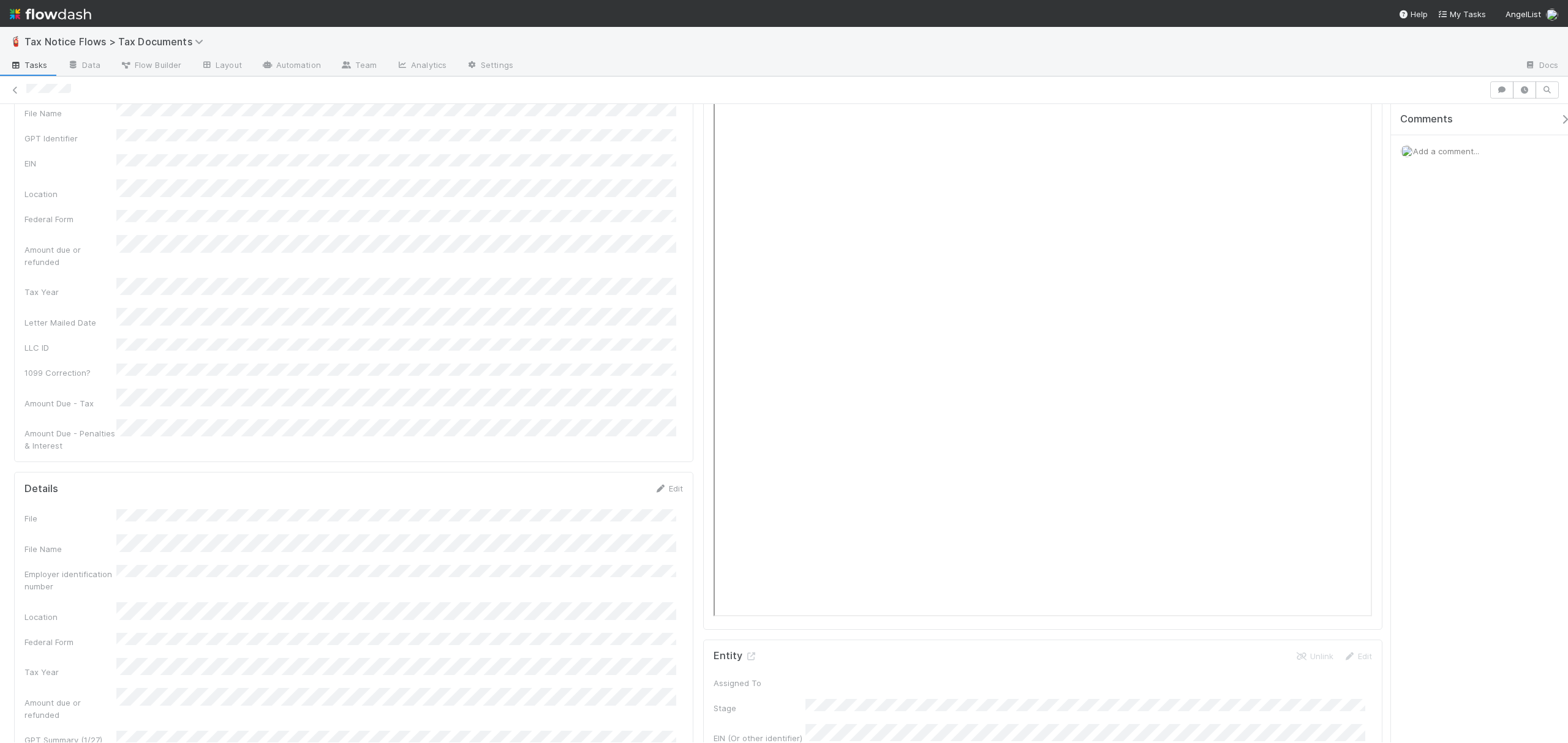
scroll to position [238, 0]
drag, startPoint x: 1380, startPoint y: 162, endPoint x: 1384, endPoint y: 191, distance: 29.3
click at [1384, 191] on div "Evaluating (Uncategorized) Assign Link By EIN Generate GPT Identifier ⭐ Parse T…" at bounding box center [784, 424] width 1568 height 639
drag, startPoint x: 663, startPoint y: 341, endPoint x: 412, endPoint y: 424, distance: 264.4
click at [663, 384] on link "Edit" at bounding box center [668, 388] width 29 height 10
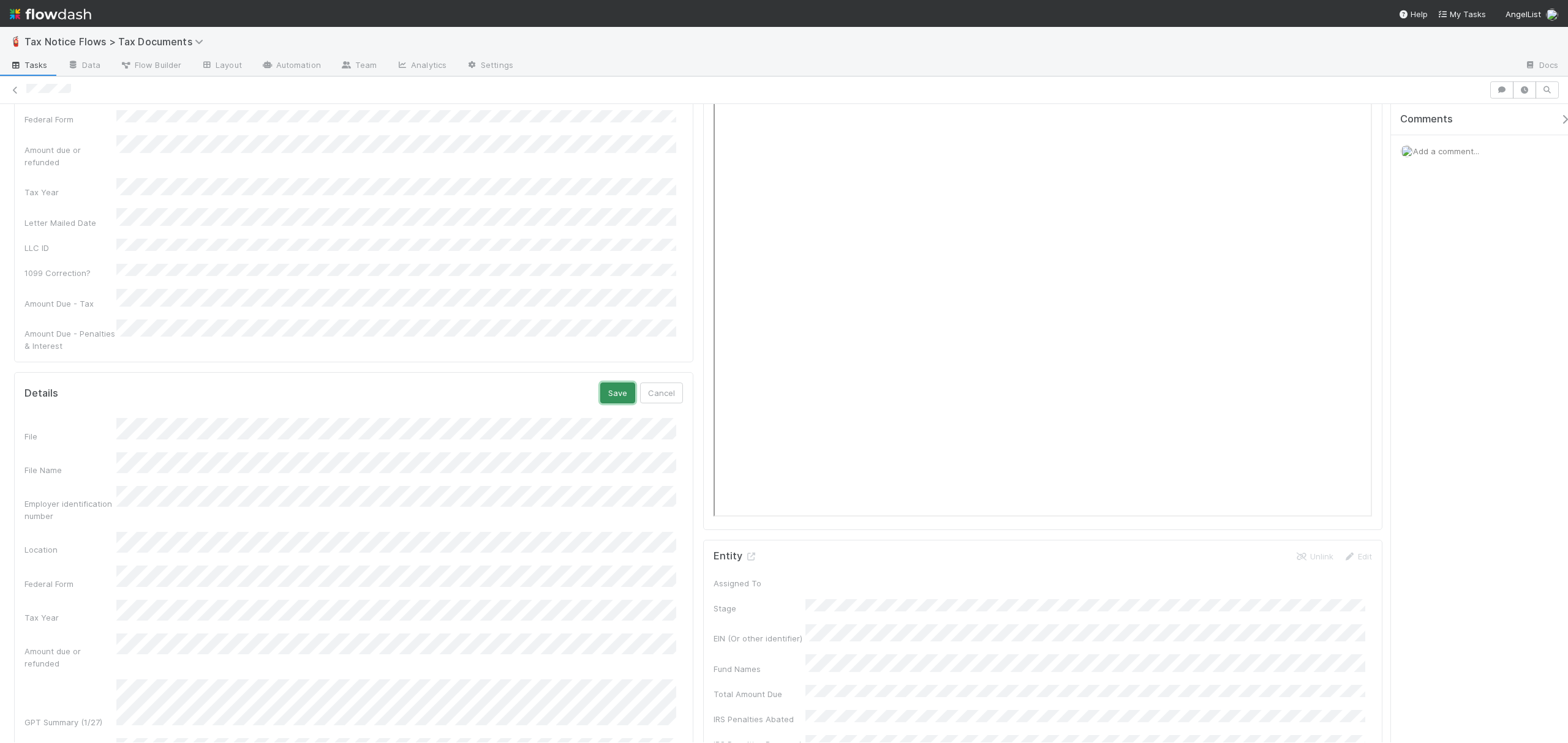
click at [607, 382] on button "Save" at bounding box center [617, 393] width 35 height 21
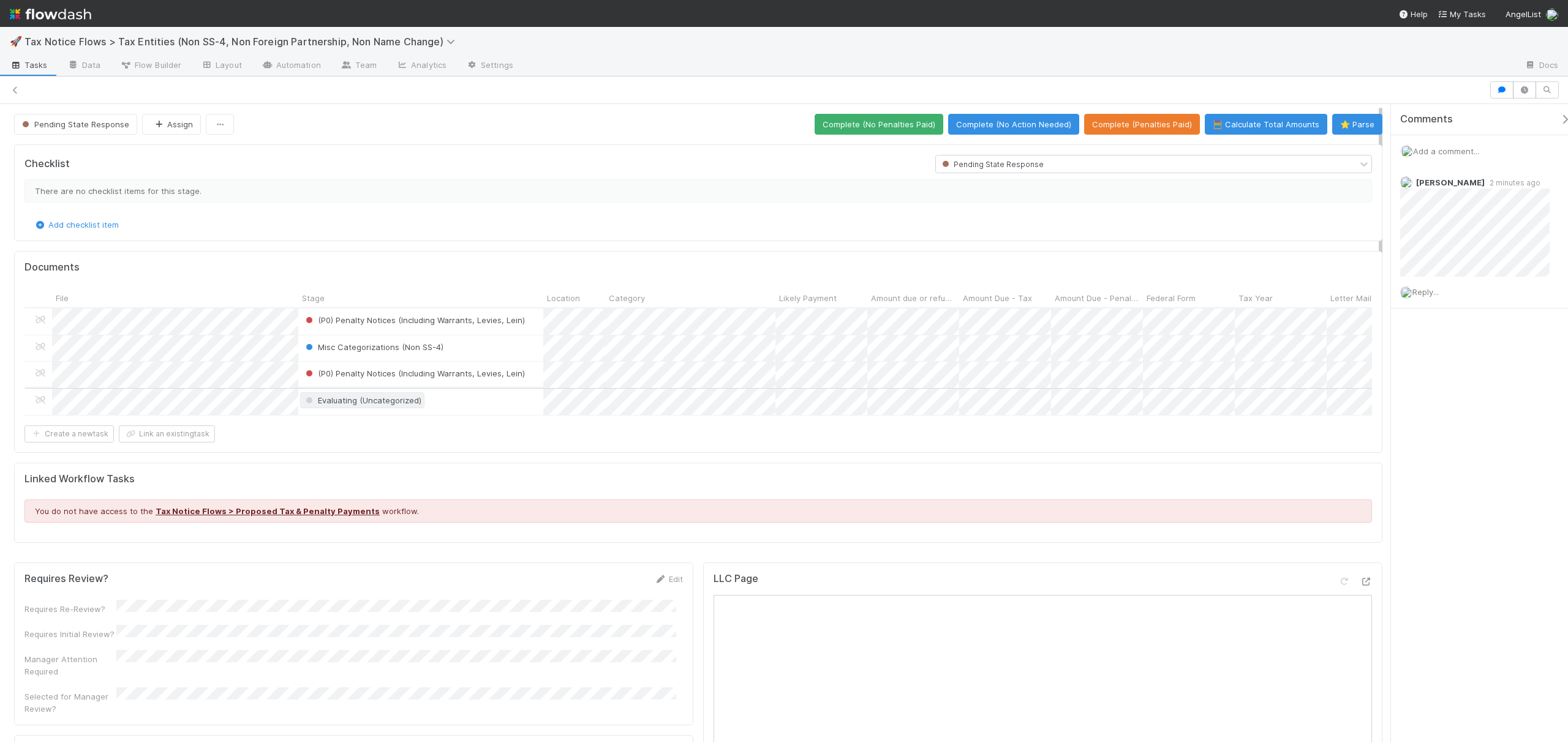
click at [376, 404] on span "Evaluating (Uncategorized)" at bounding box center [363, 400] width 119 height 10
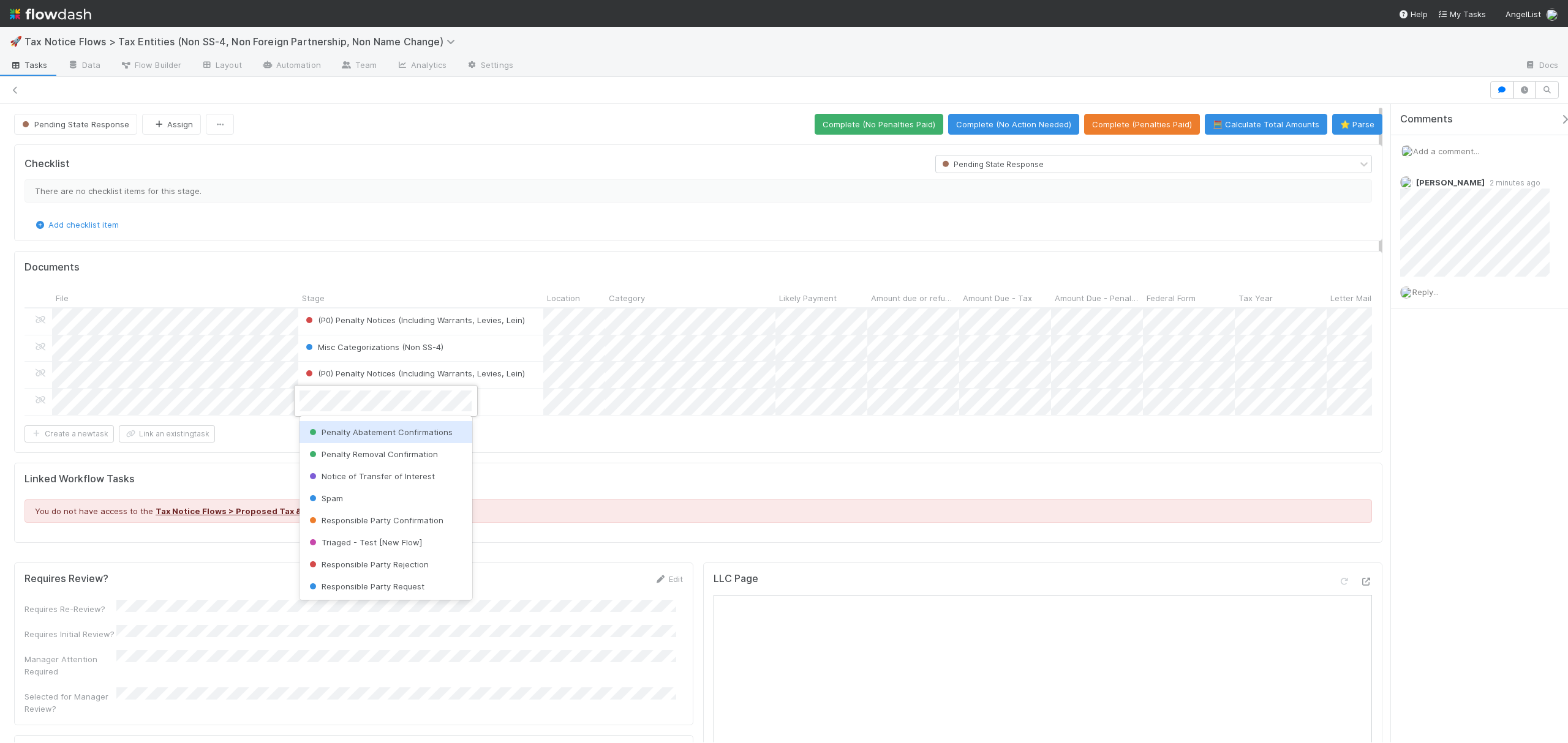
click at [400, 430] on span "Penalty Abatement Confirmations" at bounding box center [380, 432] width 146 height 10
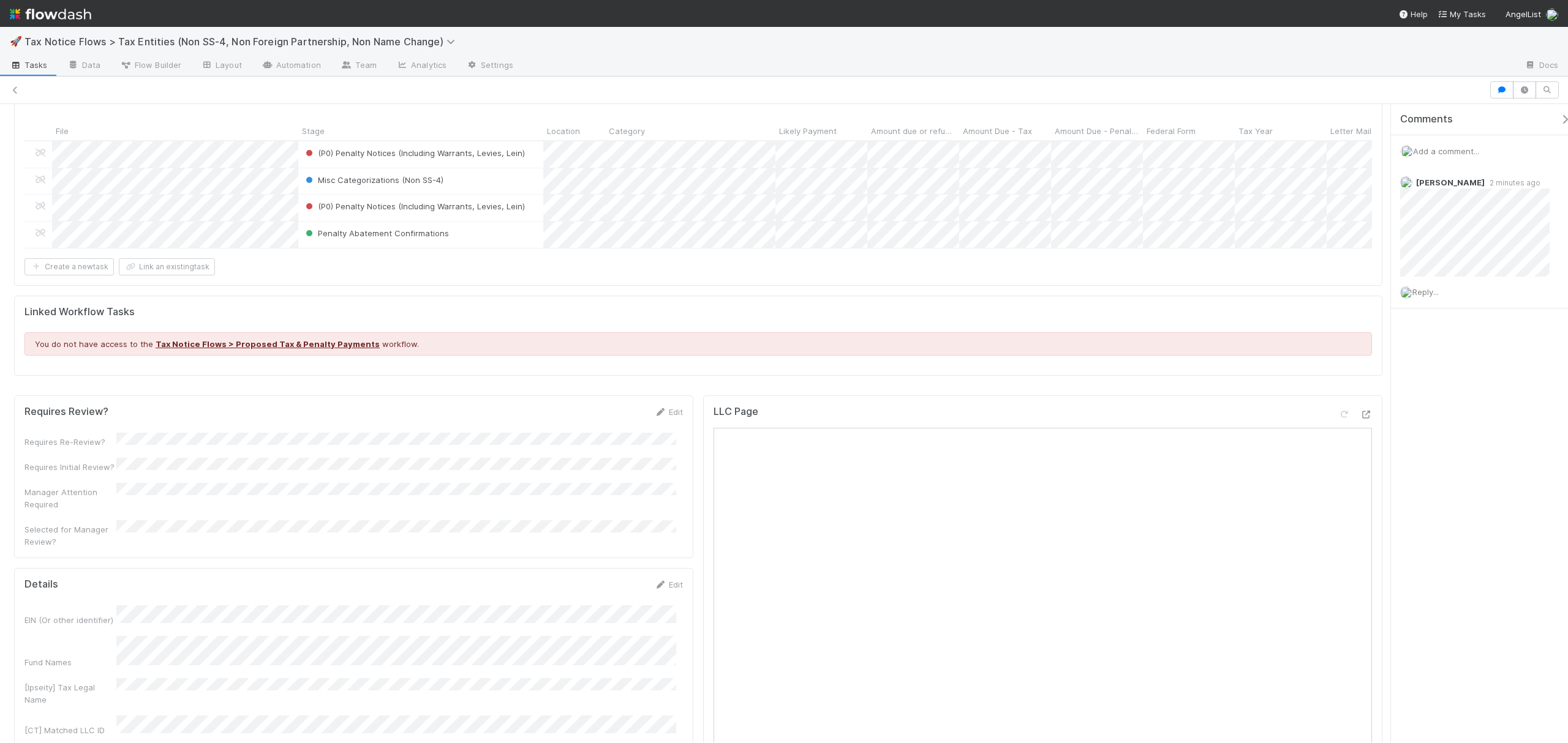
scroll to position [0, 0]
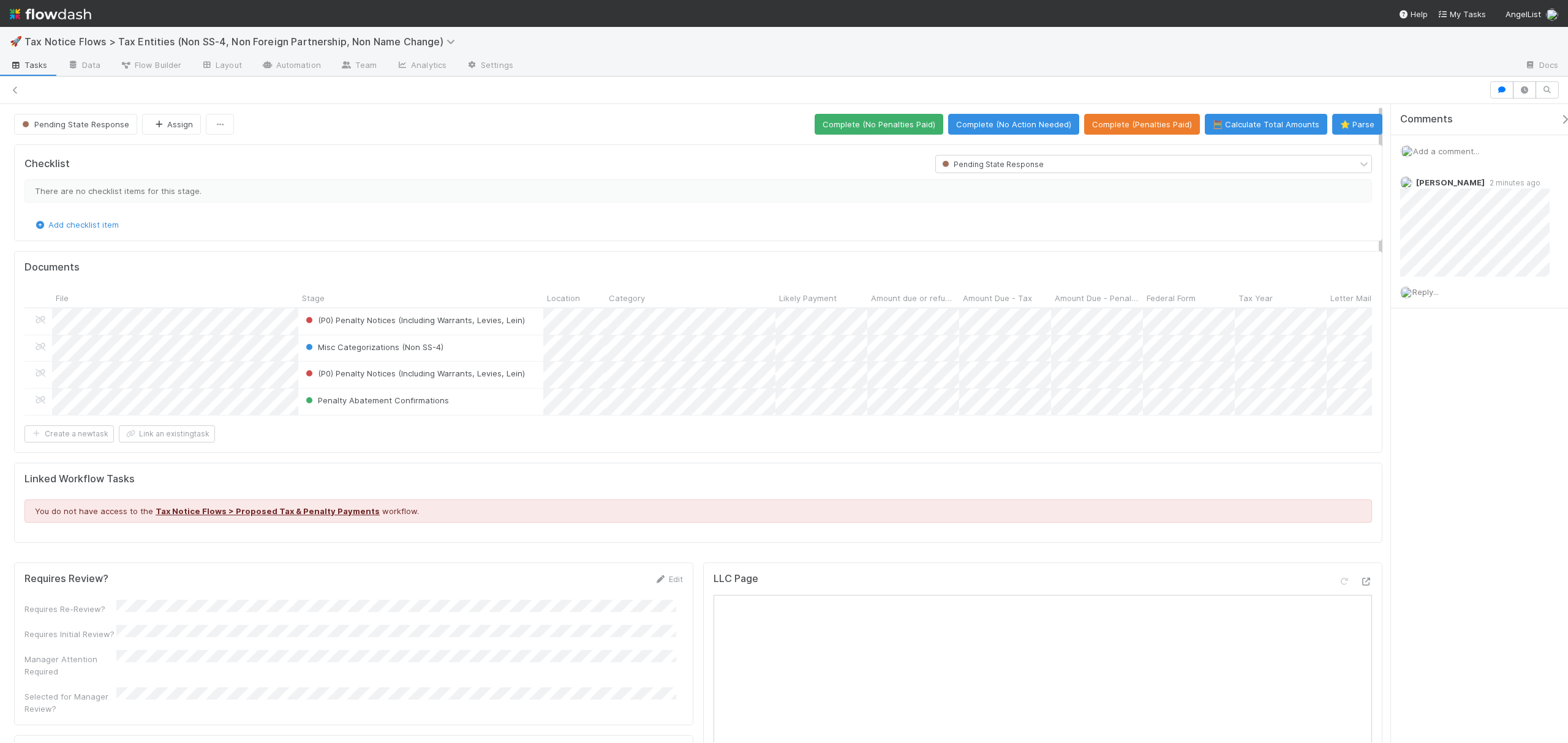
drag, startPoint x: 1380, startPoint y: 178, endPoint x: 1367, endPoint y: 111, distance: 68.2
click at [1225, 127] on button "🧮 Calculate Total Amounts" at bounding box center [1265, 125] width 122 height 21
drag, startPoint x: 1378, startPoint y: 181, endPoint x: 1383, endPoint y: 259, distance: 78.2
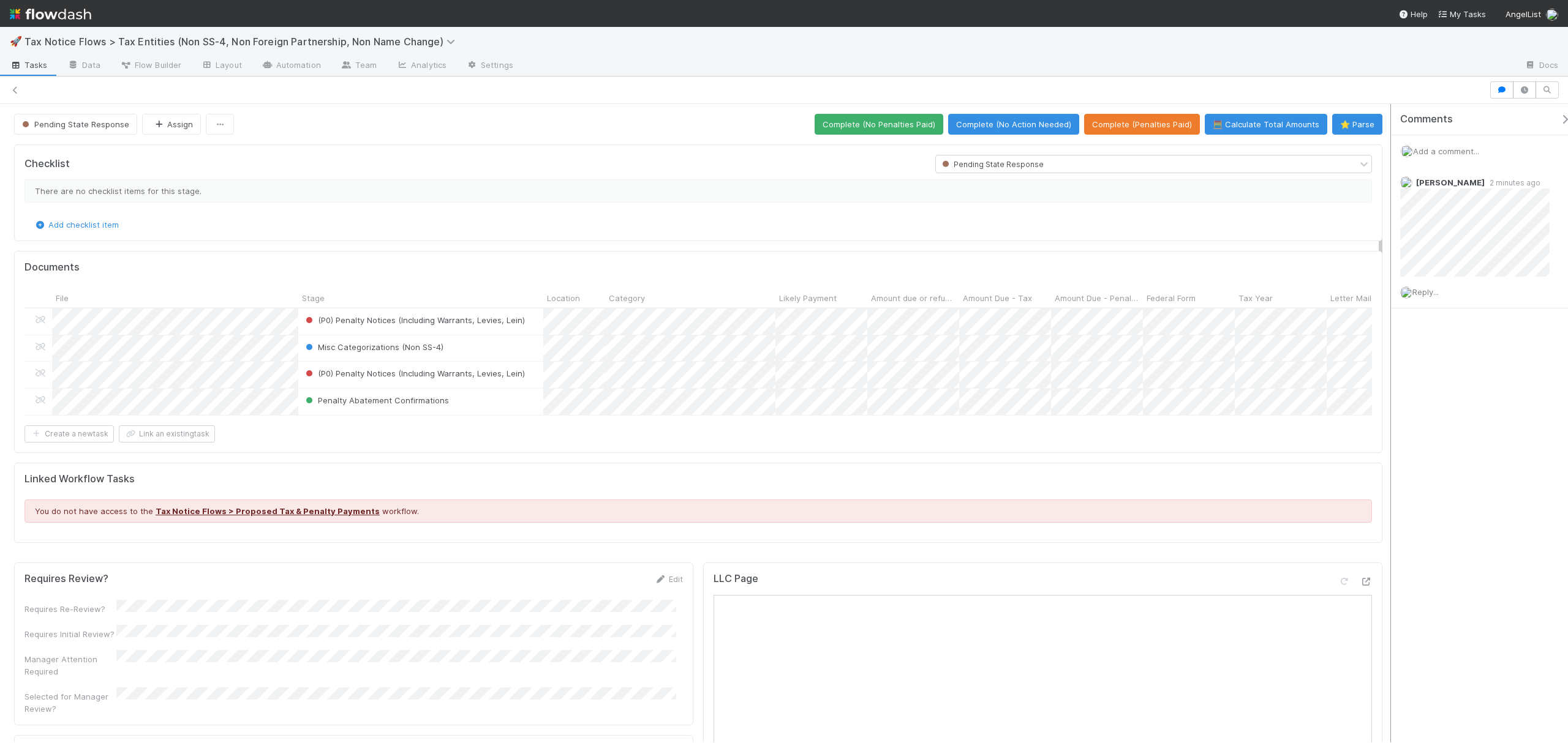
scroll to position [359, 0]
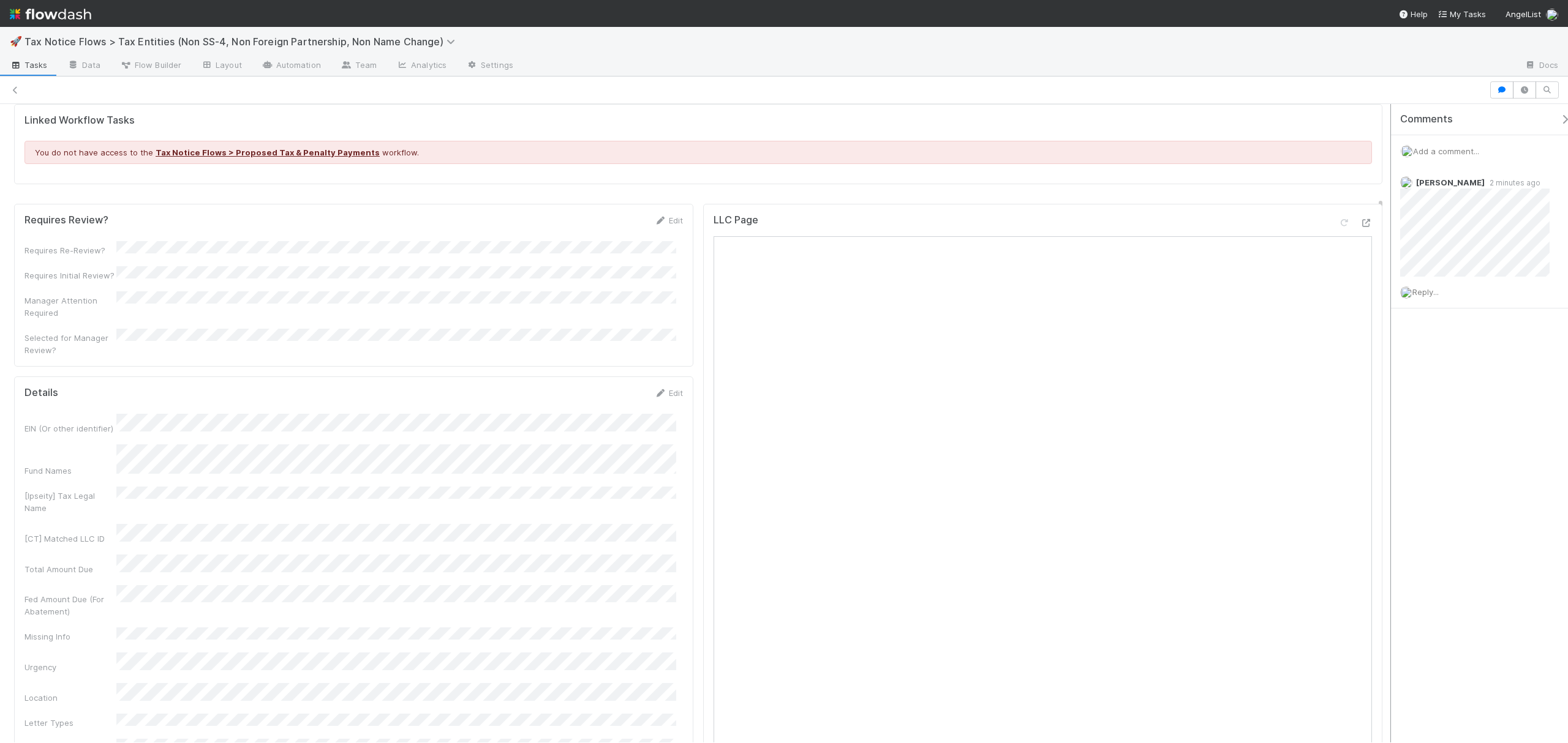
drag, startPoint x: 1379, startPoint y: 219, endPoint x: 1387, endPoint y: 312, distance: 93.3
click at [1387, 312] on div "Pending State Response Assign Complete (No Penalties Paid) Complete (No Action …" at bounding box center [784, 424] width 1568 height 639
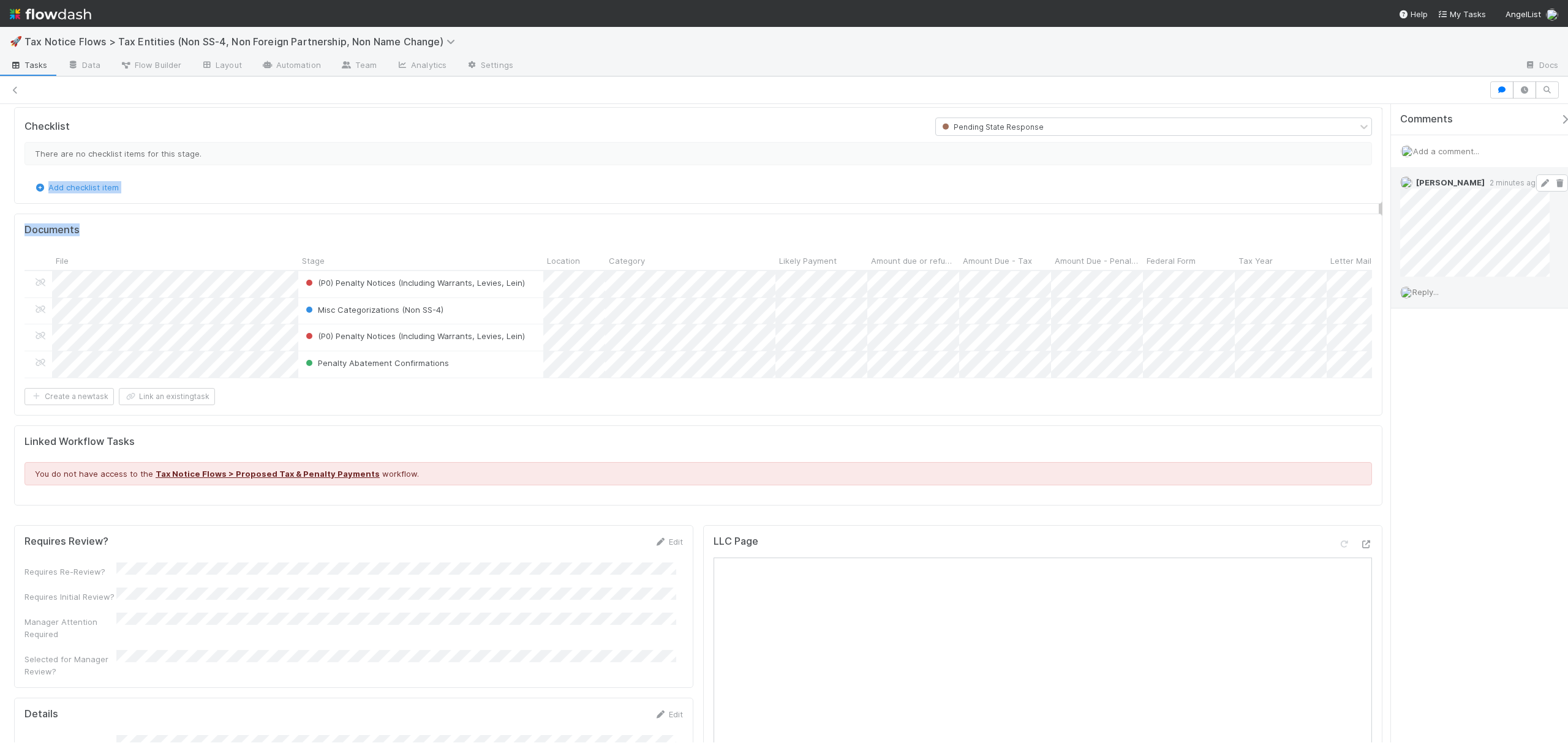
scroll to position [0, 0]
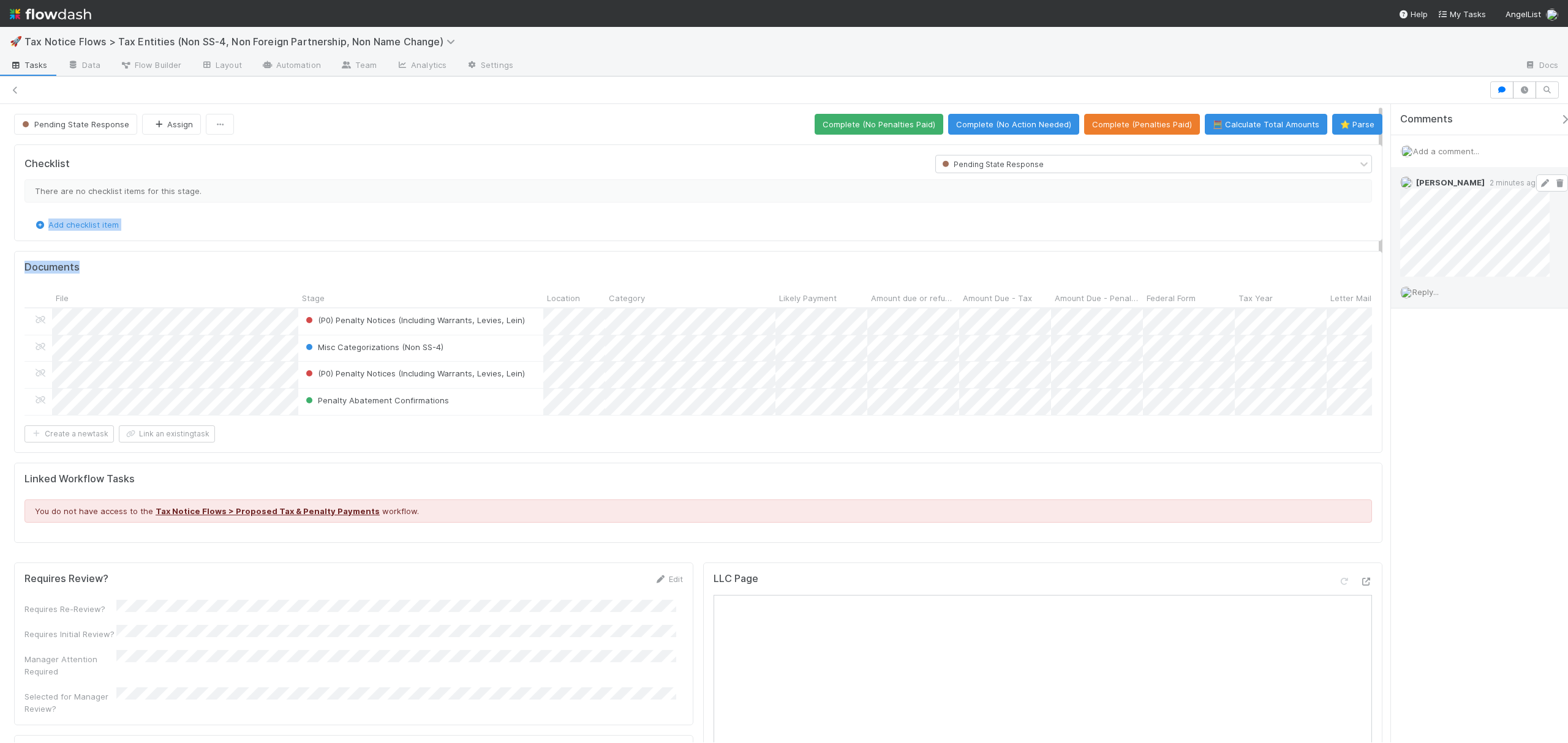
drag, startPoint x: 1380, startPoint y: 273, endPoint x: 1407, endPoint y: 172, distance: 104.5
click at [1407, 172] on div "Pending State Response Assign Complete (No Penalties Paid) Complete (No Action …" at bounding box center [784, 424] width 1568 height 639
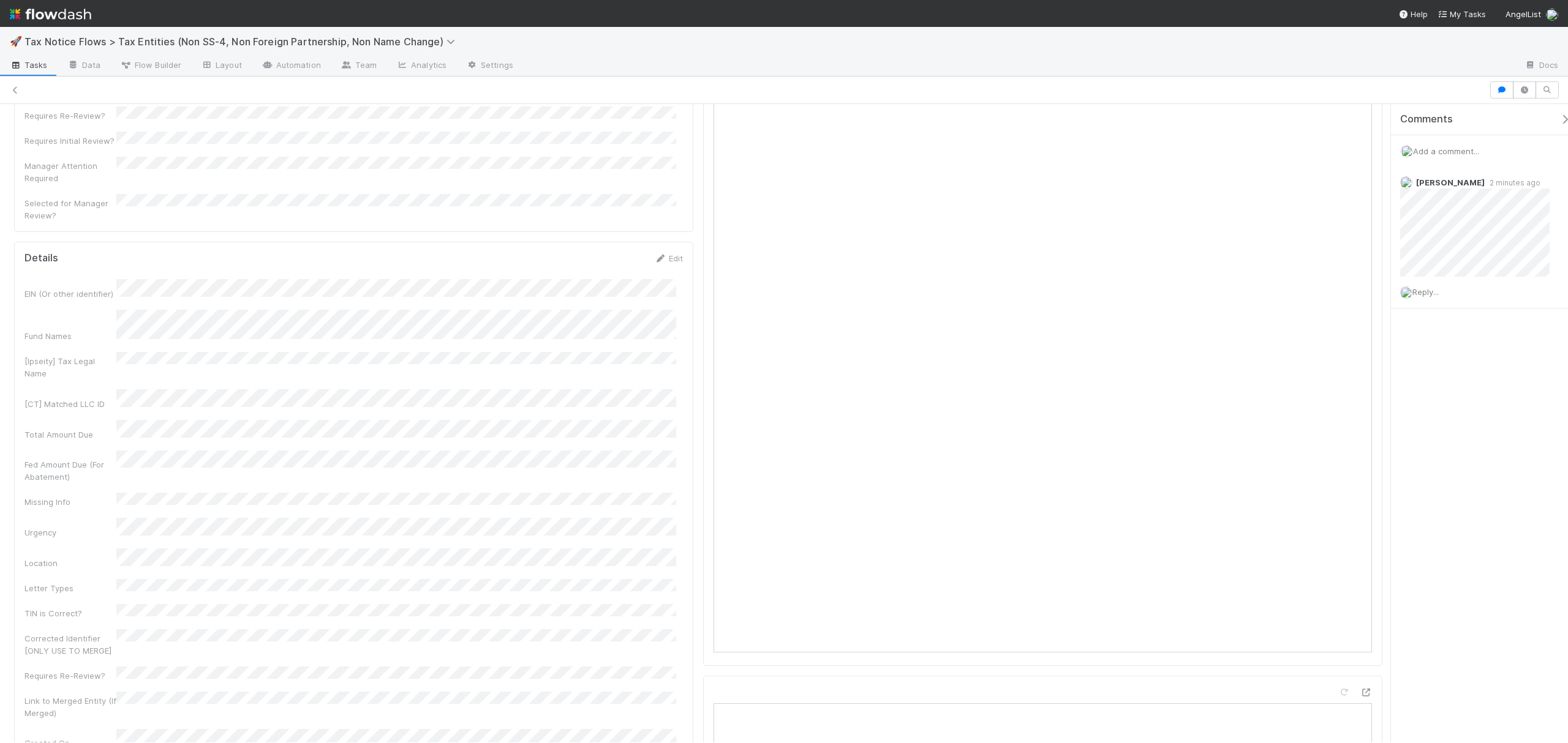
scroll to position [569, 0]
drag, startPoint x: 1380, startPoint y: 152, endPoint x: 1387, endPoint y: 300, distance: 148.2
click at [1387, 300] on div "Pending State Response Assign Complete (No Penalties Paid) Complete (No Action …" at bounding box center [784, 424] width 1568 height 639
click at [667, 184] on link "Edit" at bounding box center [668, 182] width 29 height 10
click at [601, 194] on button "Save" at bounding box center [617, 188] width 35 height 21
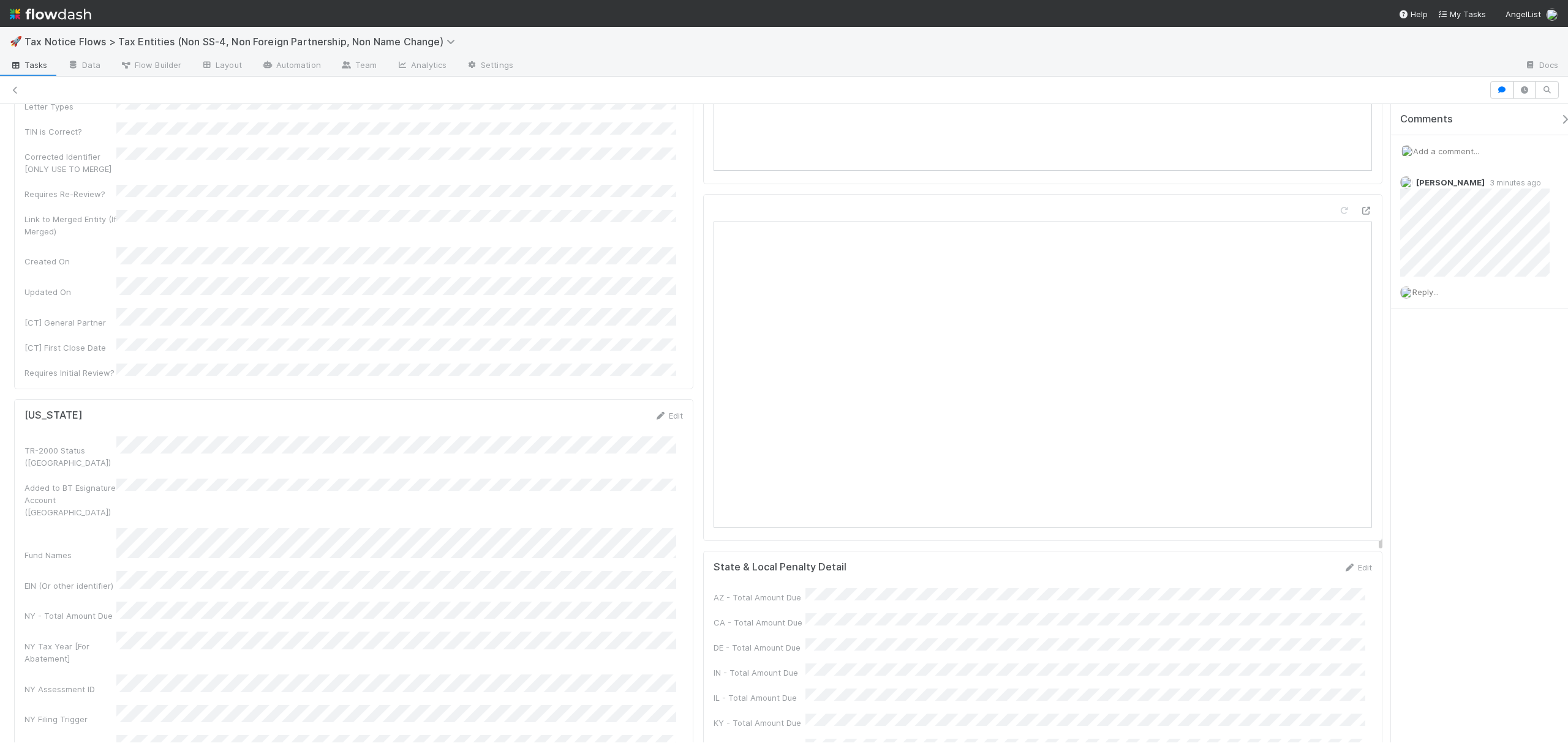
scroll to position [1105, 0]
drag, startPoint x: 1381, startPoint y: 299, endPoint x: 1380, endPoint y: 438, distance: 139.0
click at [1380, 438] on div "Checklist Pending State Response There are no checklist items for this stage. A…" at bounding box center [698, 280] width 1396 height 2491
click at [666, 281] on link "Edit" at bounding box center [668, 286] width 29 height 10
click at [605, 280] on button "Save" at bounding box center [617, 290] width 35 height 21
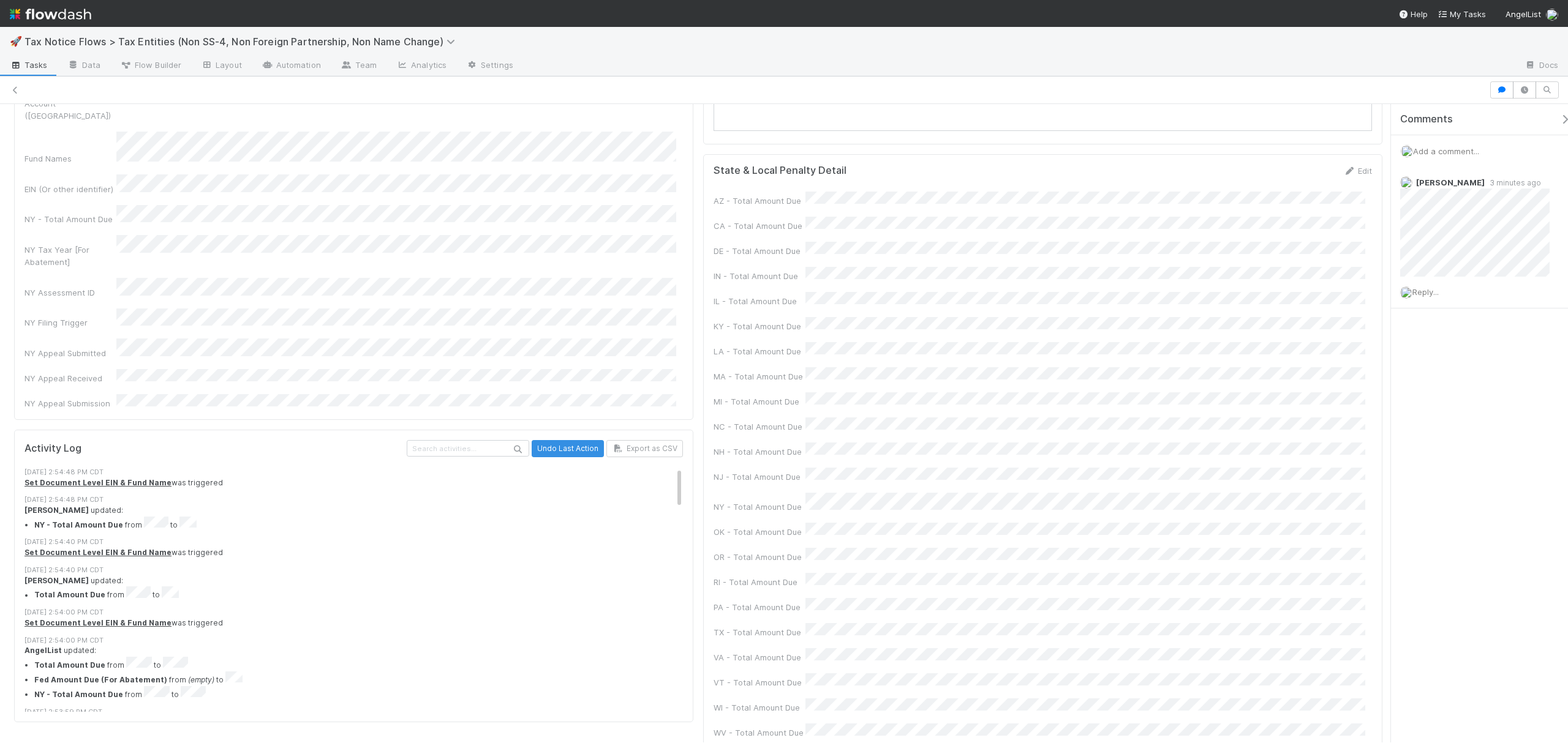
scroll to position [1369, 0]
drag, startPoint x: 1379, startPoint y: 419, endPoint x: 1407, endPoint y: 488, distance: 74.5
click at [1407, 488] on div "Pending State Response Assign Complete (No Penalties Paid) Complete (No Action …" at bounding box center [784, 424] width 1568 height 639
click at [1353, 178] on link "Edit" at bounding box center [1357, 172] width 29 height 10
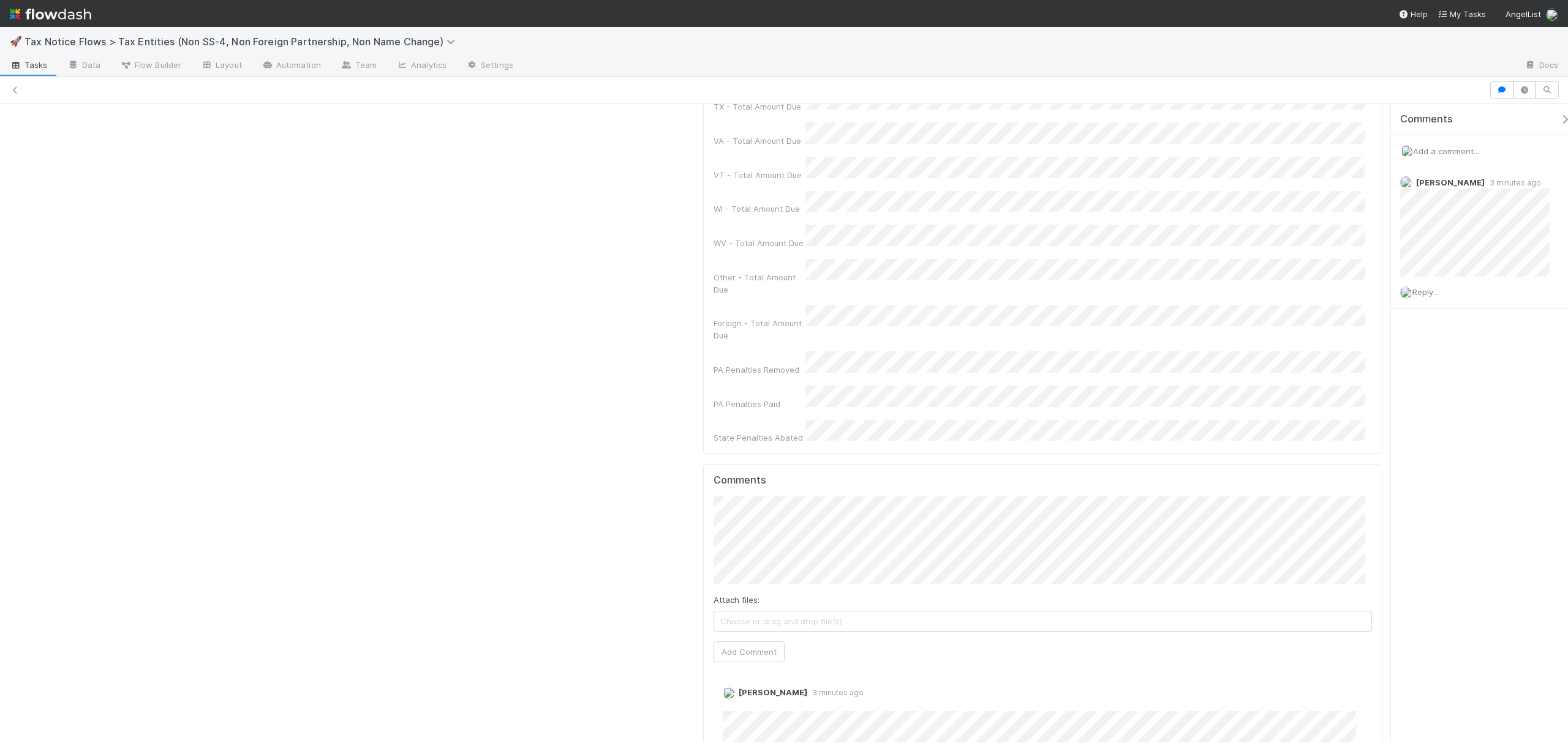
scroll to position [2042, 0]
drag, startPoint x: 1380, startPoint y: 526, endPoint x: 1379, endPoint y: 655, distance: 129.0
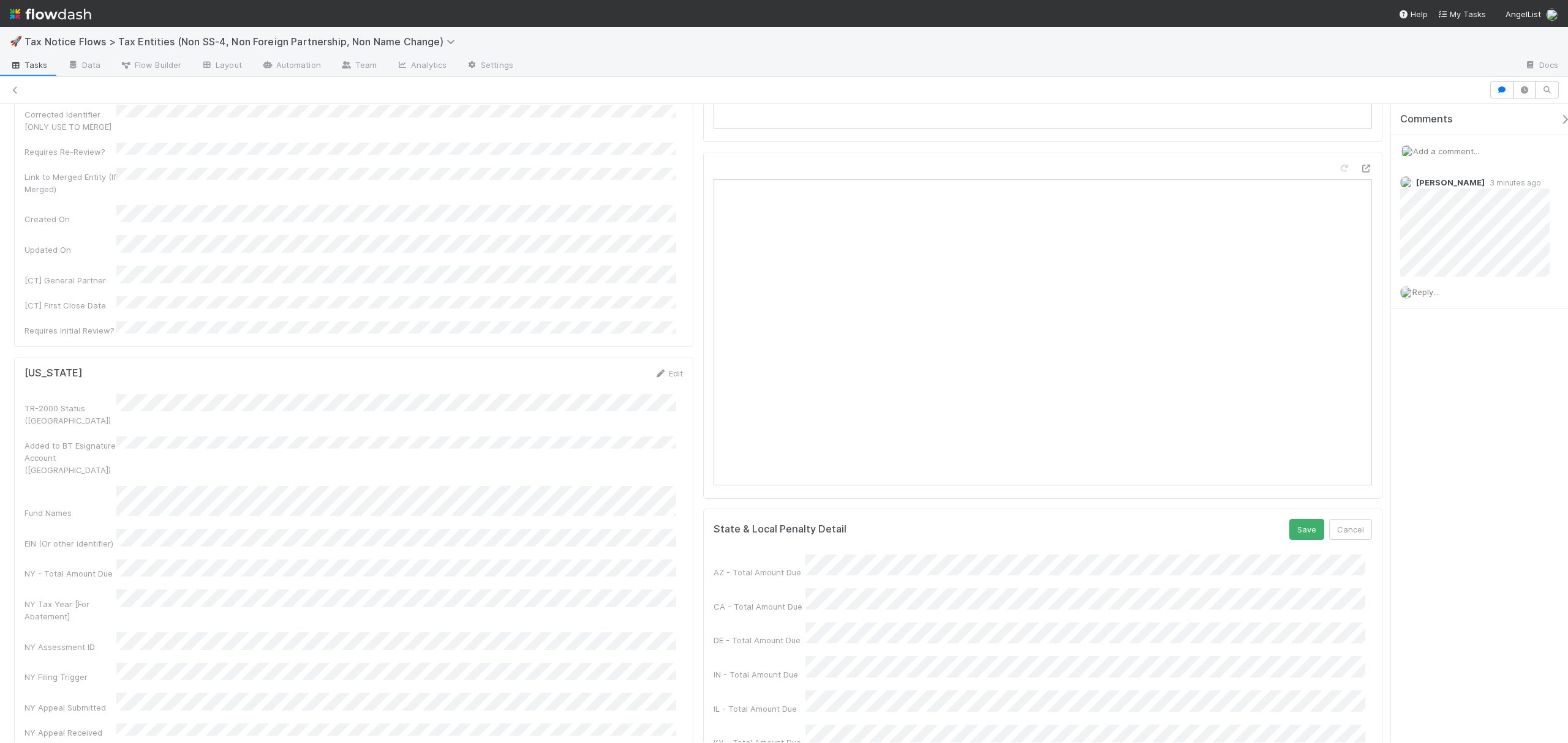
scroll to position [986, 0]
drag, startPoint x: 1380, startPoint y: 657, endPoint x: 1375, endPoint y: 408, distance: 249.1
click at [1375, 408] on div "Checklist Pending State Response There are no checklist items for this stage. A…" at bounding box center [698, 521] width 1396 height 2738
click at [1276, 571] on div "State & Local Penalty Detail Save Cancel" at bounding box center [1042, 560] width 658 height 21
click at [1289, 571] on button "Save" at bounding box center [1306, 560] width 35 height 21
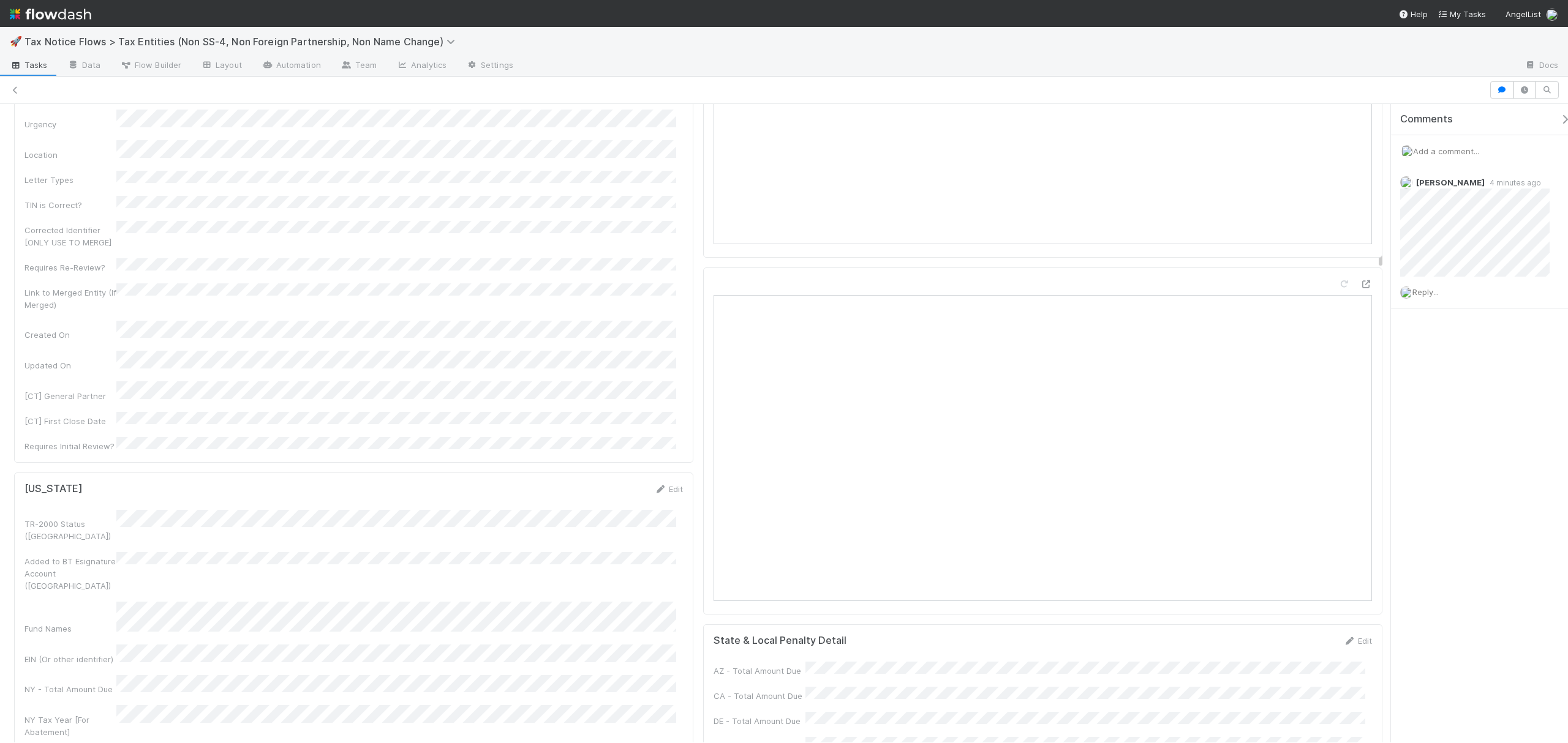
scroll to position [0, 0]
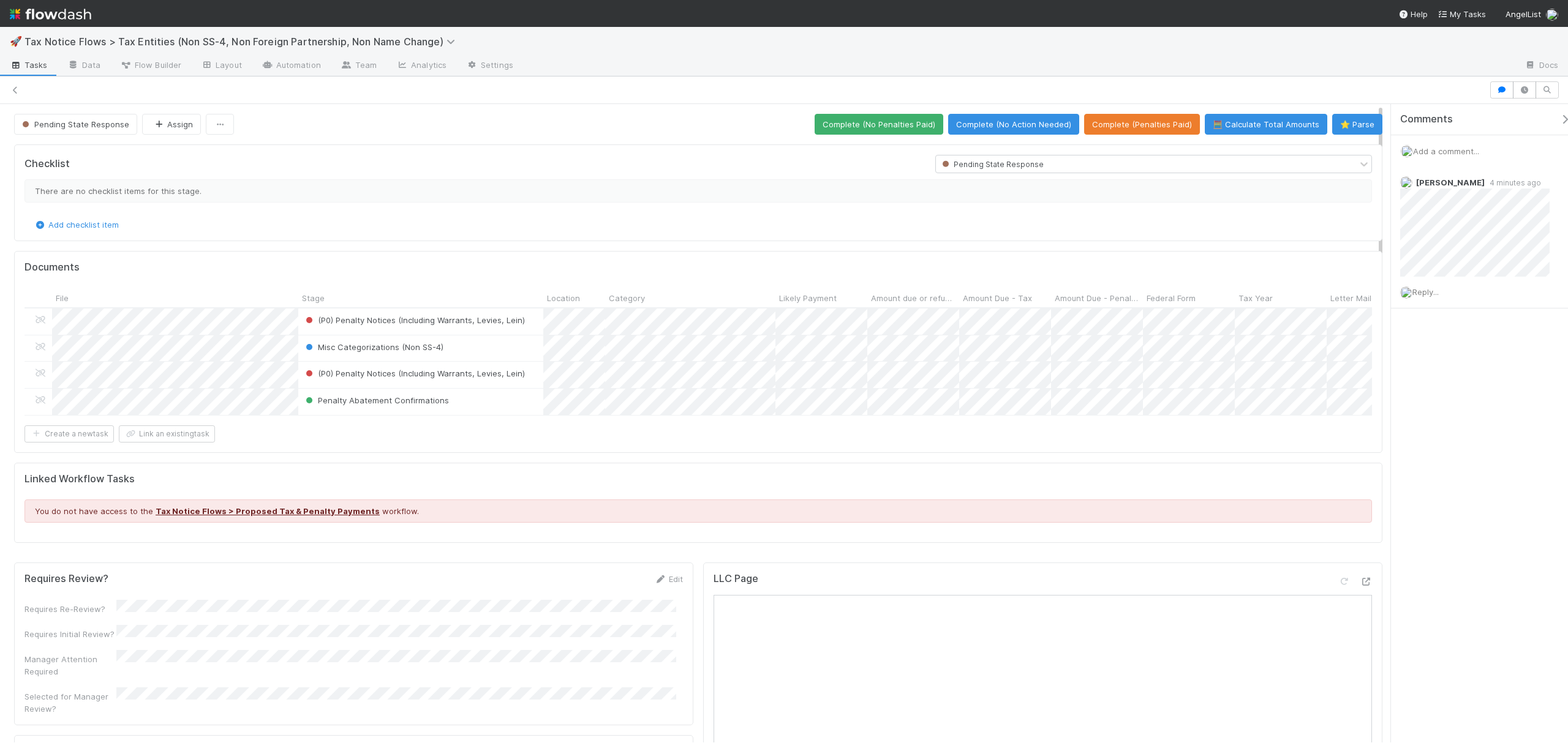
drag, startPoint x: 1380, startPoint y: 366, endPoint x: 1395, endPoint y: 80, distance: 286.4
click at [1395, 80] on div "Pending State Response Assign Complete (No Penalties Paid) Complete (No Action …" at bounding box center [784, 410] width 1568 height 667
click at [860, 126] on button "Complete (No Penalties Paid)" at bounding box center [878, 125] width 128 height 21
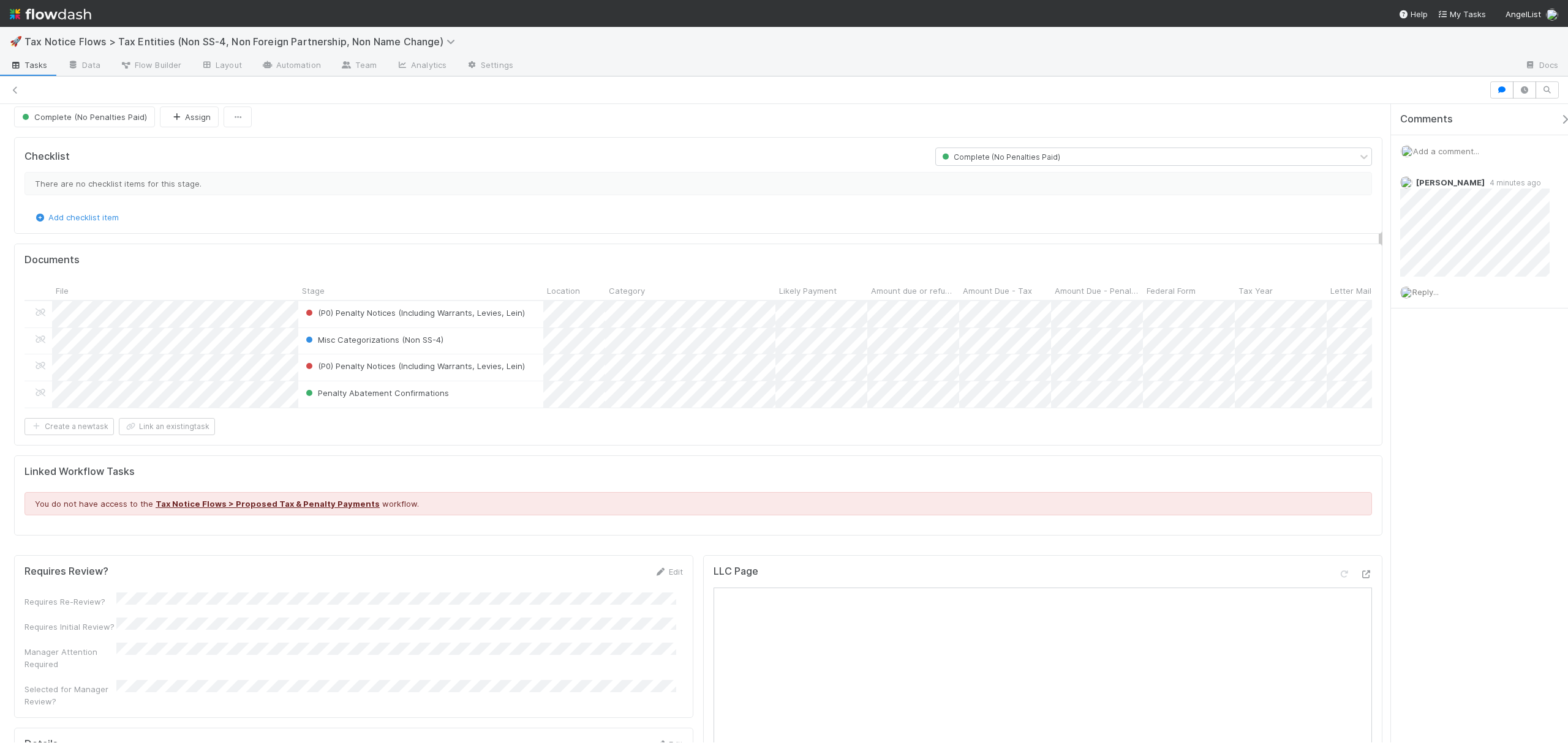
scroll to position [178, 0]
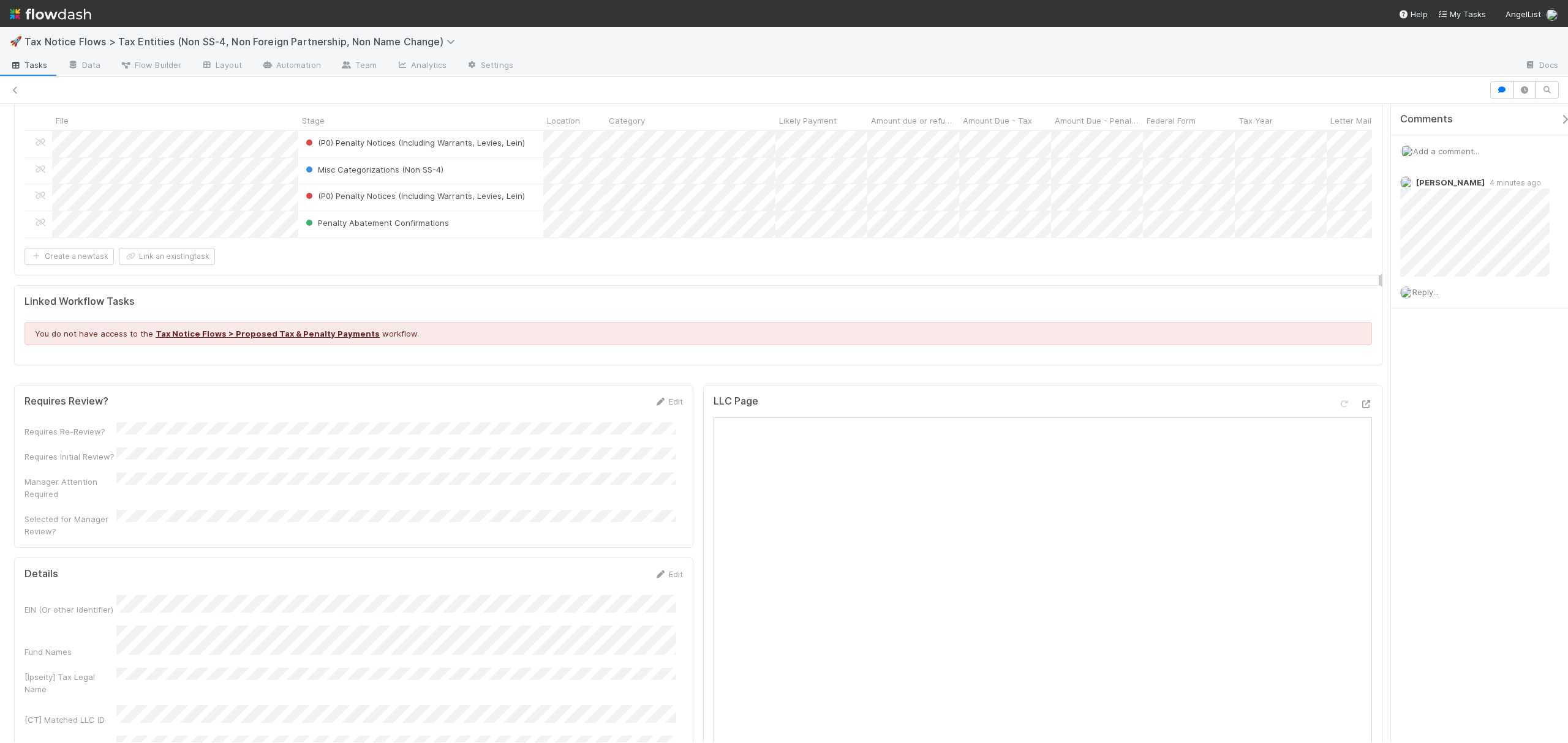
drag, startPoint x: 1380, startPoint y: 188, endPoint x: 1380, endPoint y: 234, distance: 46.0
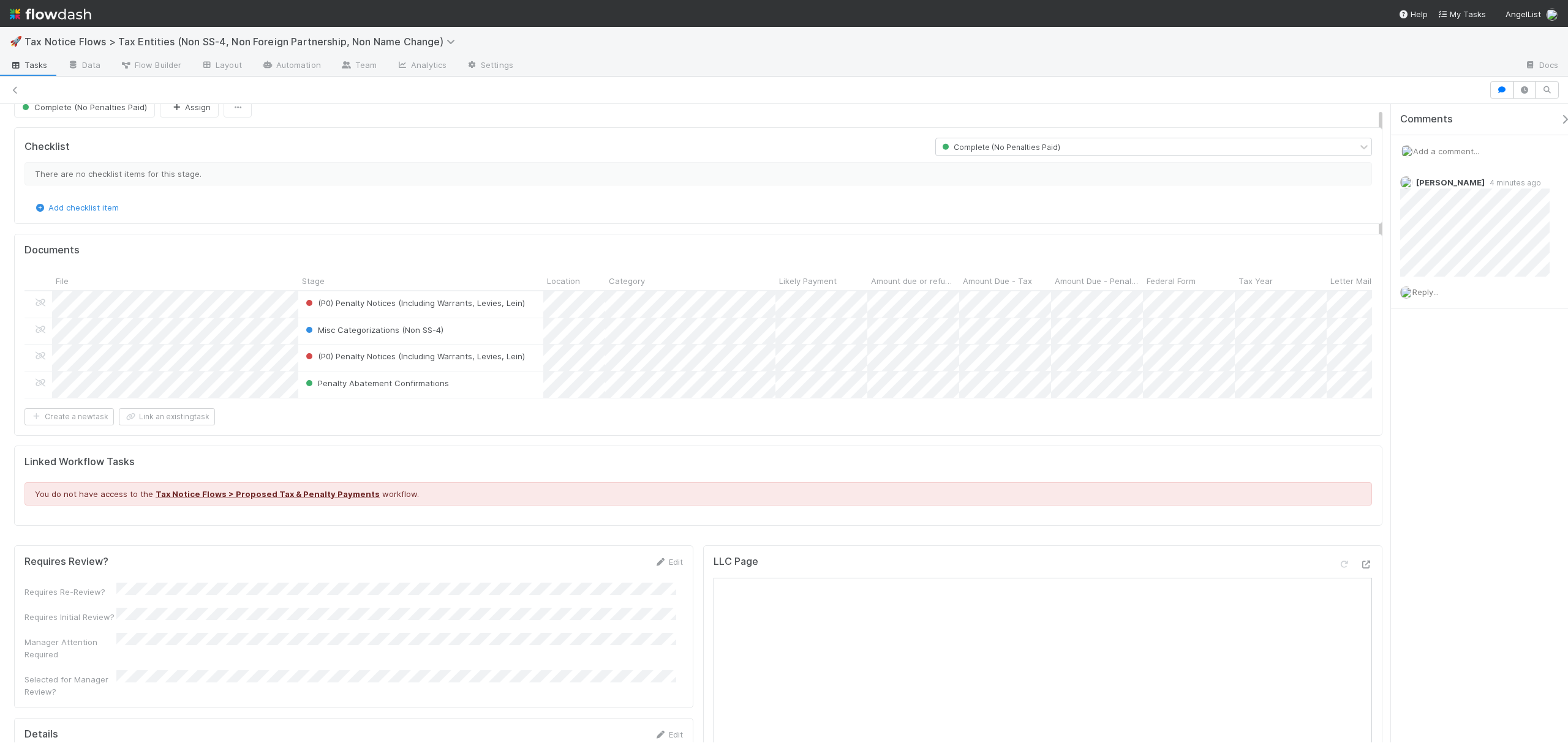
scroll to position [0, 0]
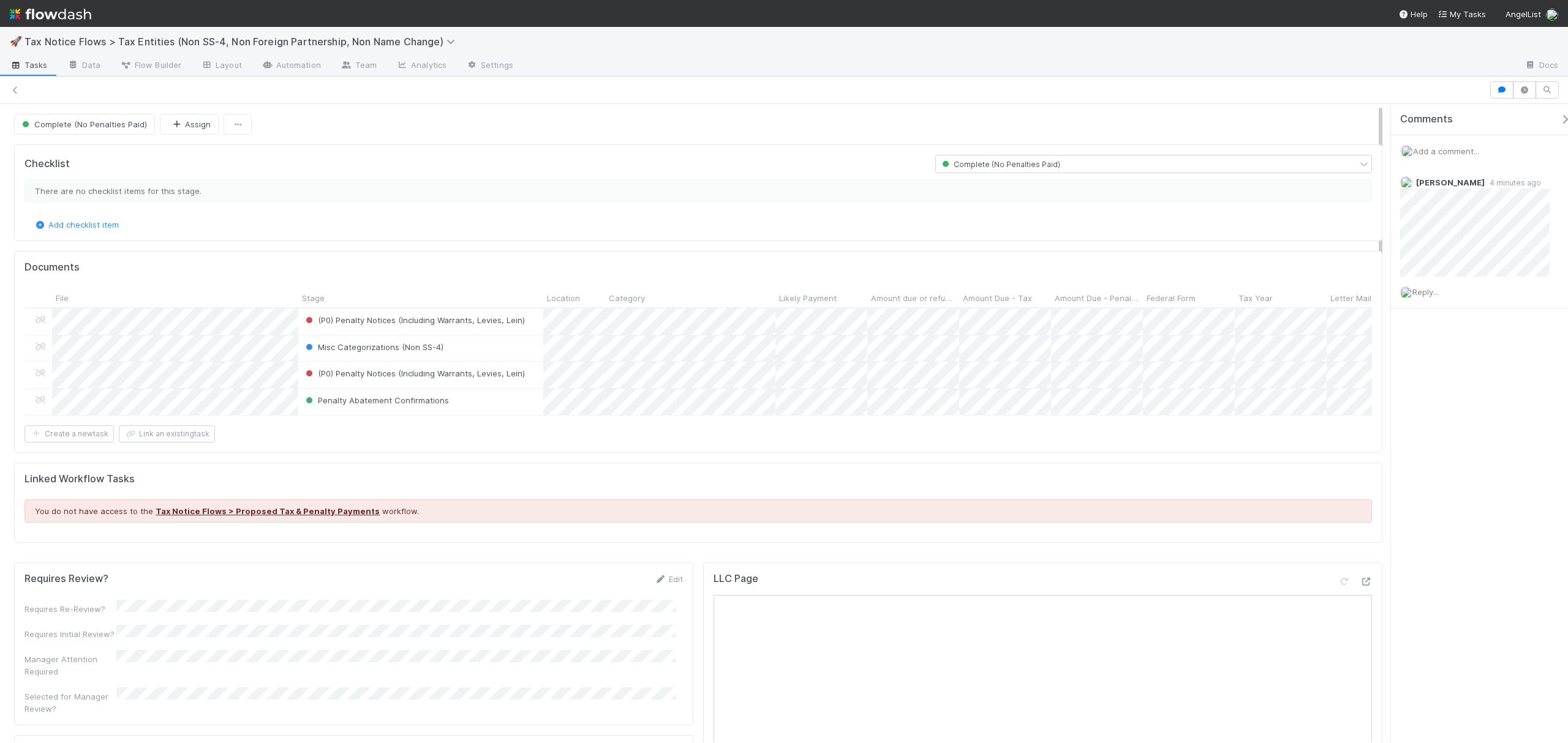
drag, startPoint x: 1379, startPoint y: 206, endPoint x: 1397, endPoint y: 112, distance: 95.7
click at [1397, 112] on div "Complete (No Penalties Paid) Assign Checklist Complete (No Penalties Paid) Ther…" at bounding box center [784, 424] width 1568 height 639
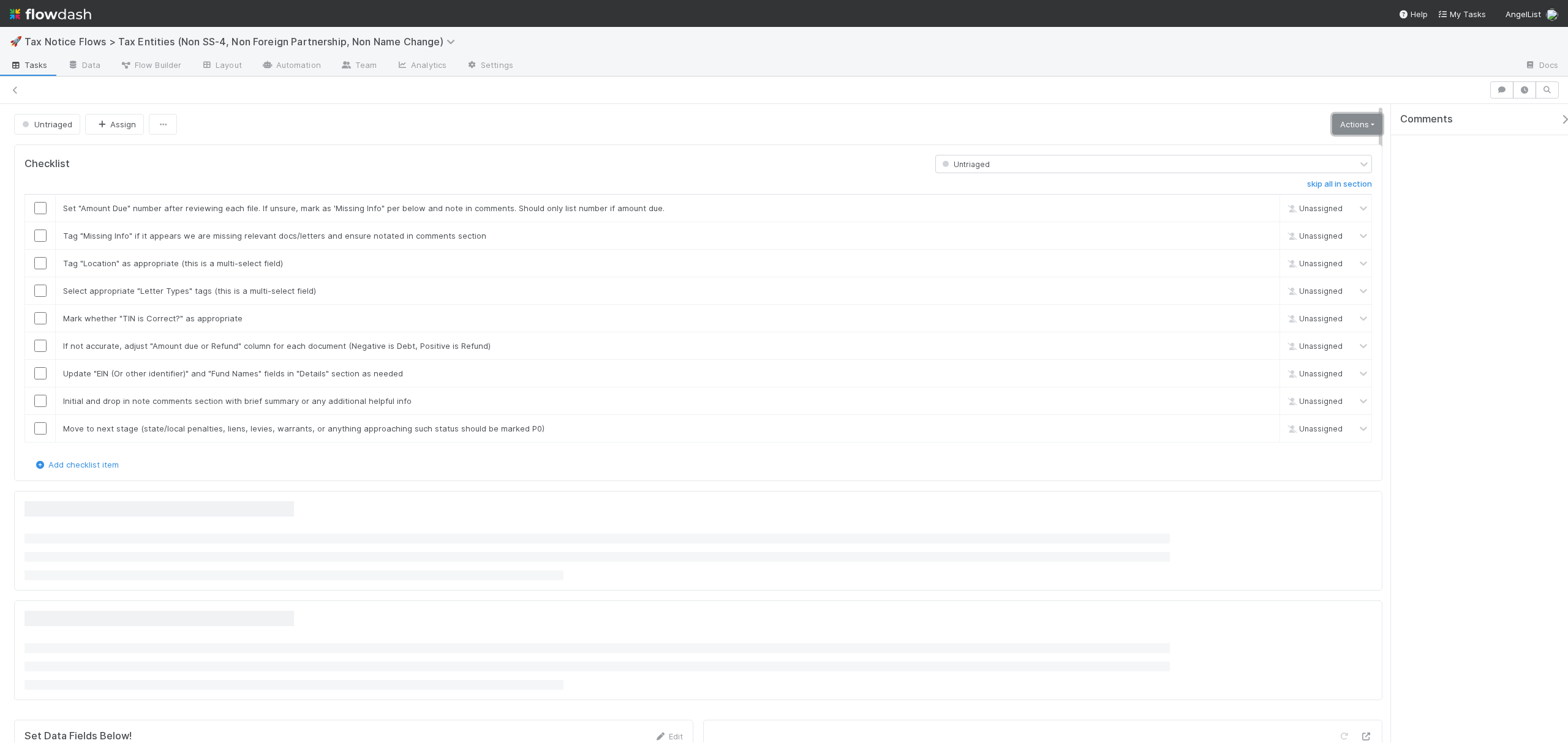
click at [1343, 132] on link "Actions" at bounding box center [1357, 125] width 50 height 21
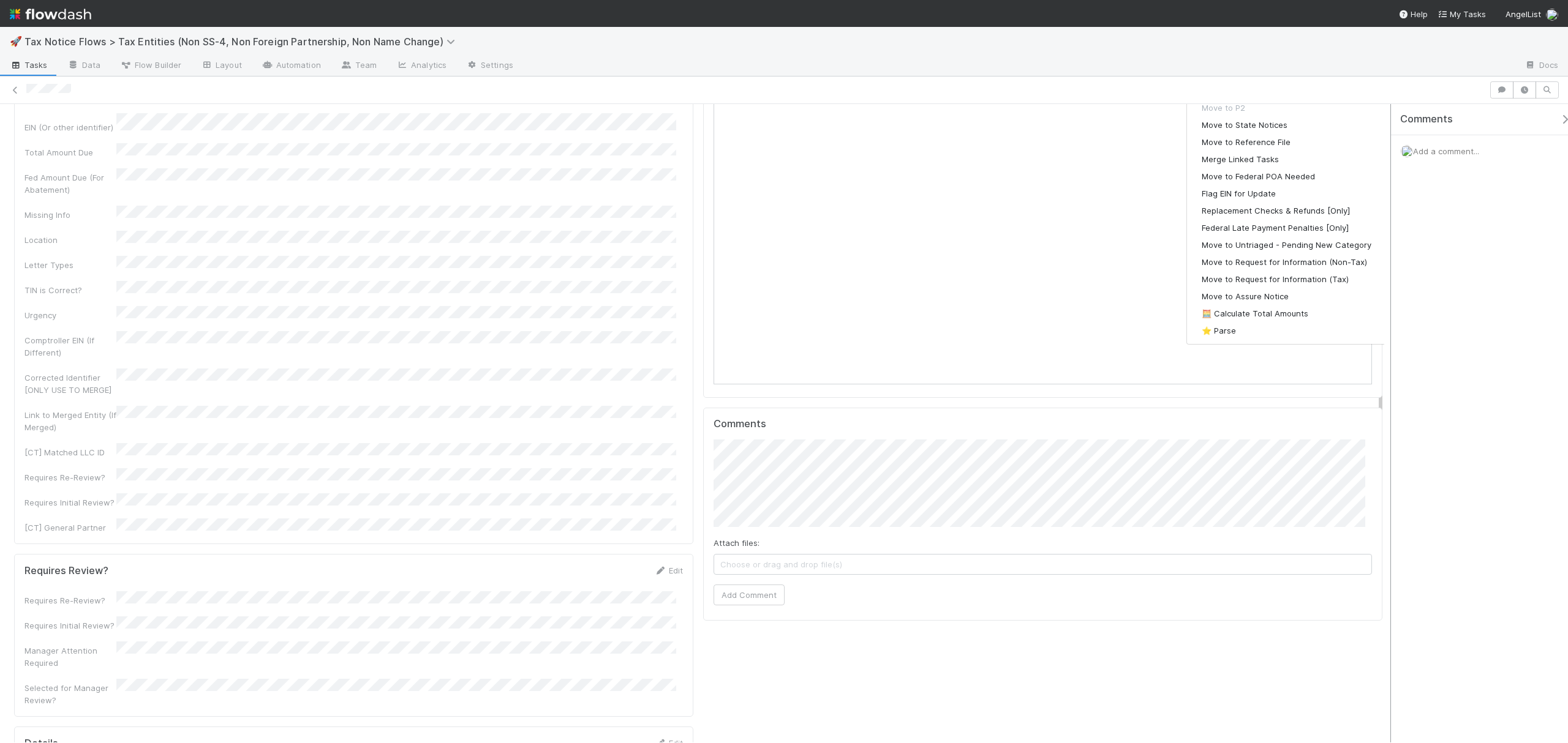
scroll to position [655, 0]
drag, startPoint x: 1380, startPoint y: 218, endPoint x: 1387, endPoint y: 429, distance: 211.1
click at [1387, 429] on div "Untriaged Assign Actions Move to P2 Move to State Notices Move to Reference Fil…" at bounding box center [784, 424] width 1568 height 639
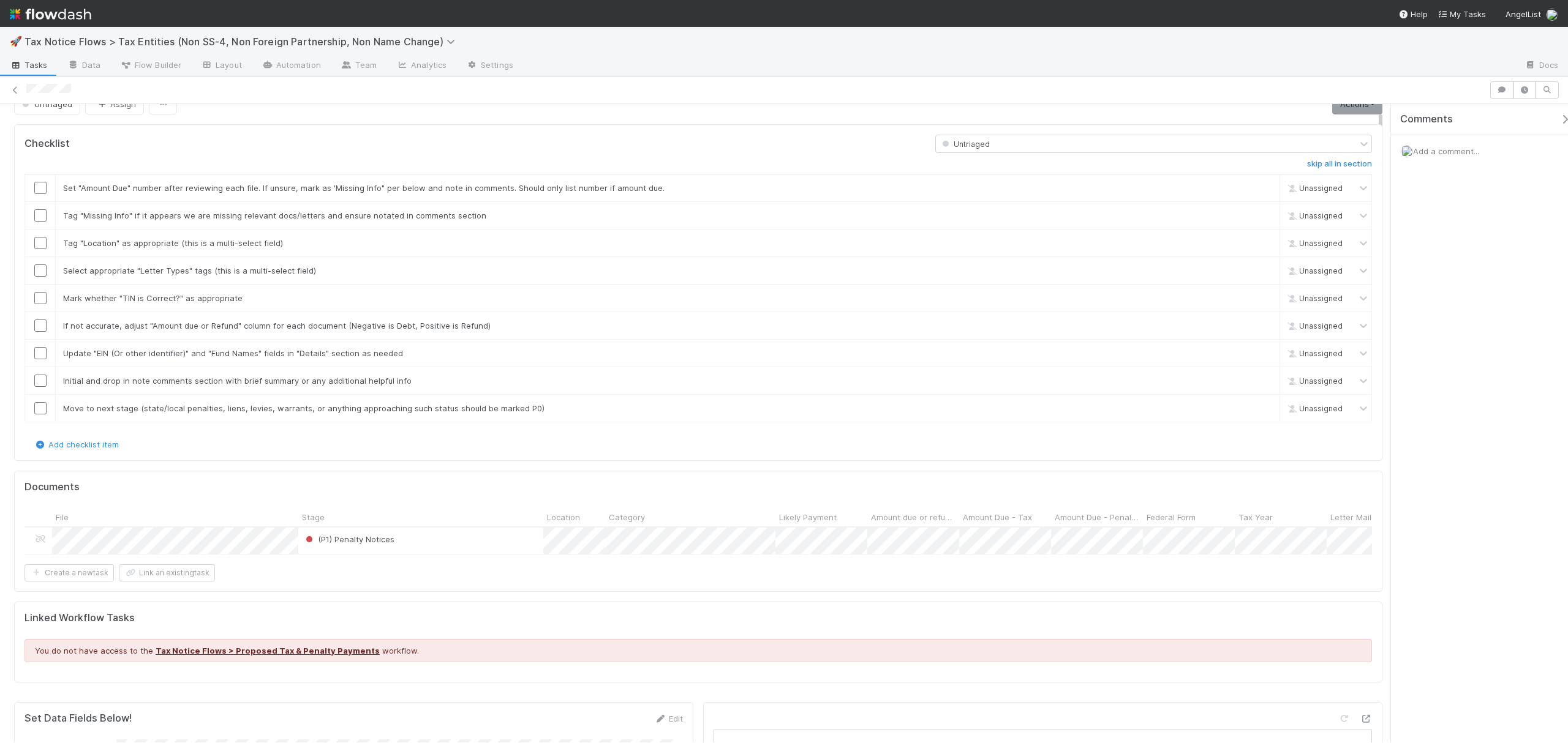
scroll to position [0, 0]
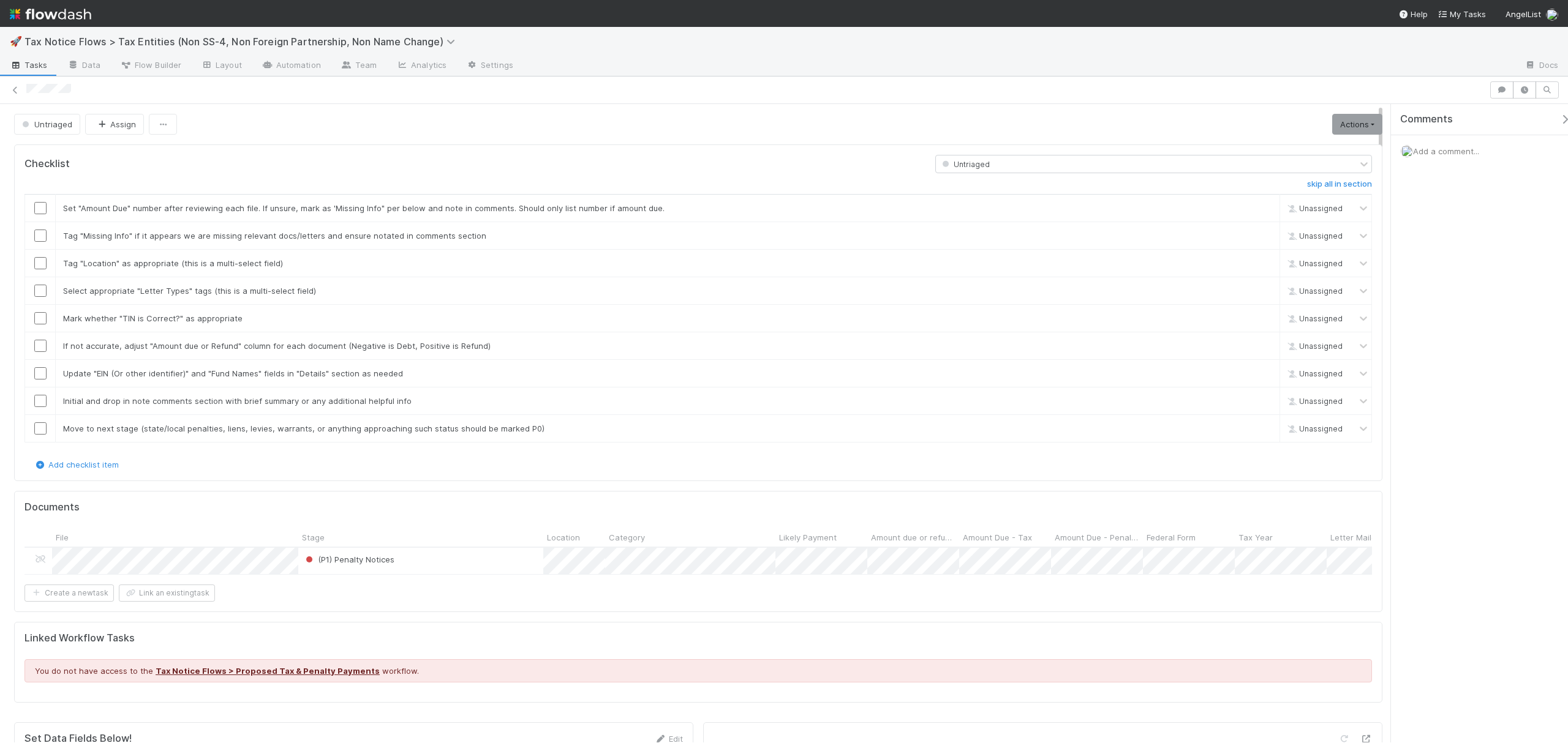
drag, startPoint x: 1379, startPoint y: 328, endPoint x: 1363, endPoint y: 88, distance: 240.5
click at [1363, 88] on div "Untriaged Assign Actions Move to P2 Move to State Notices Move to Reference Fil…" at bounding box center [784, 410] width 1568 height 667
click at [343, 564] on span "(P1) Penalty Notices" at bounding box center [349, 559] width 91 height 10
click at [390, 657] on span "Penalty Abatement Confirmations" at bounding box center [380, 655] width 146 height 10
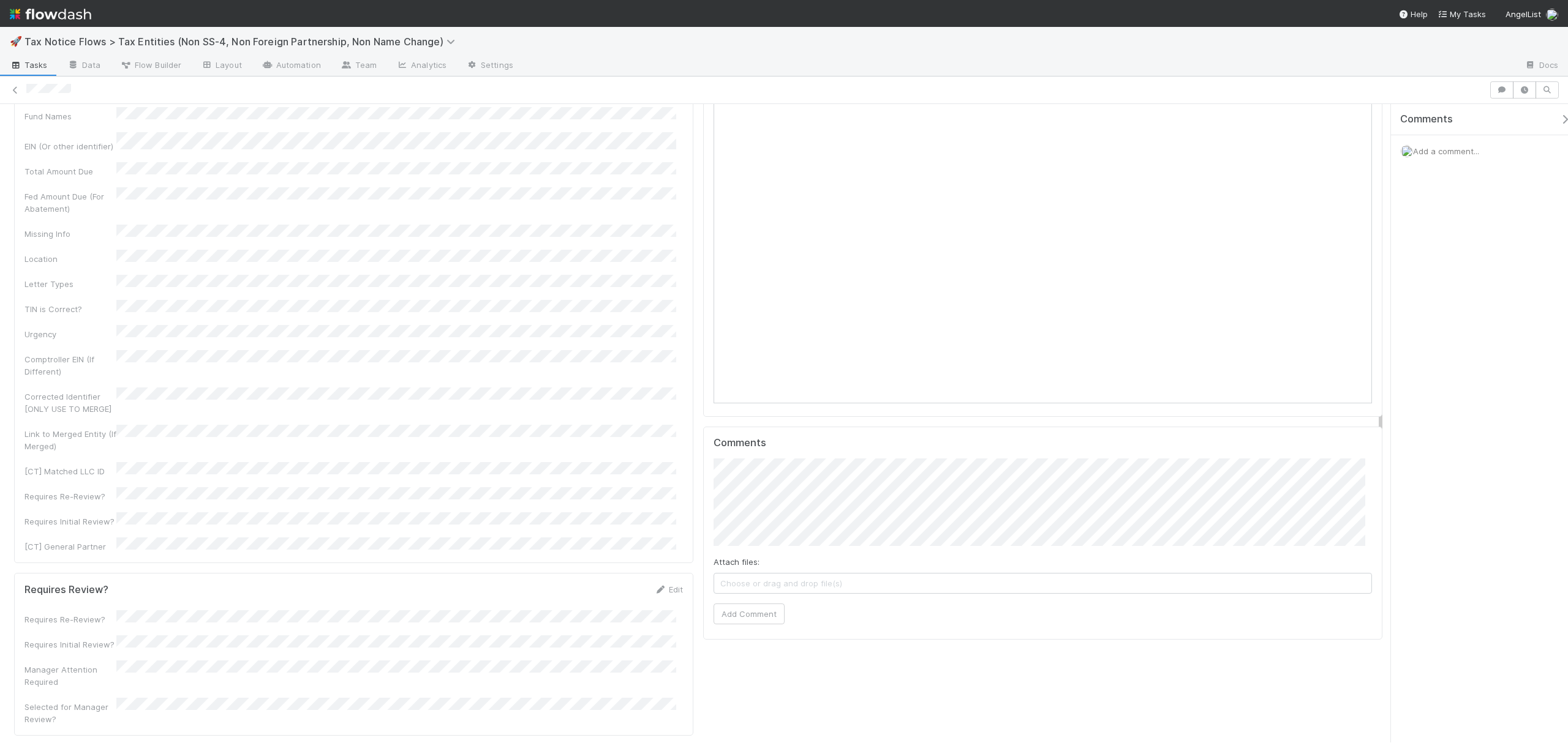
scroll to position [660, 0]
drag, startPoint x: 1380, startPoint y: 172, endPoint x: 1374, endPoint y: 386, distance: 214.1
click at [1374, 386] on div "Checklist Untriaged skip all in section Set "Amount Due" number after reviewing…" at bounding box center [698, 505] width 1396 height 2051
drag, startPoint x: 1381, startPoint y: 395, endPoint x: 1380, endPoint y: 385, distance: 10.0
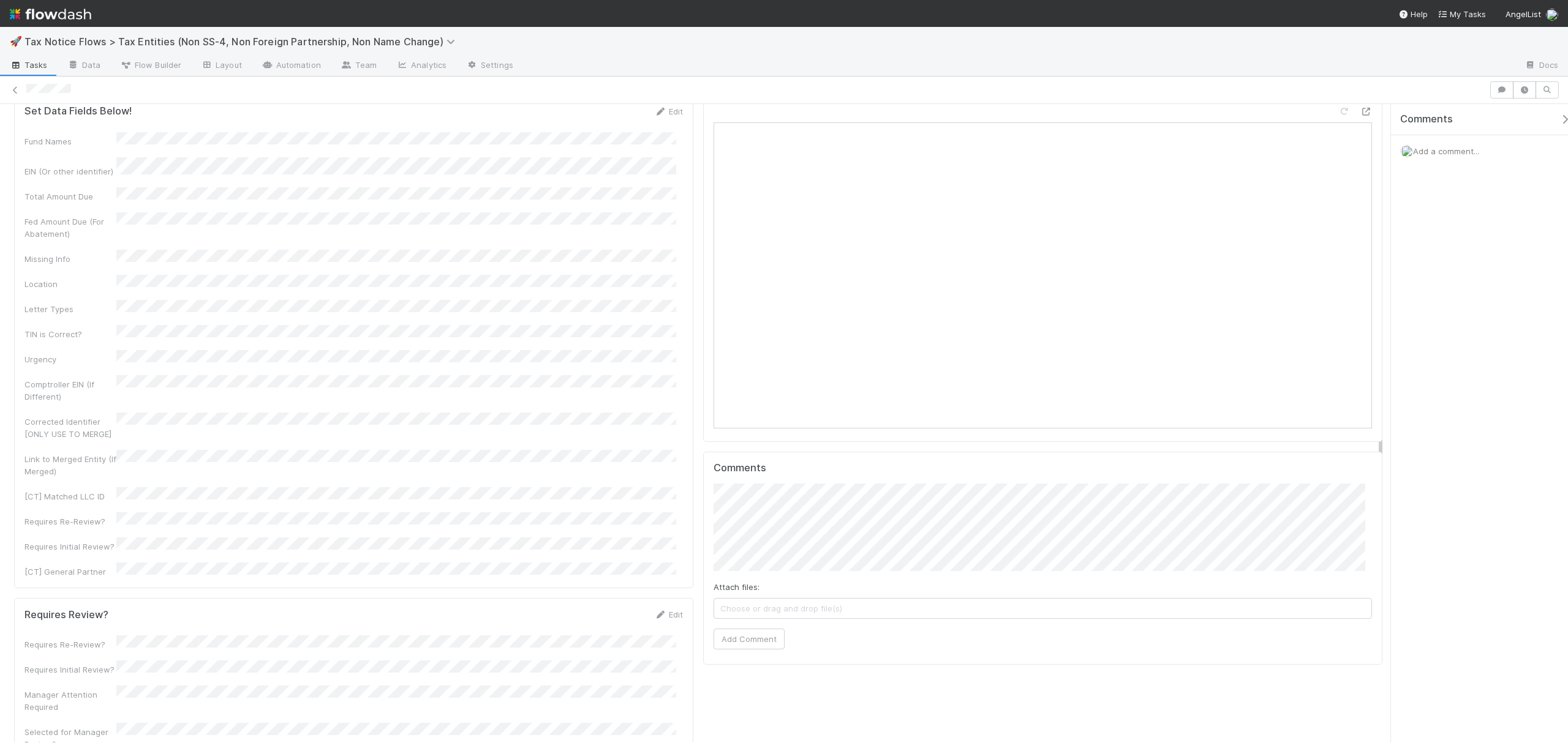
click at [1380, 385] on div "Checklist Untriaged skip all in section Set "Amount Due" number after reviewing…" at bounding box center [698, 537] width 1396 height 2051
click at [667, 116] on link "Edit" at bounding box center [668, 111] width 29 height 10
click at [115, 214] on div "EIN (Or other identifier) *" at bounding box center [354, 217] width 658 height 36
click at [602, 126] on button "Save" at bounding box center [617, 116] width 35 height 21
click at [109, 540] on div "Corrected Identifier [ONLY USE TO MERGE]" at bounding box center [354, 558] width 658 height 36
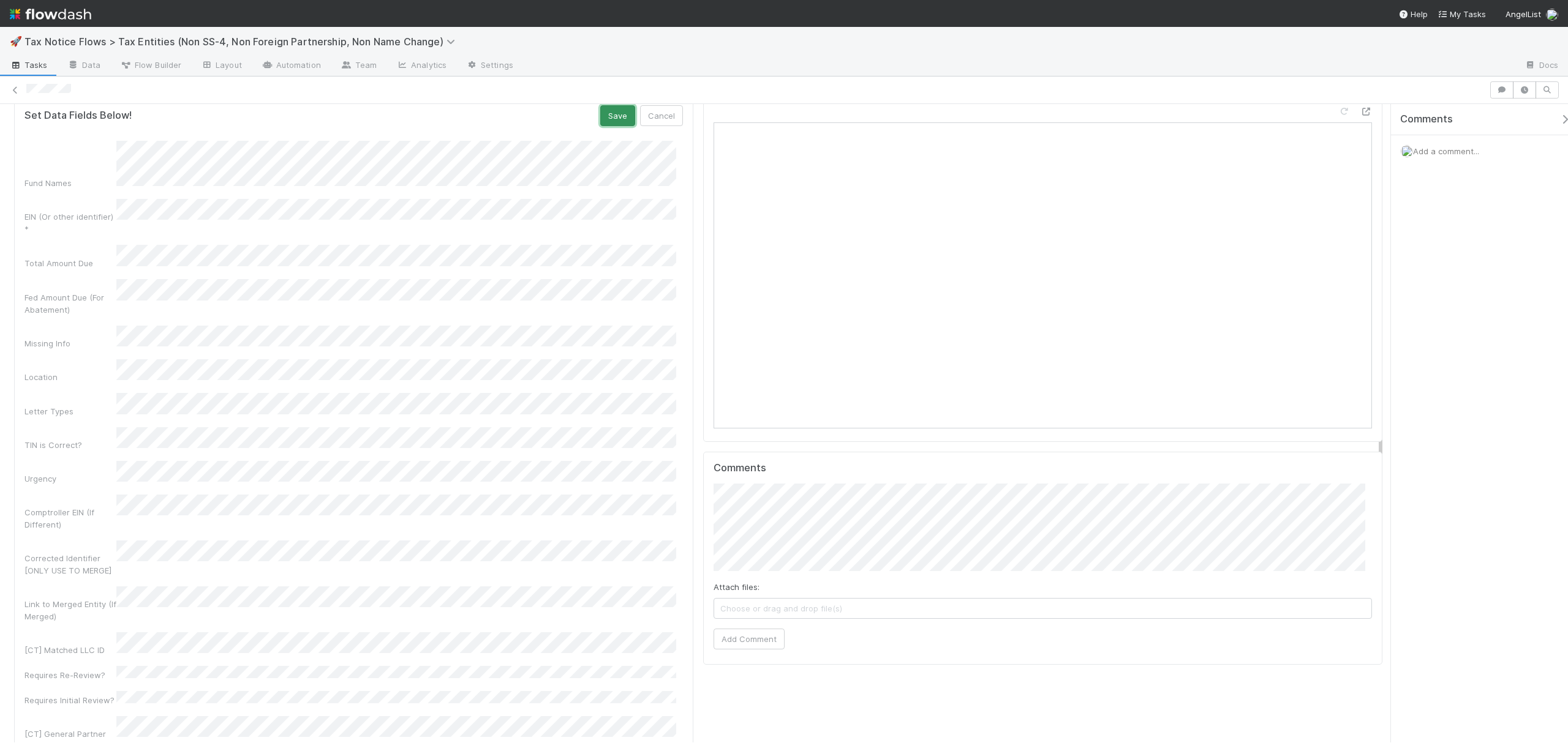
click at [606, 126] on button "Save" at bounding box center [617, 116] width 35 height 21
click at [603, 126] on button "Save" at bounding box center [617, 116] width 35 height 21
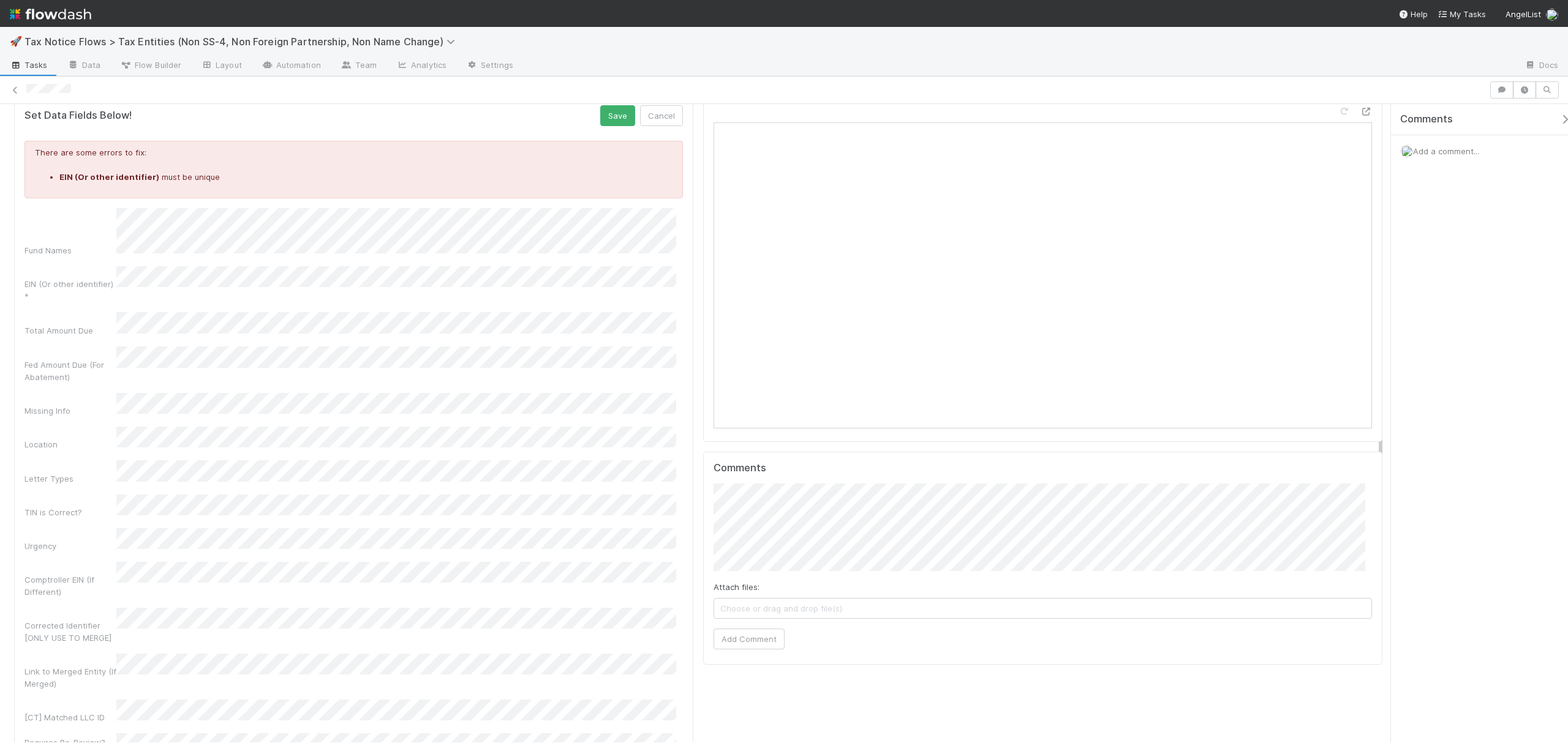
click at [104, 287] on div "EIN (Or other identifier) *" at bounding box center [354, 284] width 658 height 36
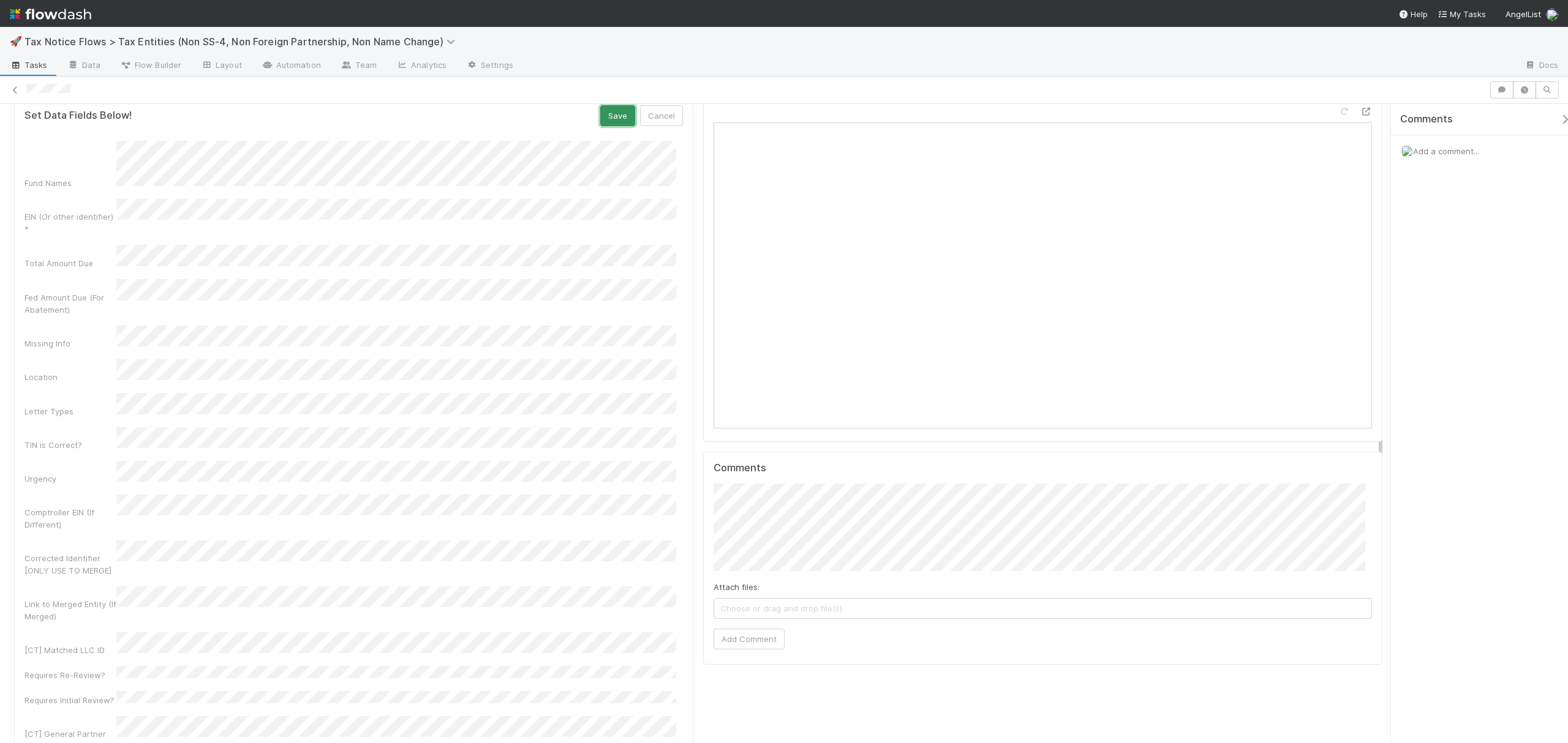
click at [610, 126] on button "Save" at bounding box center [617, 116] width 35 height 21
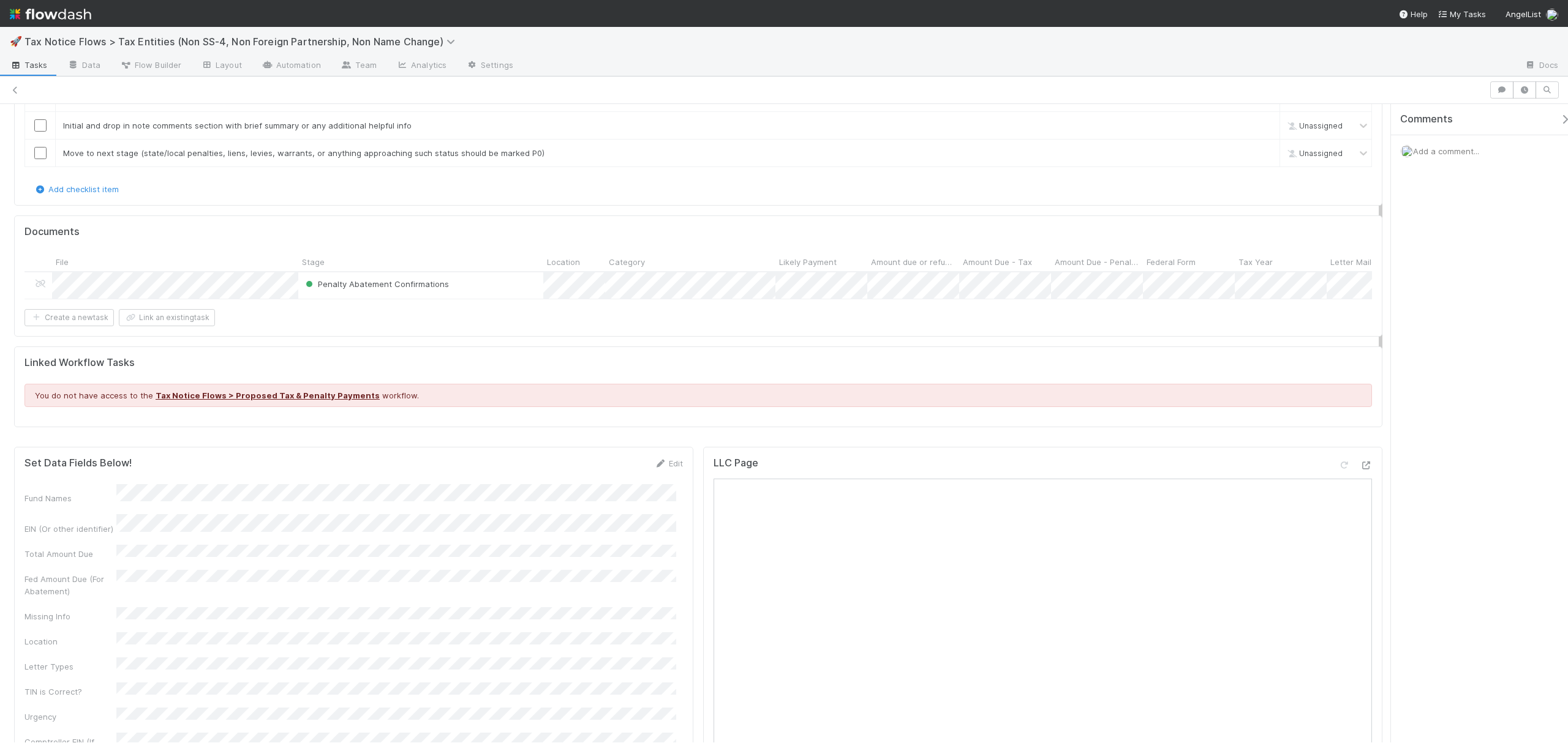
scroll to position [0, 0]
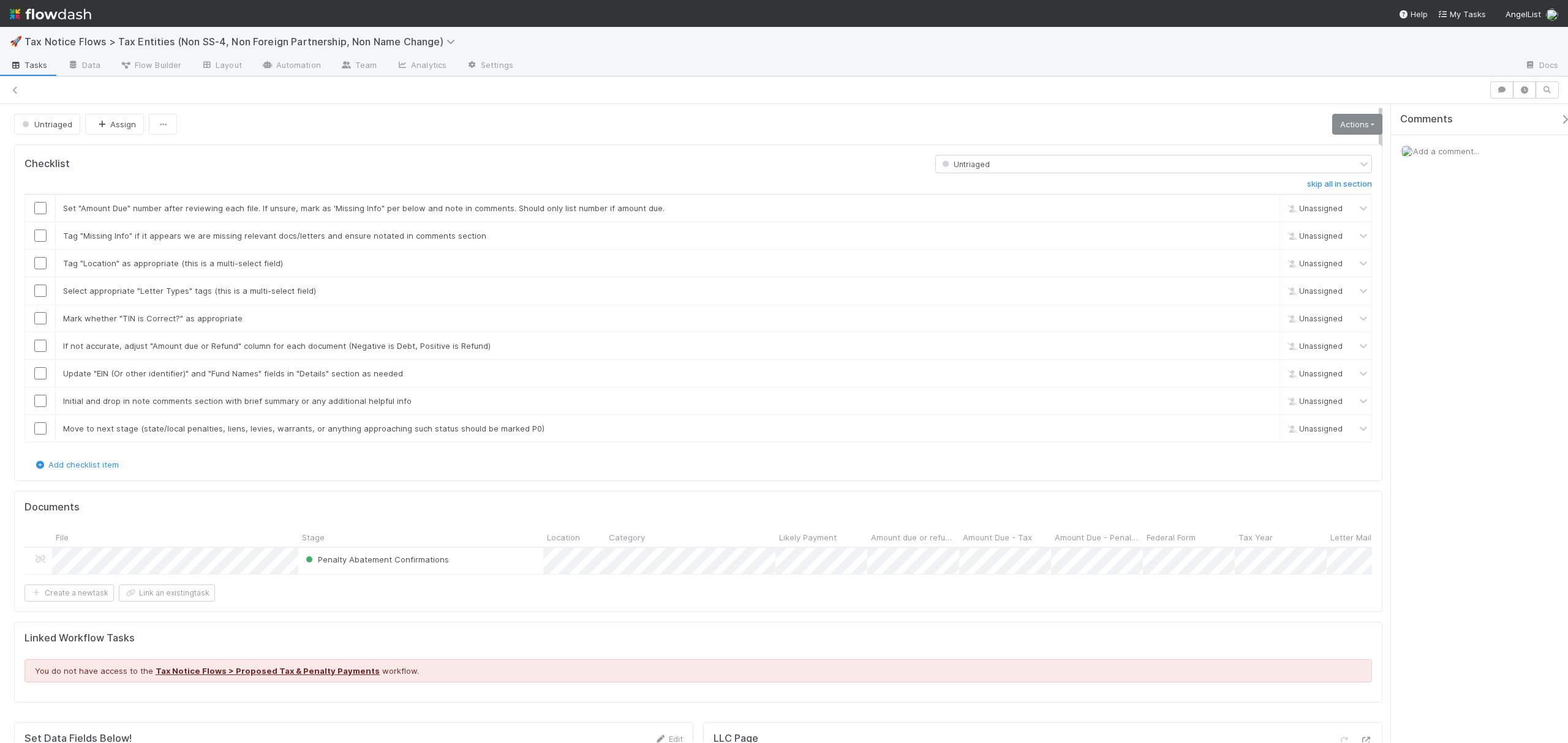
drag, startPoint x: 1380, startPoint y: 327, endPoint x: 1335, endPoint y: 126, distance: 206.0
click at [1381, 88] on div "Untriaged Assign Actions Move to P2 Move to State Notices Move to Reference Fil…" at bounding box center [784, 410] width 1568 height 667
click at [1335, 126] on link "Actions" at bounding box center [1357, 125] width 50 height 21
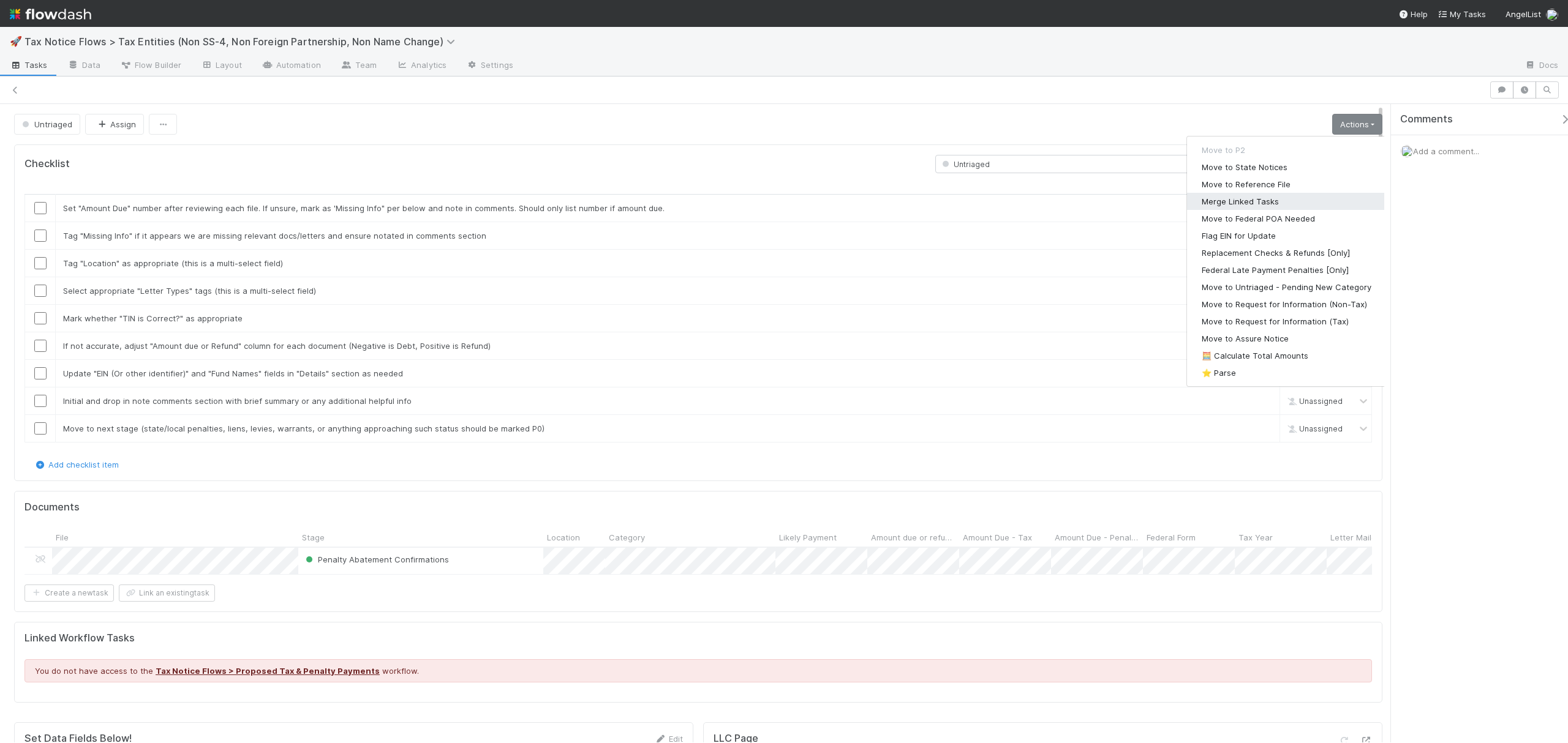
click at [1256, 202] on button "Merge Linked Tasks" at bounding box center [1286, 201] width 199 height 17
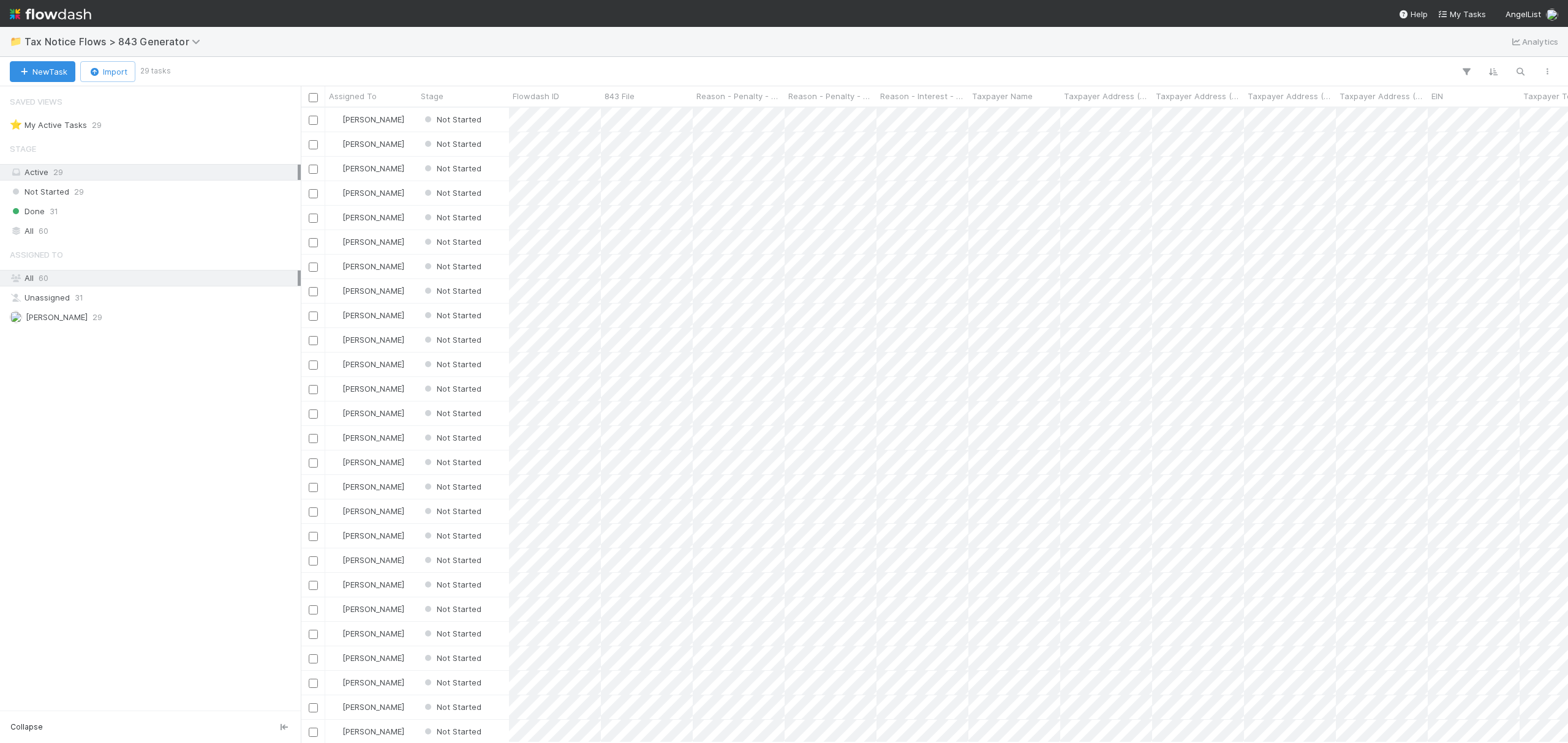
scroll to position [623, 1255]
click at [127, 40] on span "Tax Notice Flows > 843 Generator" at bounding box center [116, 42] width 182 height 12
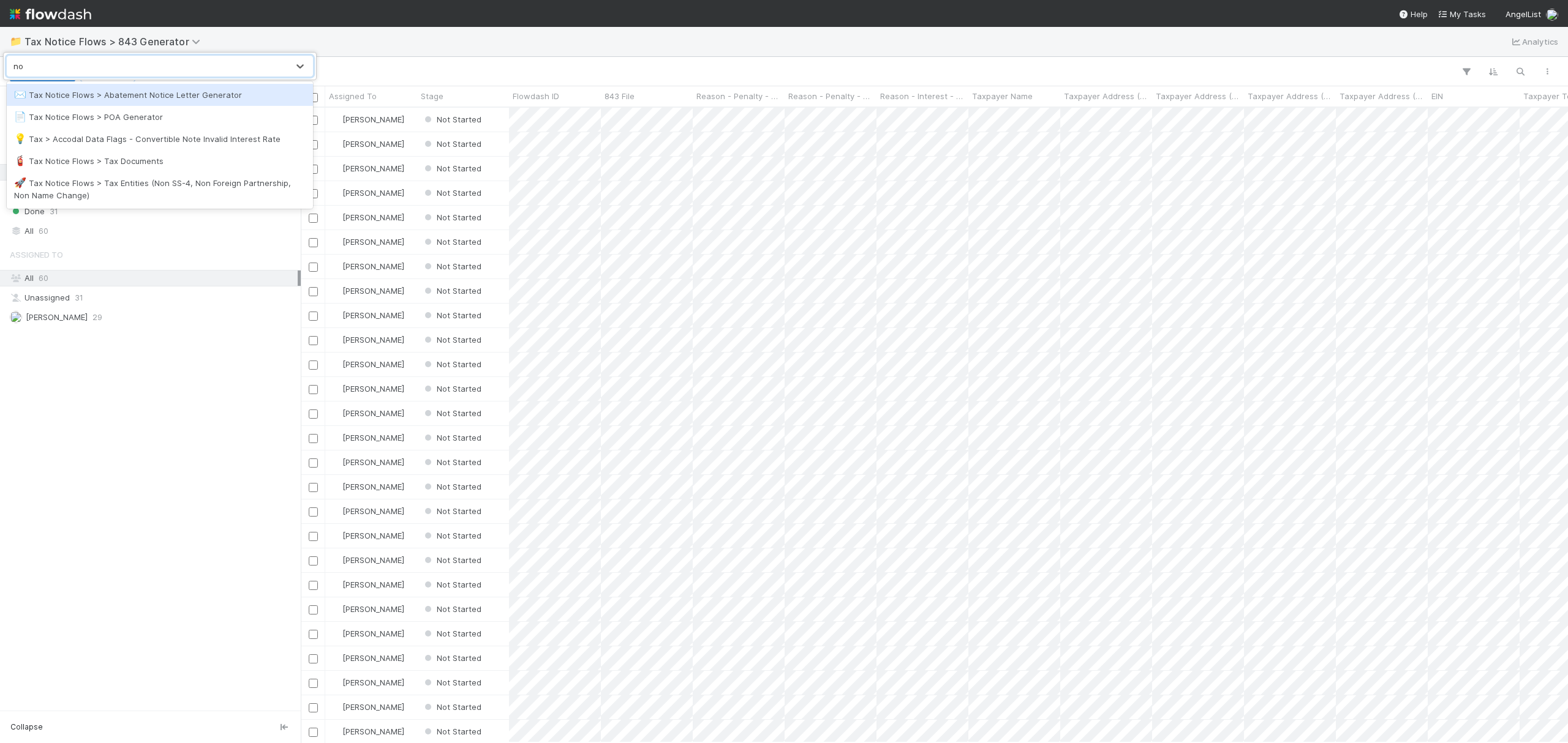
type input "n"
type input "entit"
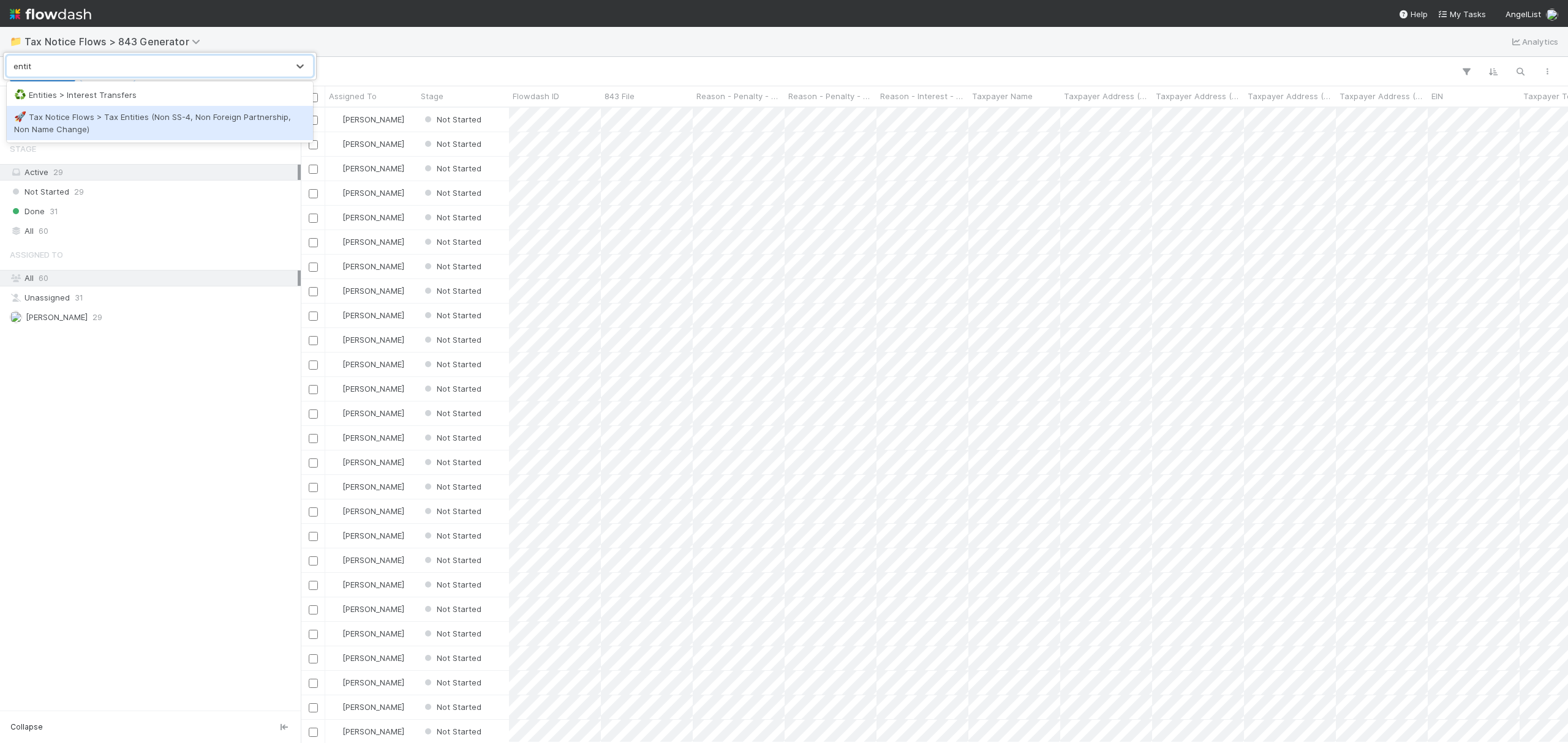
click at [142, 119] on div "🚀 Tax Notice Flows > Tax Entities (Non SS-4, Non Foreign Partnership, Non Name …" at bounding box center [159, 123] width 291 height 25
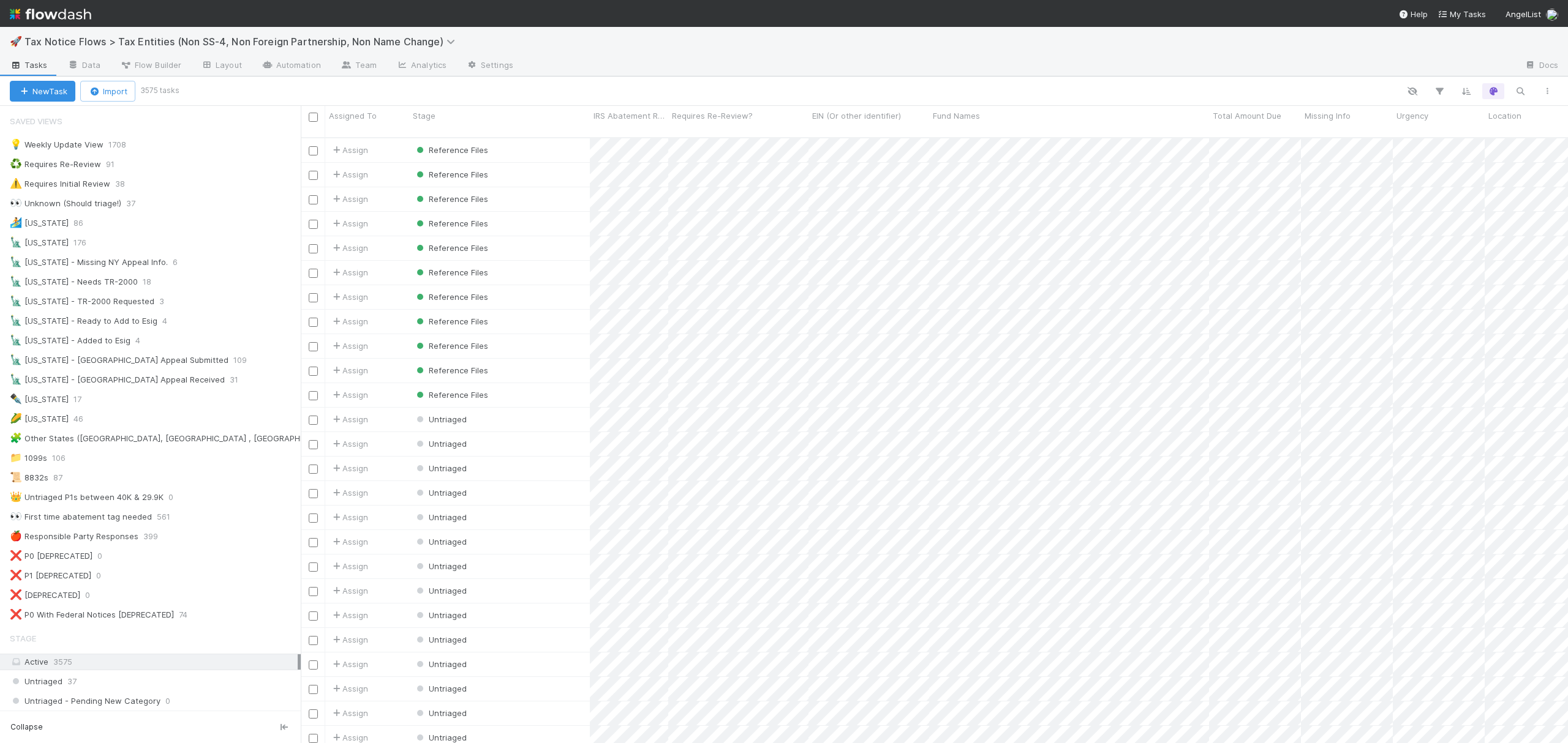
scroll to position [603, 1255]
click at [189, 203] on div "👀 Unknown (Should triage!) 37" at bounding box center [155, 203] width 291 height 15
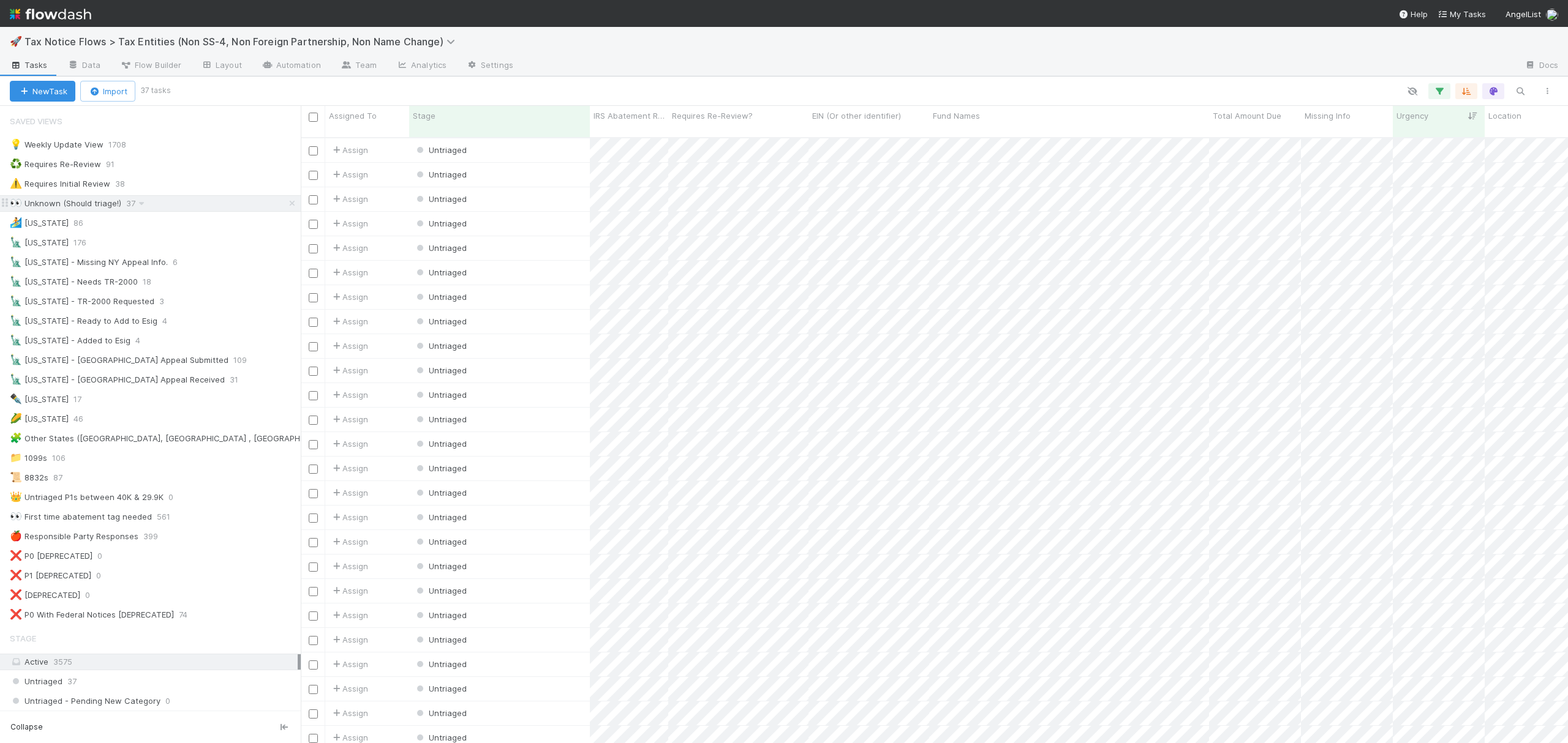
scroll to position [603, 1255]
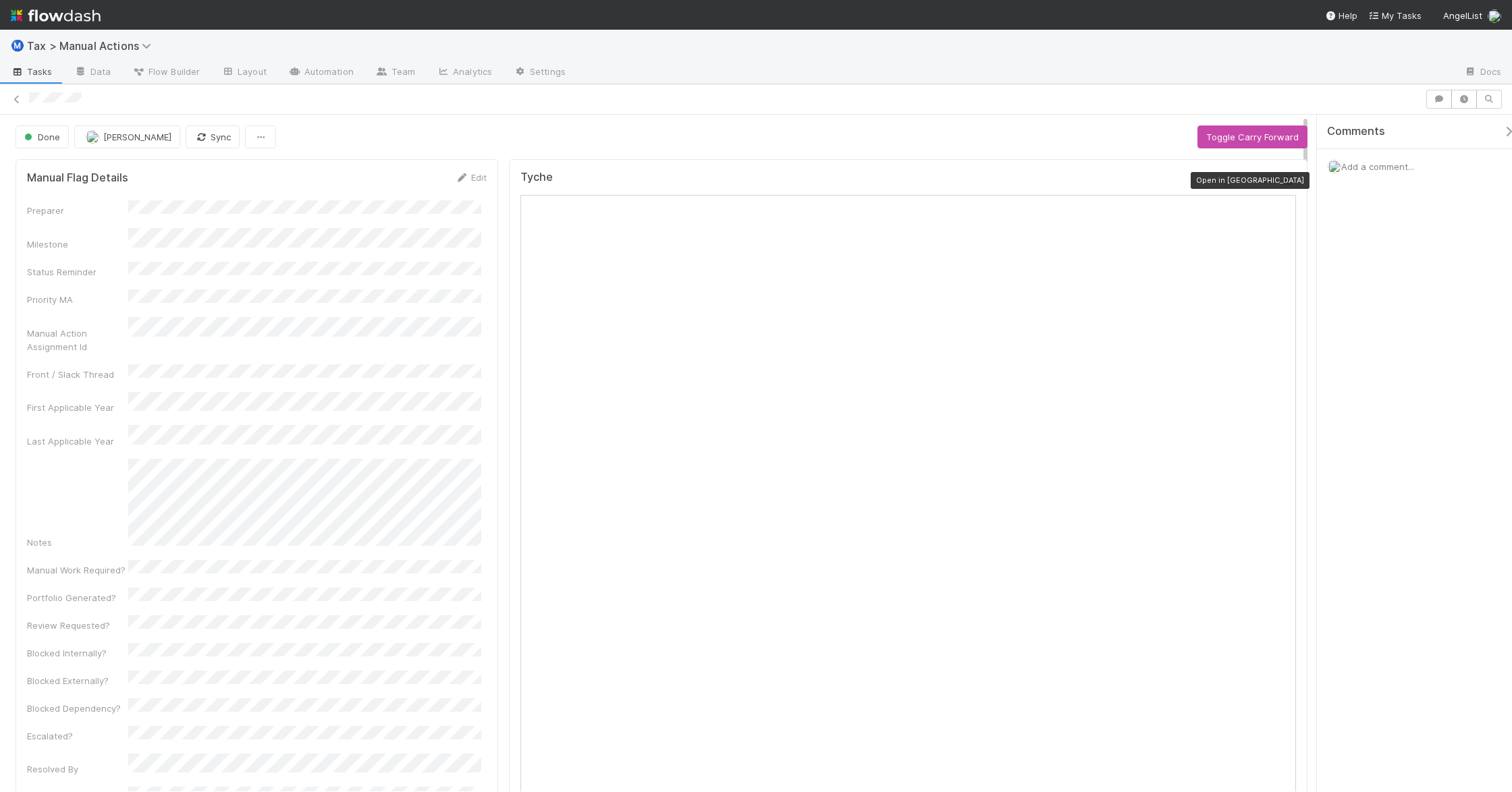
click at [1283, 178] on icon at bounding box center [1290, 180] width 14 height 9
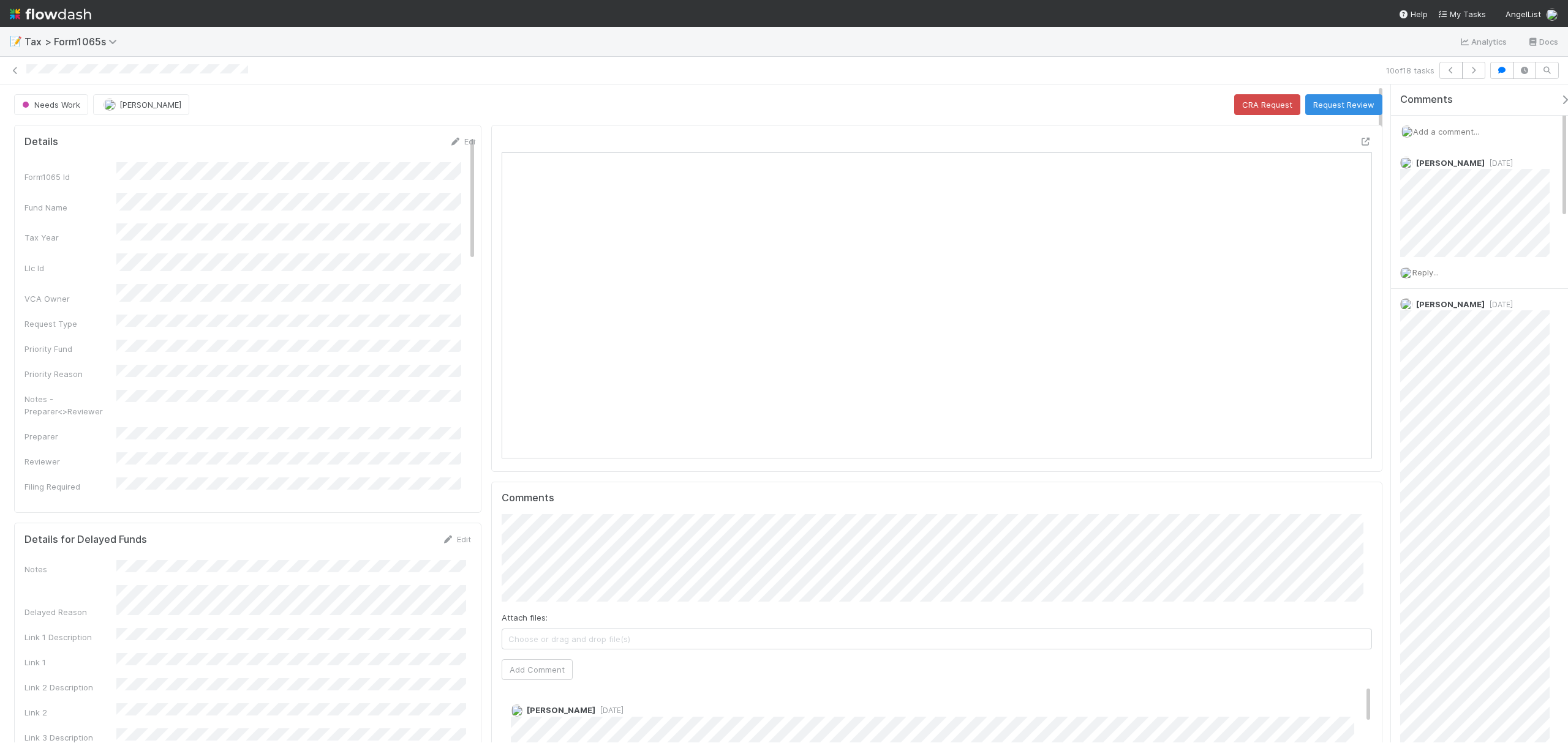
scroll to position [236, 429]
